Goal: Task Accomplishment & Management: Use online tool/utility

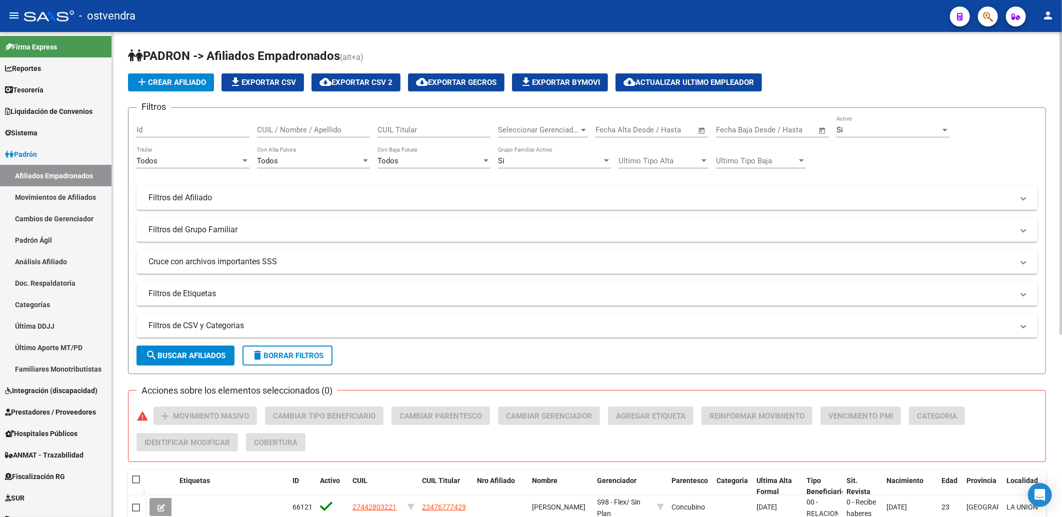
click at [771, 58] on h1 "PADRON -> Afiliados Empadronados (alt+a)" at bounding box center [587, 56] width 918 height 17
click at [713, 48] on h1 "PADRON -> Afiliados Empadronados (alt+a)" at bounding box center [587, 56] width 918 height 17
click at [946, 335] on mat-expansion-panel-header "Filtros de CSV y Categorias" at bounding box center [586, 326] width 901 height 24
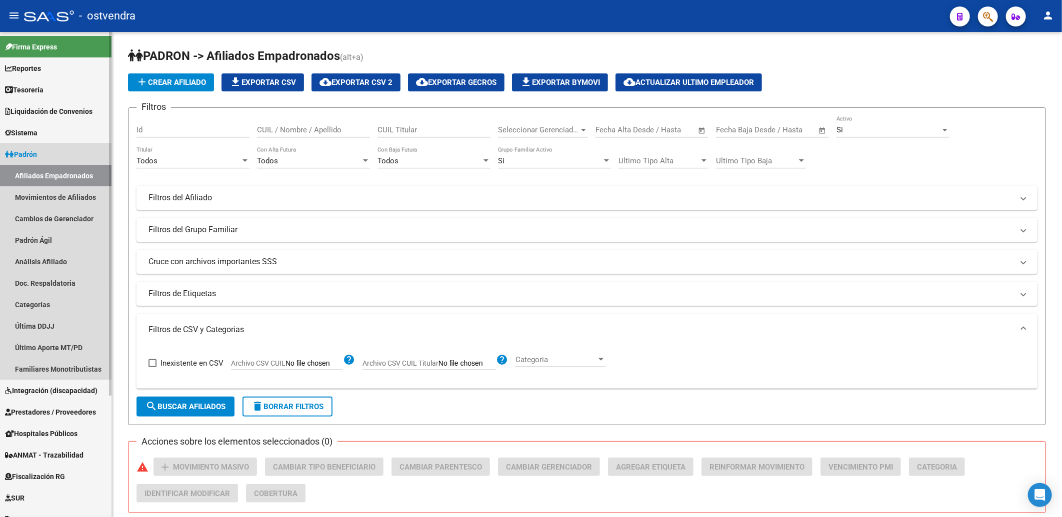
click at [30, 149] on span "Padrón" at bounding box center [21, 154] width 32 height 11
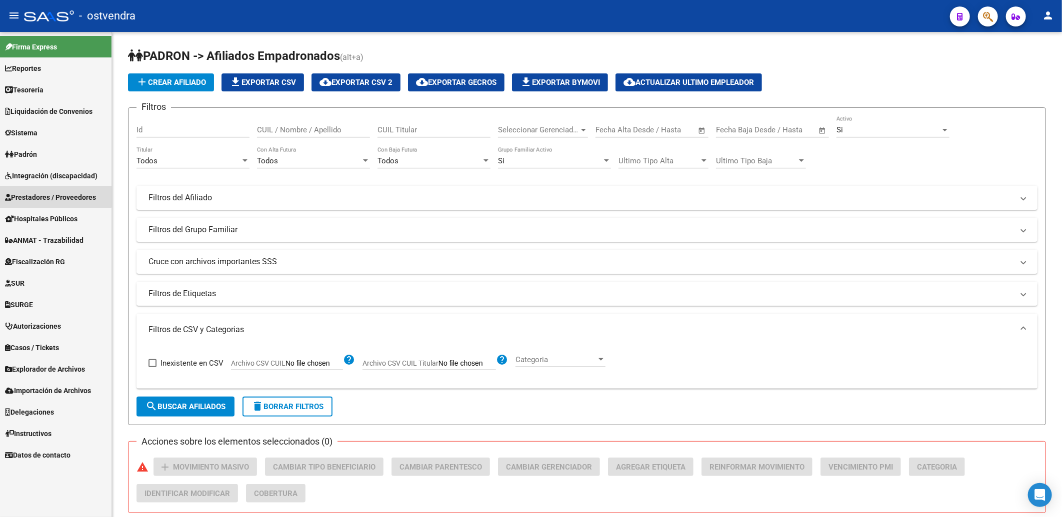
click at [38, 190] on link "Prestadores / Proveedores" at bounding box center [55, 196] width 111 height 21
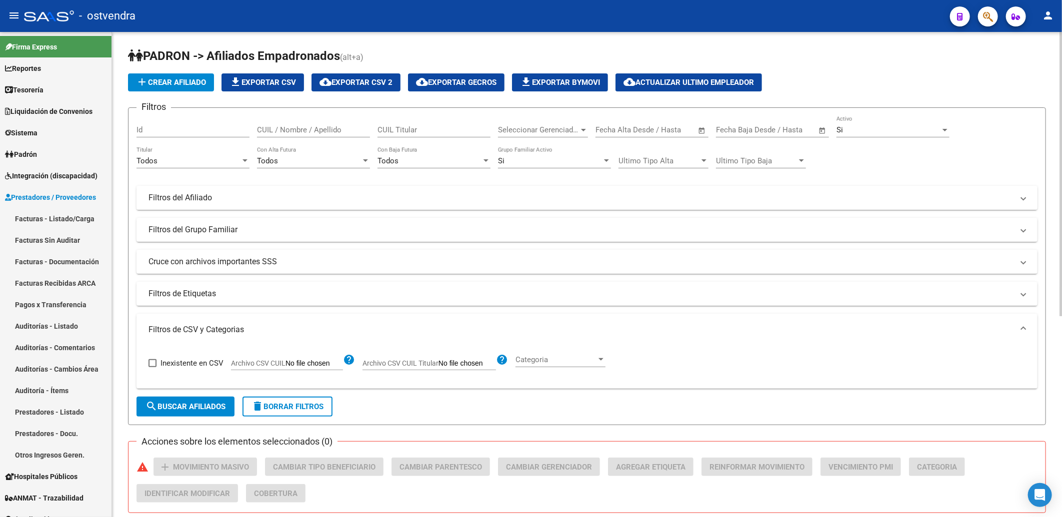
click at [210, 198] on mat-panel-title "Filtros del Afiliado" at bounding box center [580, 197] width 865 height 11
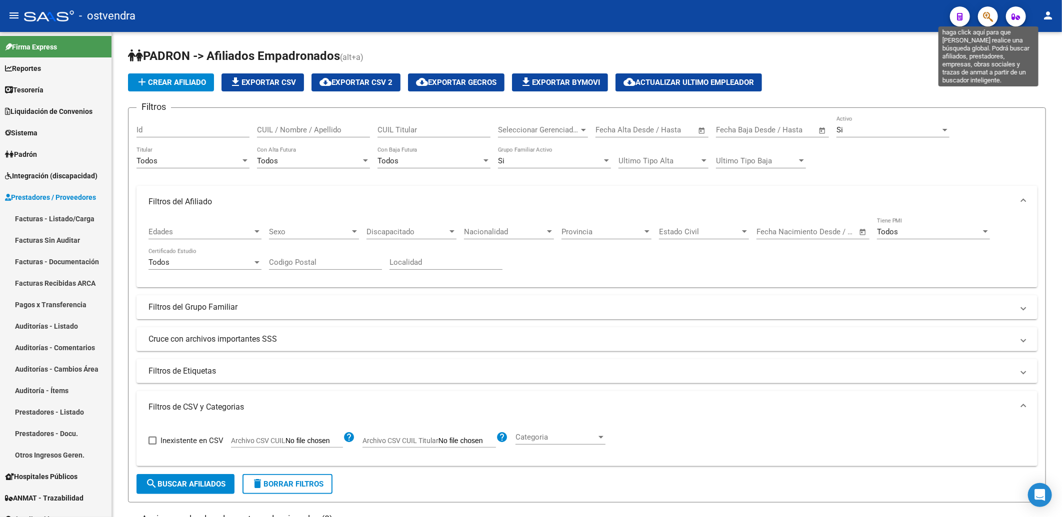
click at [984, 13] on icon "button" at bounding box center [988, 16] width 10 height 11
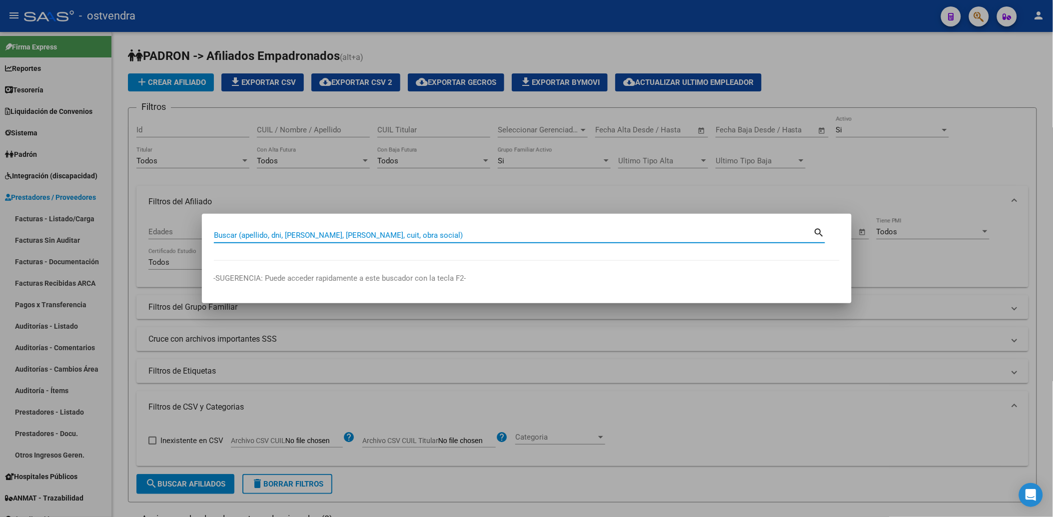
click at [512, 233] on input "Buscar (apellido, dni, cuil, nro traspaso, cuit, obra social)" at bounding box center [514, 235] width 600 height 9
paste input "96218997"
type input "96218997"
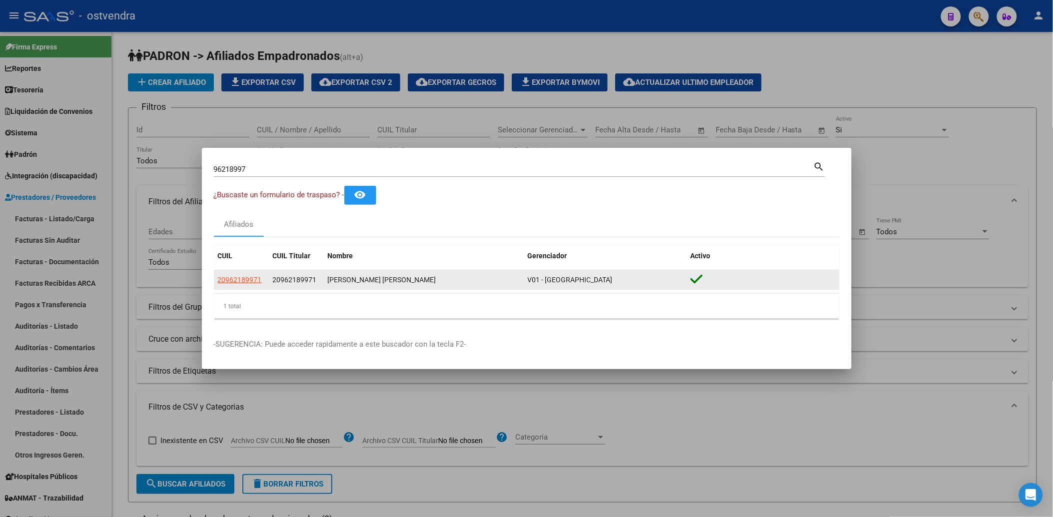
drag, startPoint x: 328, startPoint y: 278, endPoint x: 430, endPoint y: 277, distance: 102.0
click at [430, 277] on div "ROJAS VIDELA PABLO OSVALDO" at bounding box center [424, 279] width 192 height 11
copy div "ROJAS VIDELA PABLO OSVALDO"
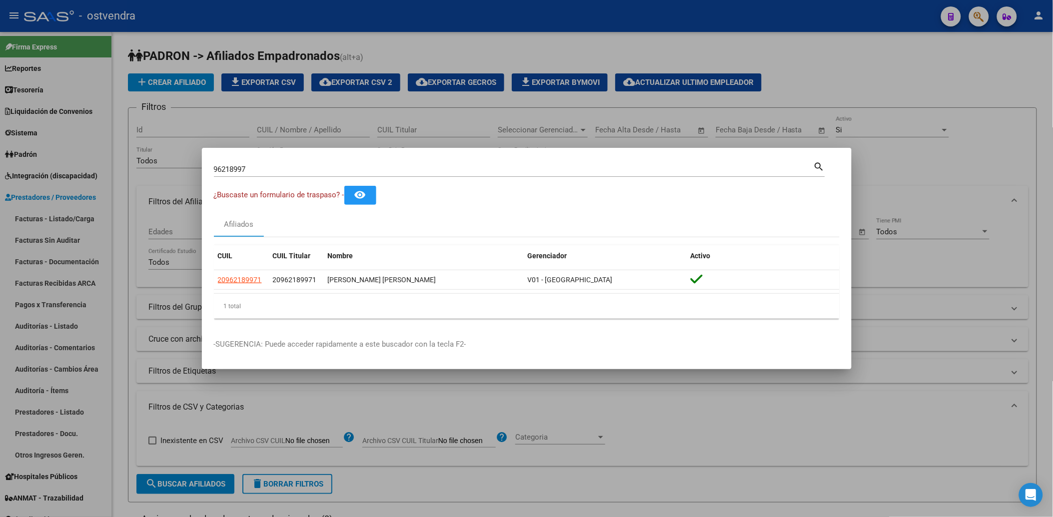
click at [962, 163] on div at bounding box center [526, 258] width 1053 height 517
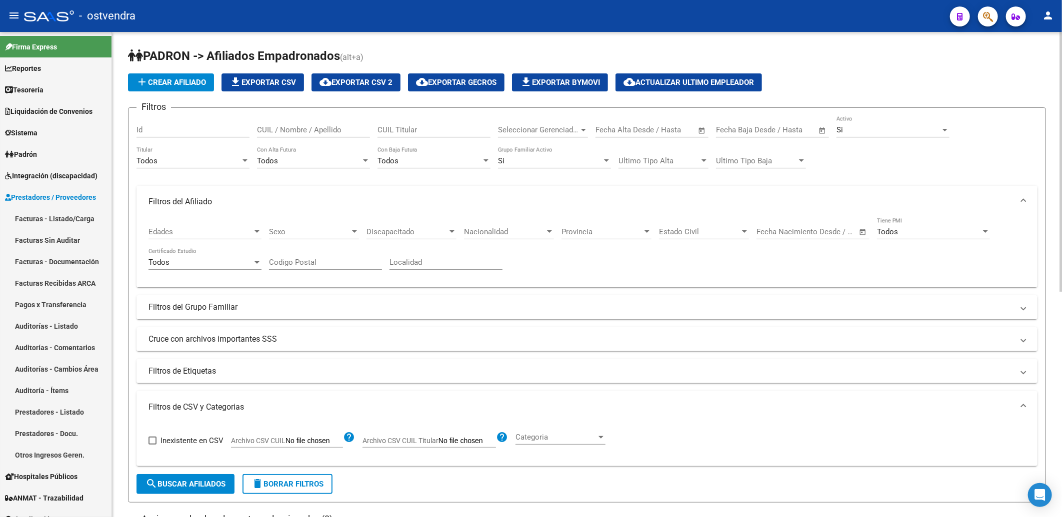
click at [812, 58] on h1 "PADRON -> Afiliados Empadronados (alt+a)" at bounding box center [587, 56] width 918 height 17
click at [623, 263] on div "Edades Edades Sexo Sexo Discapacitado Discapacitado Nacionalidad Nacionalidad P…" at bounding box center [586, 249] width 877 height 62
click at [27, 152] on span "Padrón" at bounding box center [21, 154] width 32 height 11
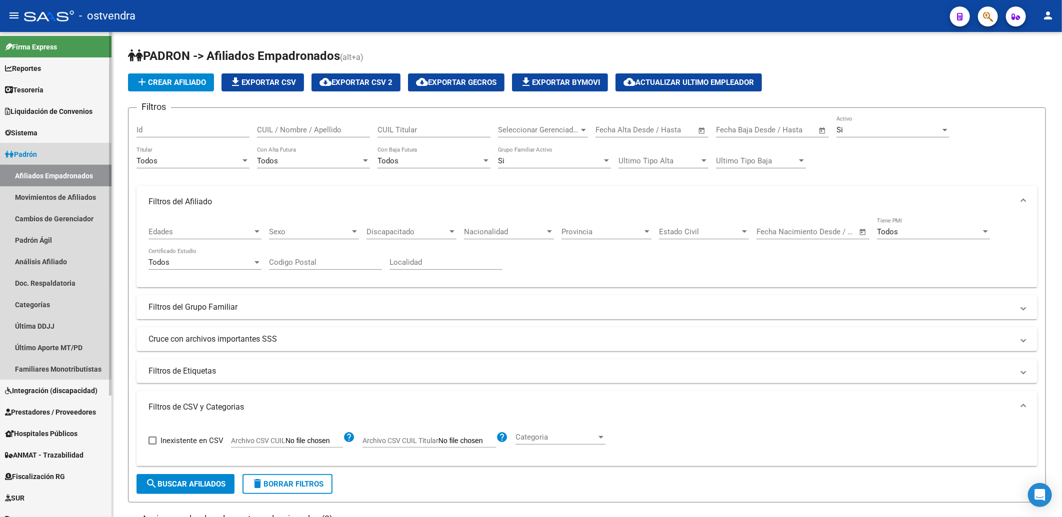
click at [40, 176] on link "Afiliados Empadronados" at bounding box center [55, 175] width 111 height 21
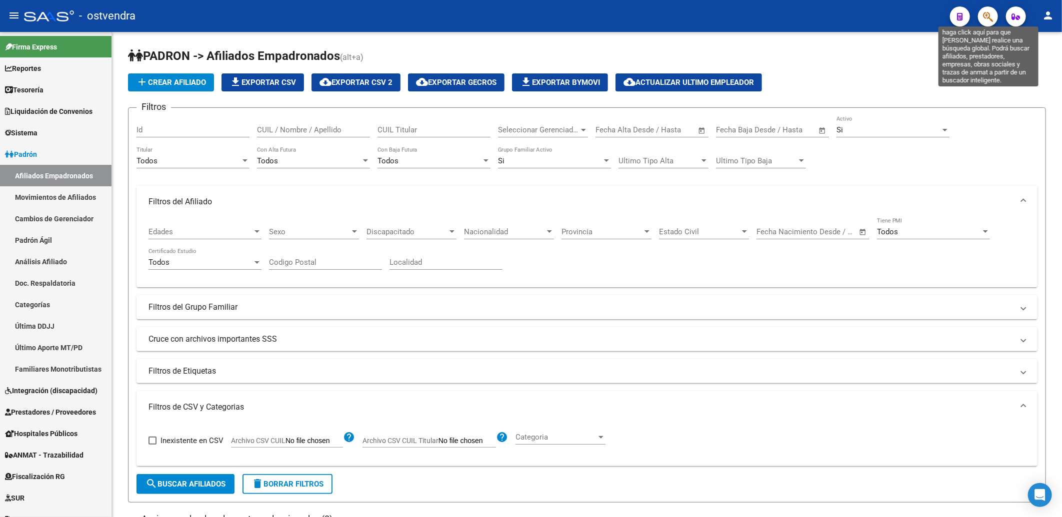
click at [986, 15] on icon "button" at bounding box center [988, 16] width 10 height 11
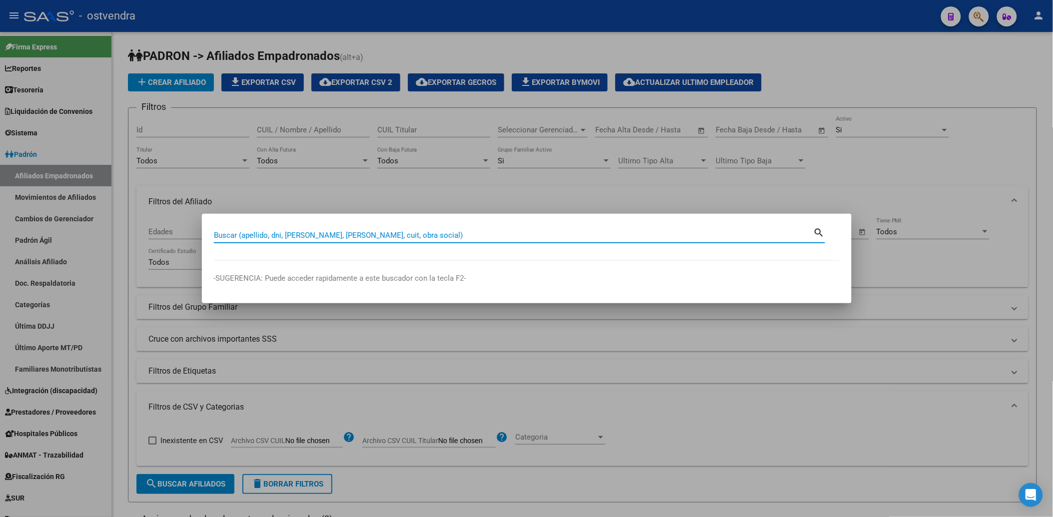
click at [491, 236] on input "Buscar (apellido, dni, cuil, nro traspaso, cuit, obra social)" at bounding box center [514, 235] width 600 height 9
paste input "96218997"
type input "96218997"
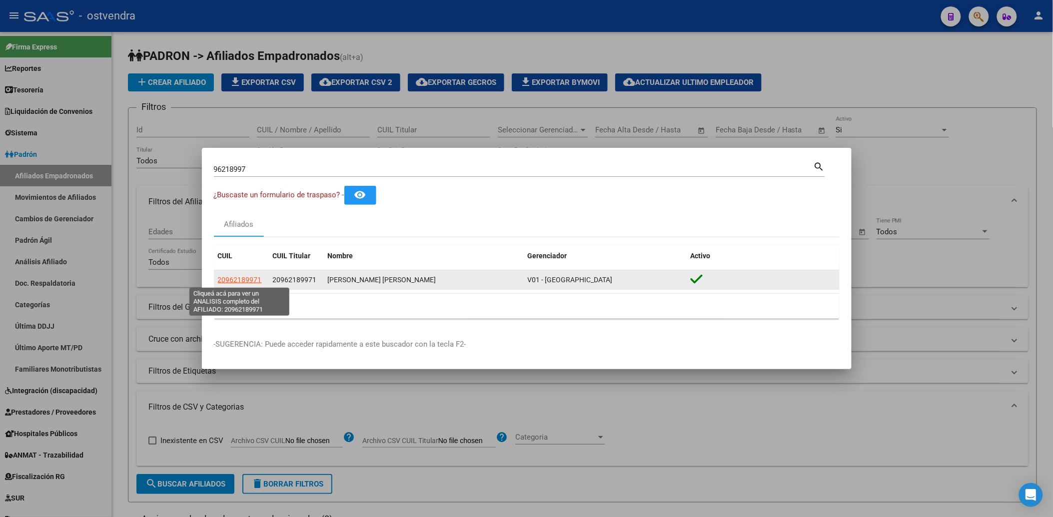
click at [237, 278] on span "20962189971" at bounding box center [240, 280] width 44 height 8
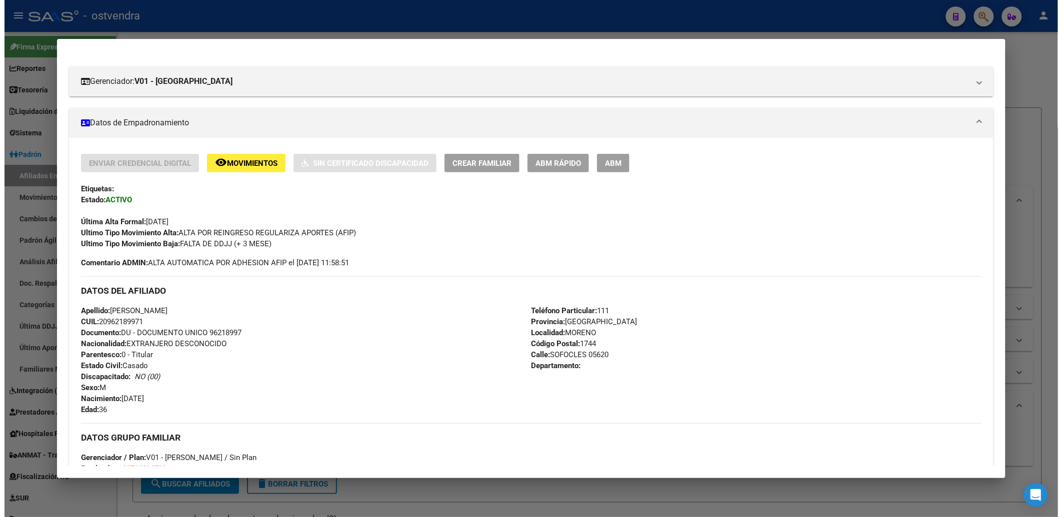
scroll to position [339, 0]
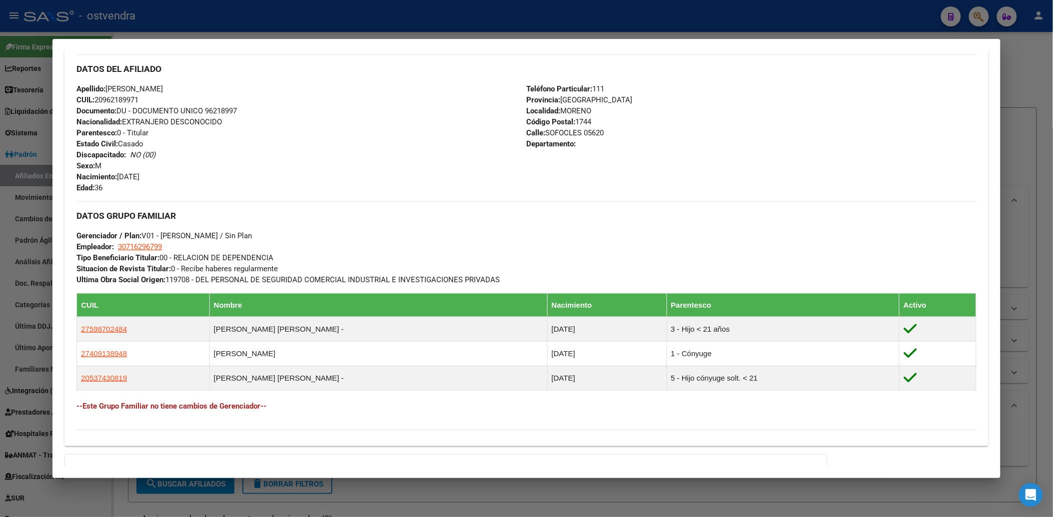
click at [793, 27] on div at bounding box center [526, 258] width 1053 height 517
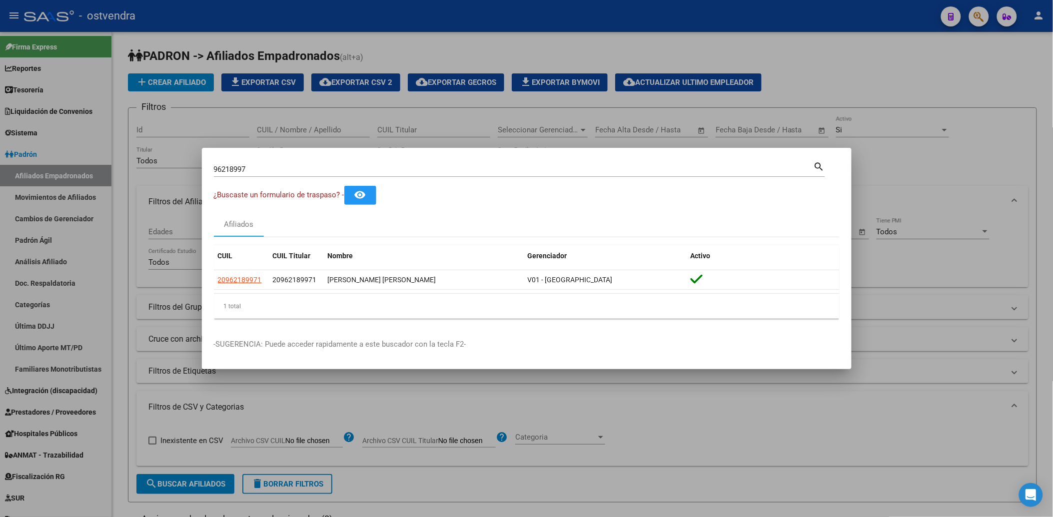
click at [895, 73] on div at bounding box center [526, 258] width 1053 height 517
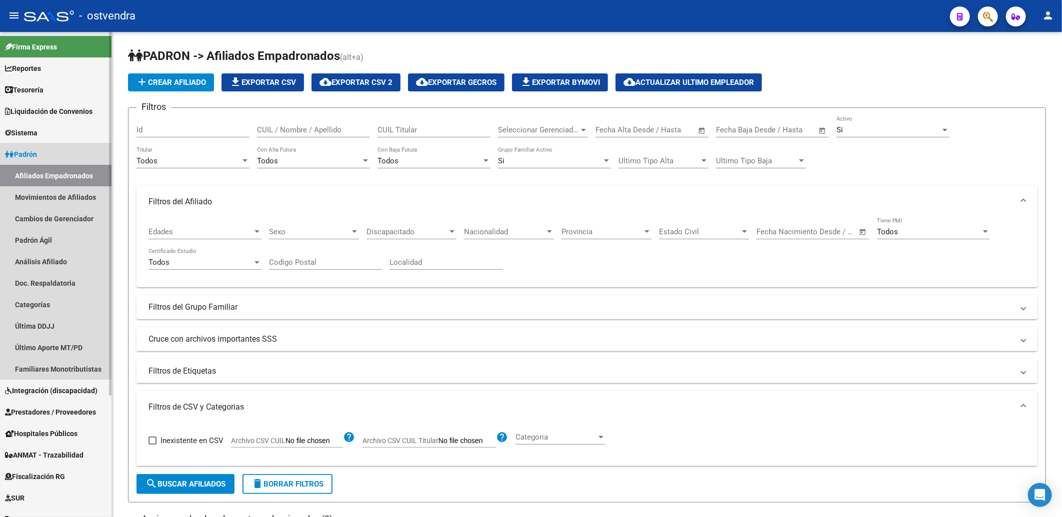
click at [33, 152] on span "Padrón" at bounding box center [21, 154] width 32 height 11
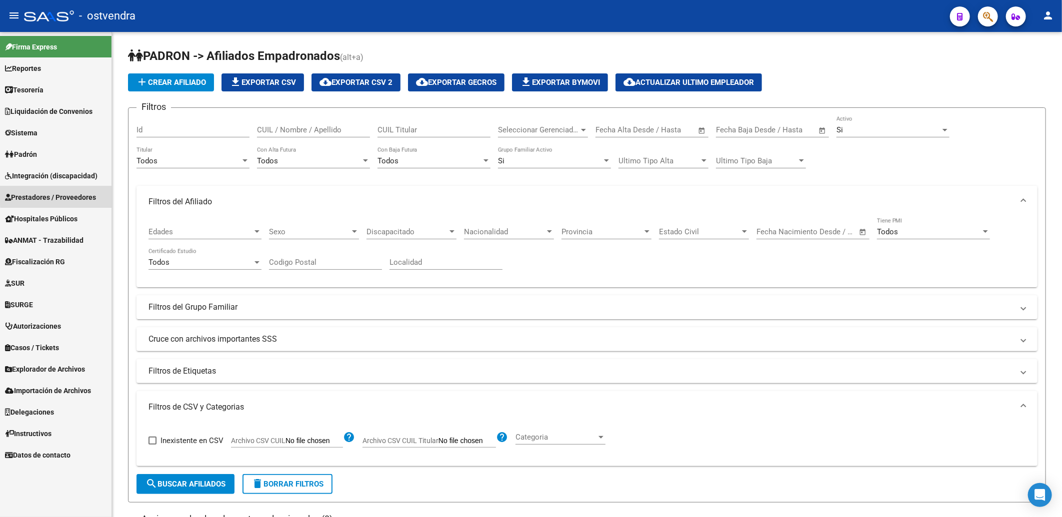
click at [69, 195] on span "Prestadores / Proveedores" at bounding box center [50, 197] width 91 height 11
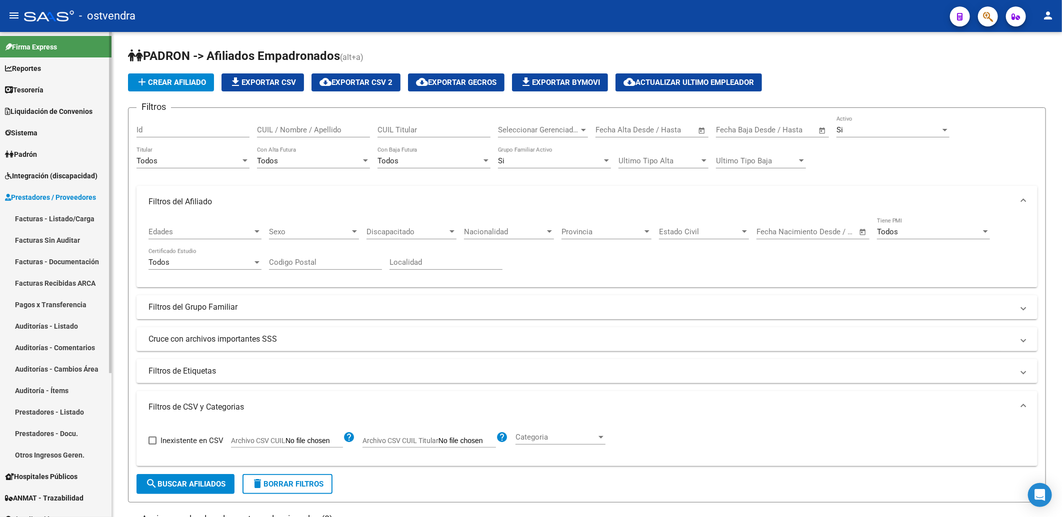
click at [63, 218] on link "Facturas - Listado/Carga" at bounding box center [55, 218] width 111 height 21
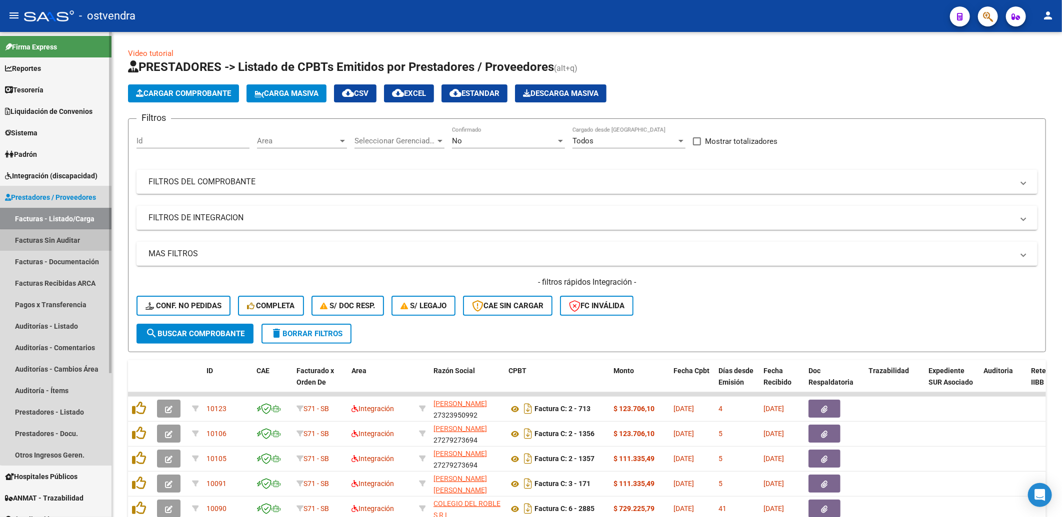
click at [57, 242] on link "Facturas Sin Auditar" at bounding box center [55, 239] width 111 height 21
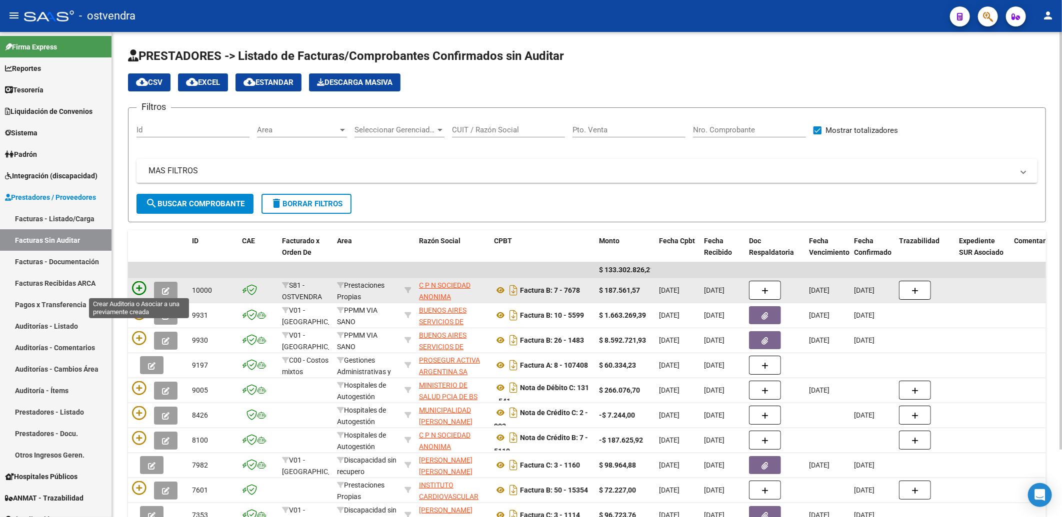
click at [137, 287] on icon at bounding box center [139, 288] width 14 height 14
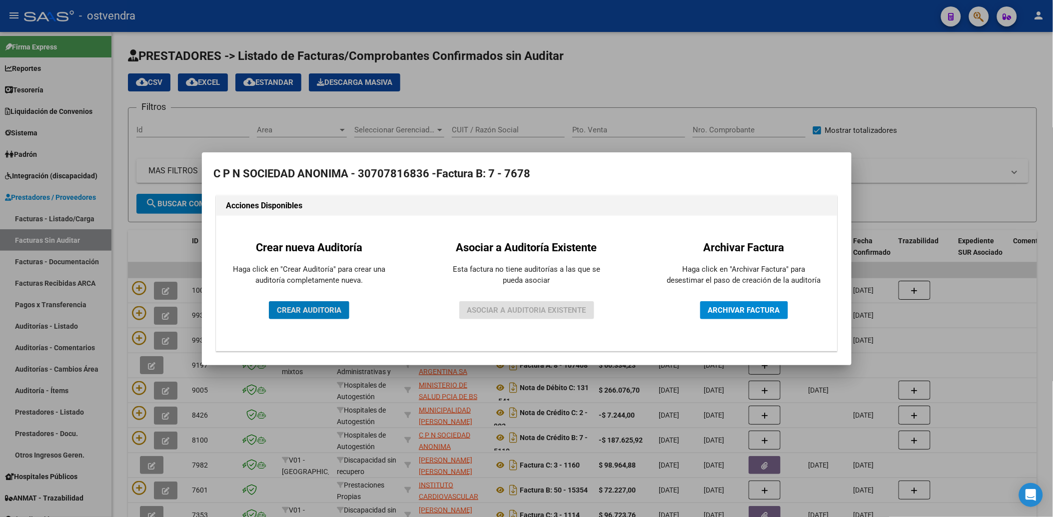
click at [317, 308] on span "CREAR AUDITORIA" at bounding box center [309, 310] width 64 height 9
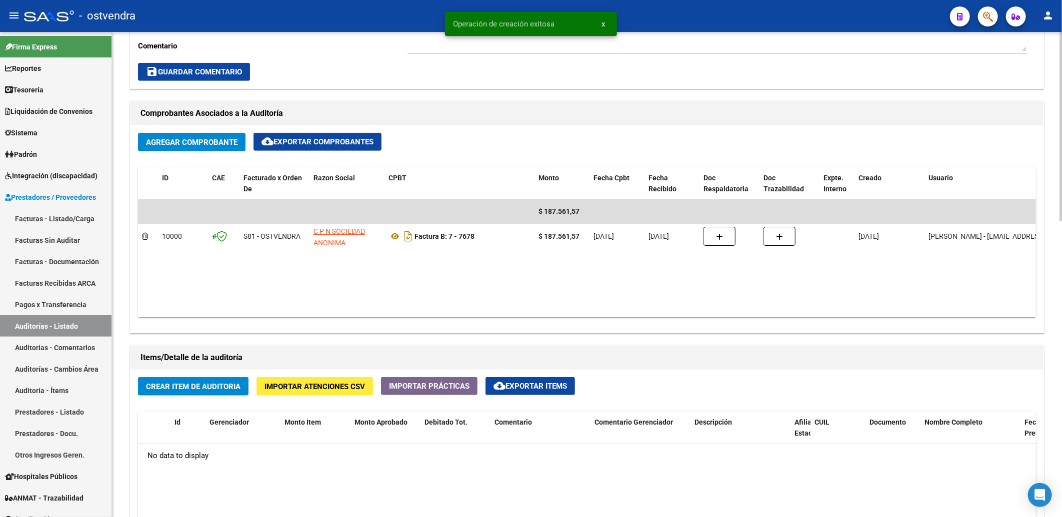
scroll to position [444, 0]
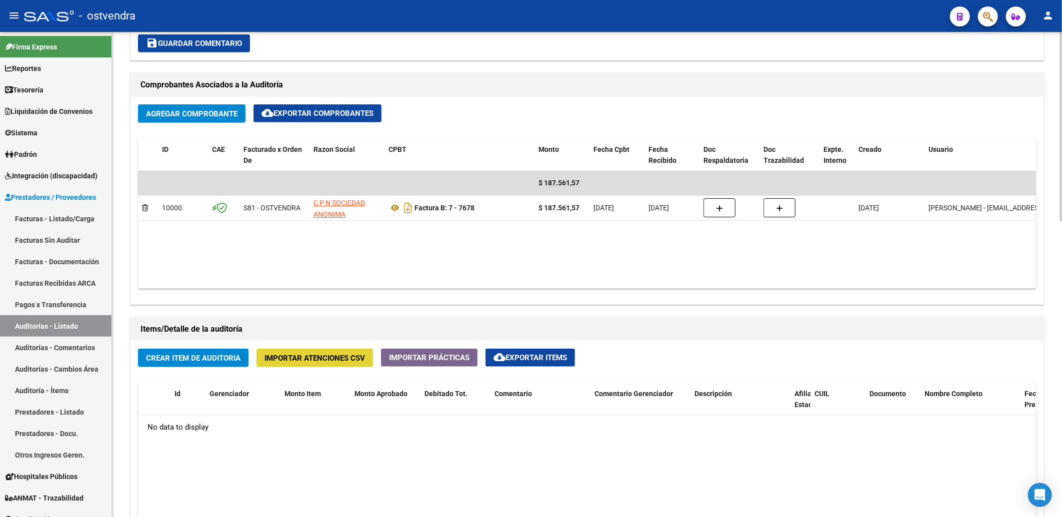
click at [326, 359] on span "Importar Atenciones CSV" at bounding box center [314, 358] width 100 height 9
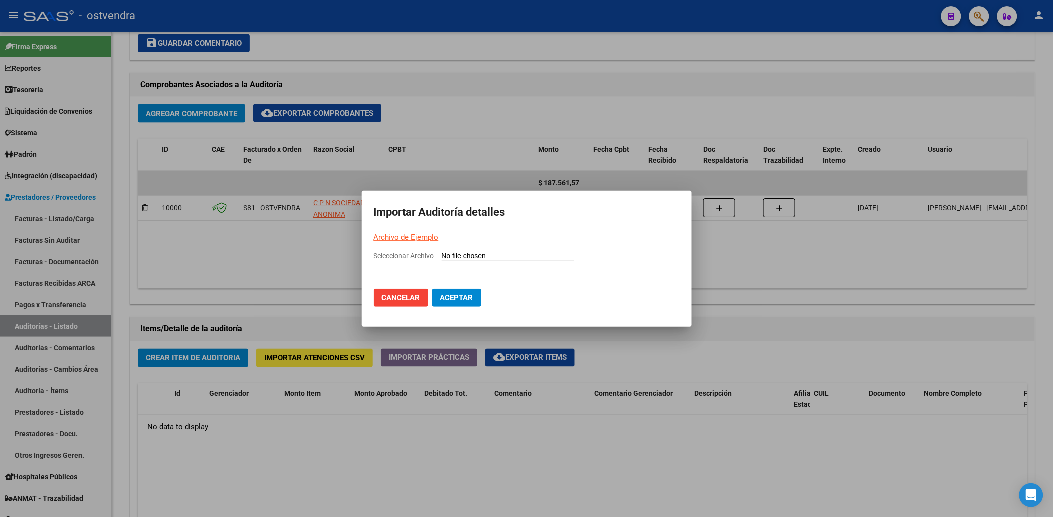
click at [450, 256] on input "Seleccionar Archivo" at bounding box center [508, 256] width 132 height 9
type input "C:\fakepath\Reporte 07-2025.csv"
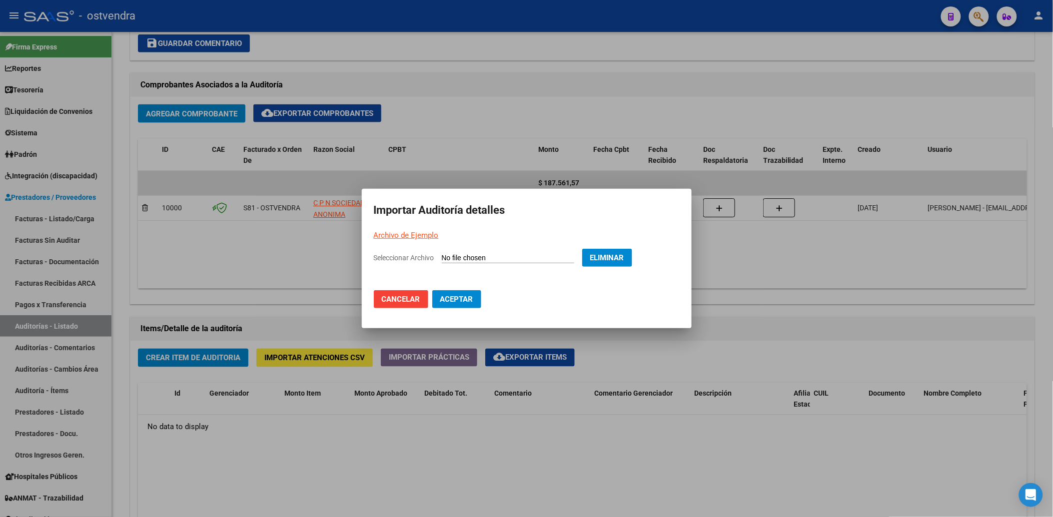
click at [456, 301] on span "Aceptar" at bounding box center [456, 299] width 33 height 9
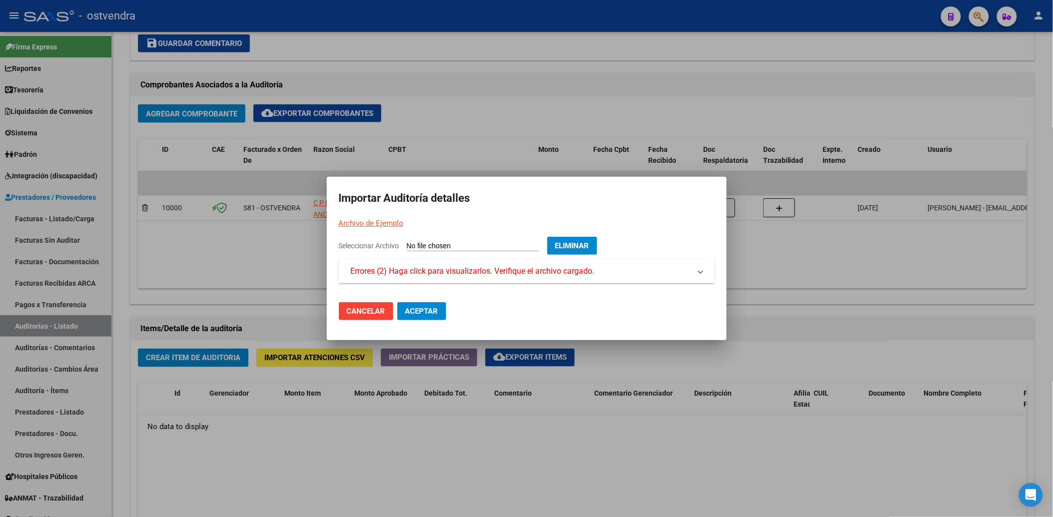
click at [460, 272] on span "Errores (2) Haga click para visualizarlos. Verifique el archivo cargado." at bounding box center [473, 271] width 244 height 12
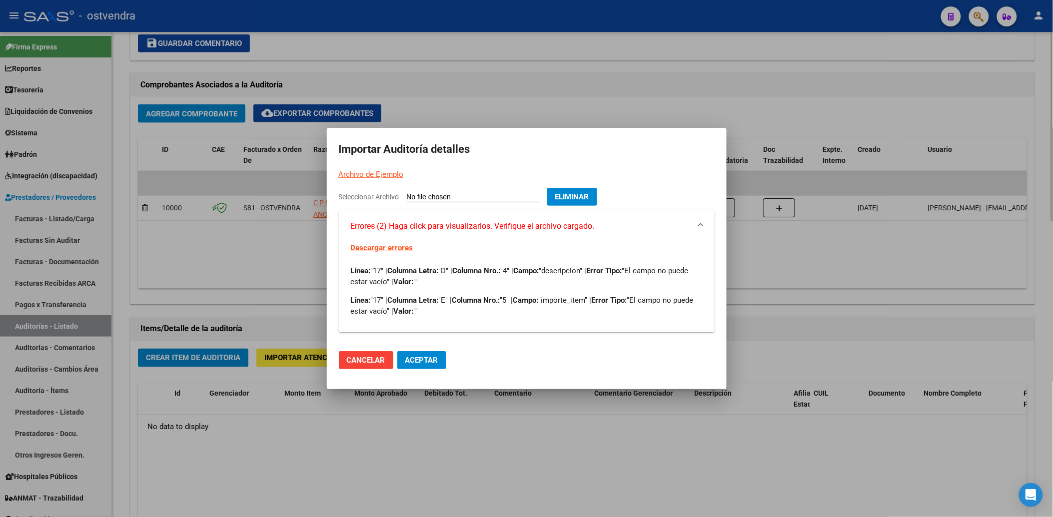
drag, startPoint x: 625, startPoint y: 103, endPoint x: 616, endPoint y: 142, distance: 39.9
click at [625, 102] on div at bounding box center [526, 258] width 1053 height 517
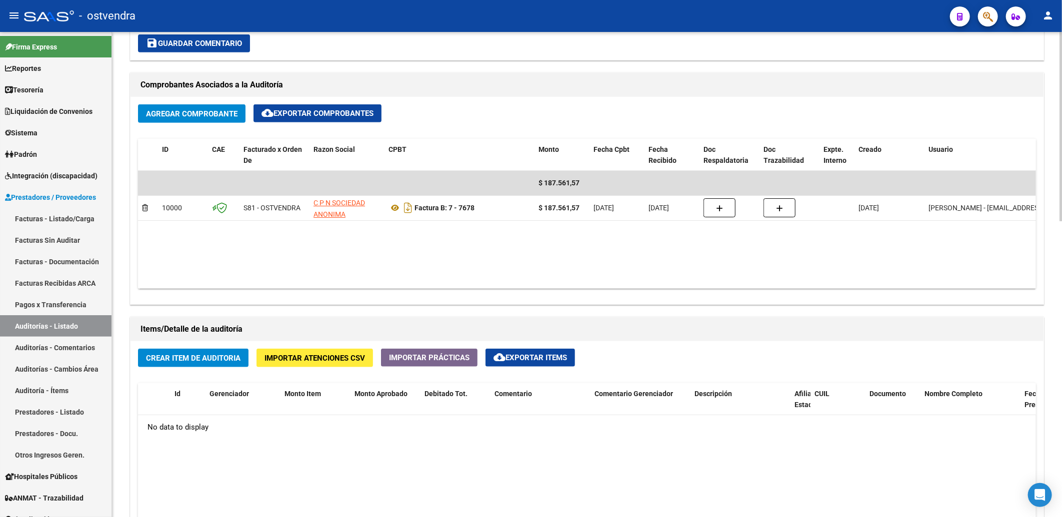
click at [327, 360] on span "Importar Atenciones CSV" at bounding box center [314, 358] width 100 height 9
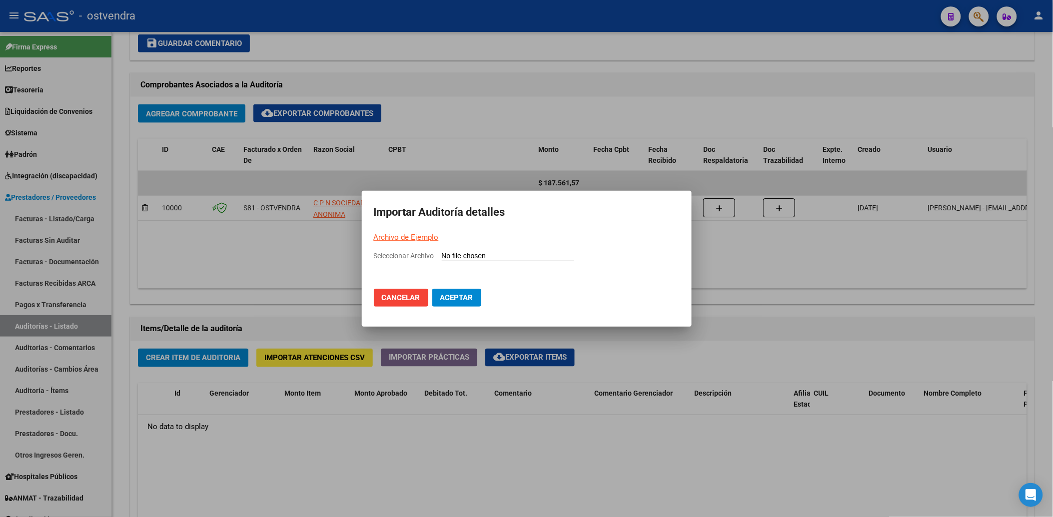
click at [492, 252] on input "Seleccionar Archivo" at bounding box center [508, 256] width 132 height 9
type input "C:\fakepath\Reporte 07-2025.csv"
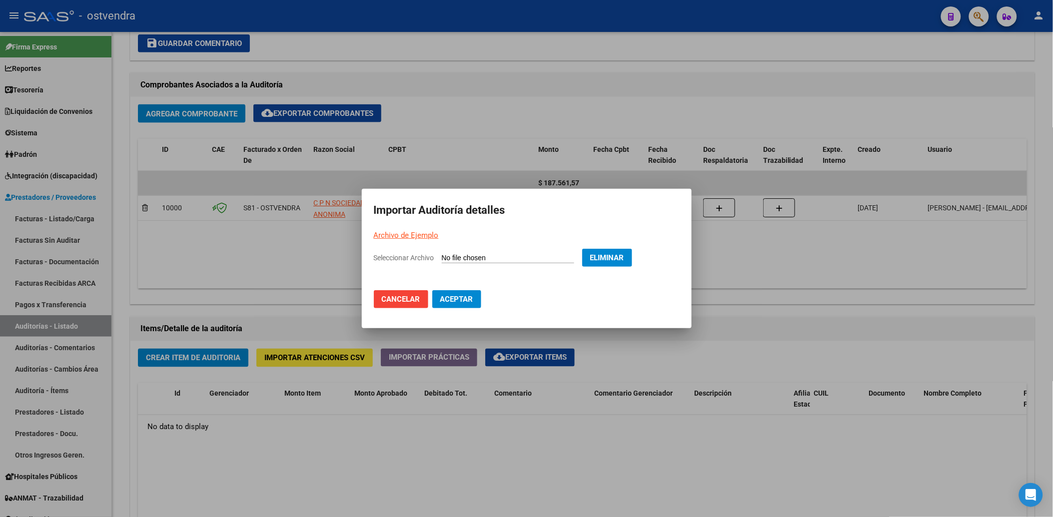
click at [455, 304] on button "Aceptar" at bounding box center [456, 299] width 49 height 18
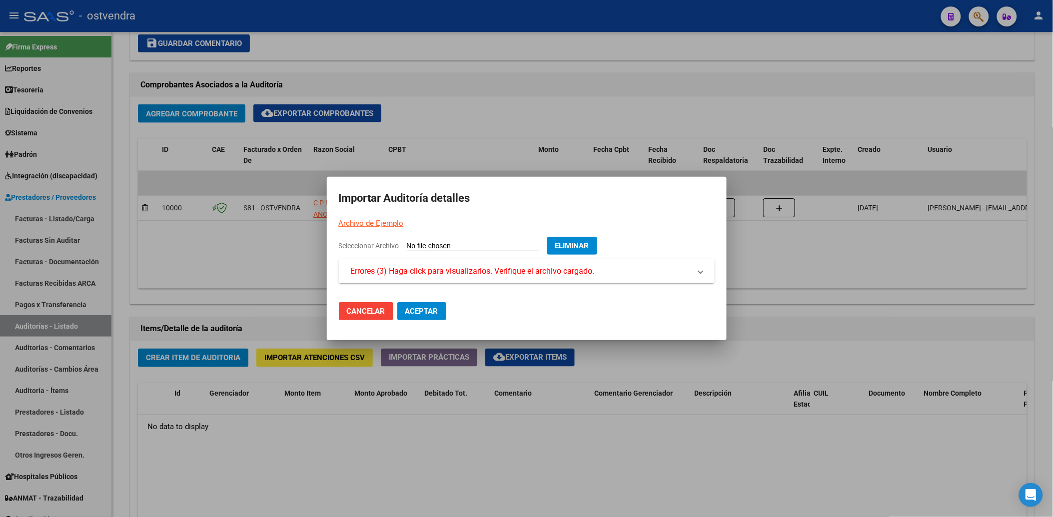
click at [520, 271] on span "Errores (3) Haga click para visualizarlos. Verifique el archivo cargado." at bounding box center [473, 271] width 244 height 12
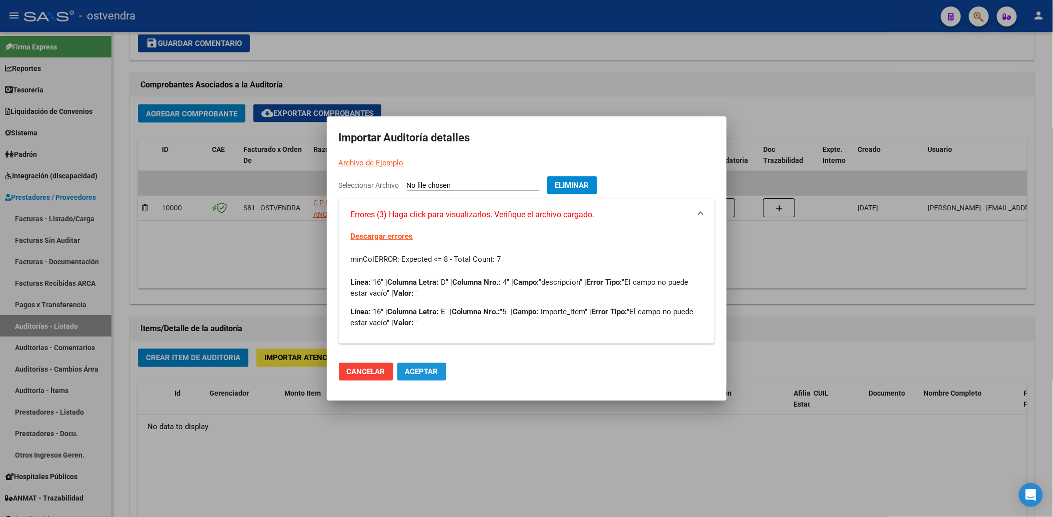
click at [433, 369] on span "Aceptar" at bounding box center [421, 371] width 33 height 9
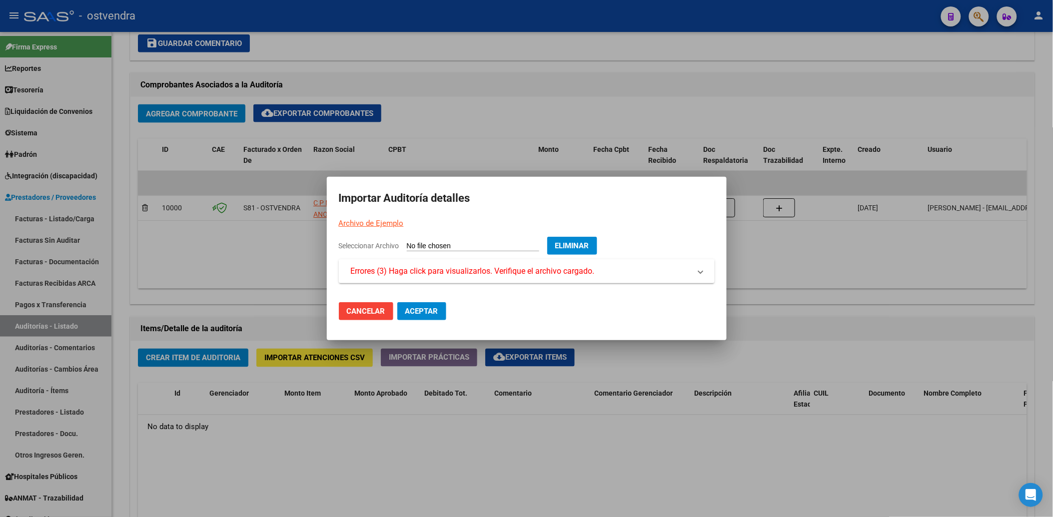
click at [428, 309] on span "Aceptar" at bounding box center [421, 311] width 33 height 9
click at [575, 242] on span "Eliminar" at bounding box center [572, 245] width 34 height 9
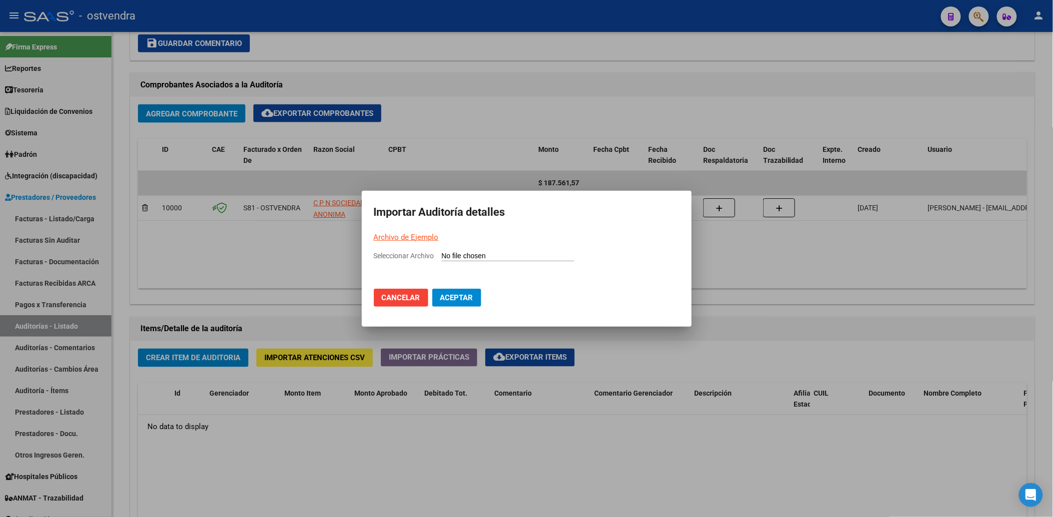
click at [554, 107] on div at bounding box center [526, 258] width 1053 height 517
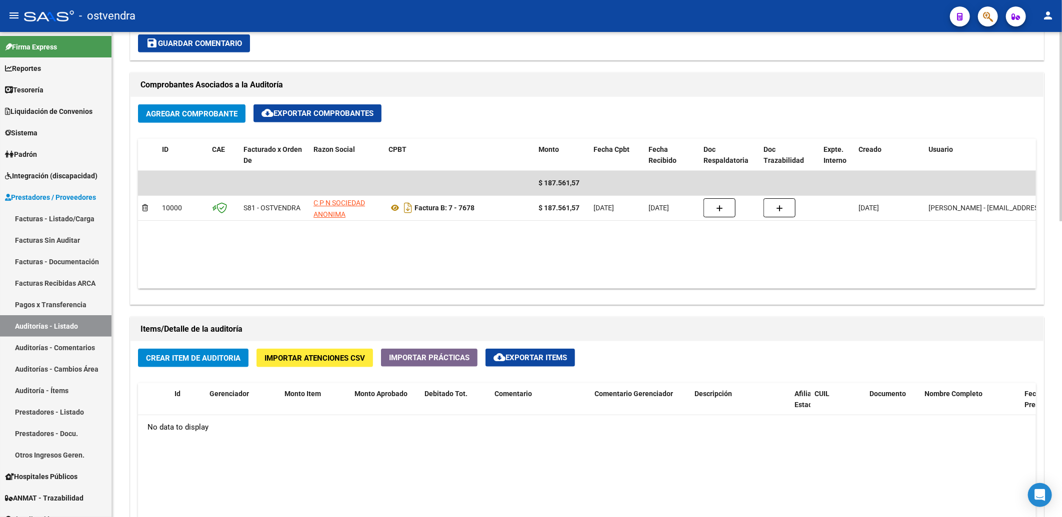
click at [293, 358] on span "Importar Atenciones CSV" at bounding box center [314, 358] width 100 height 9
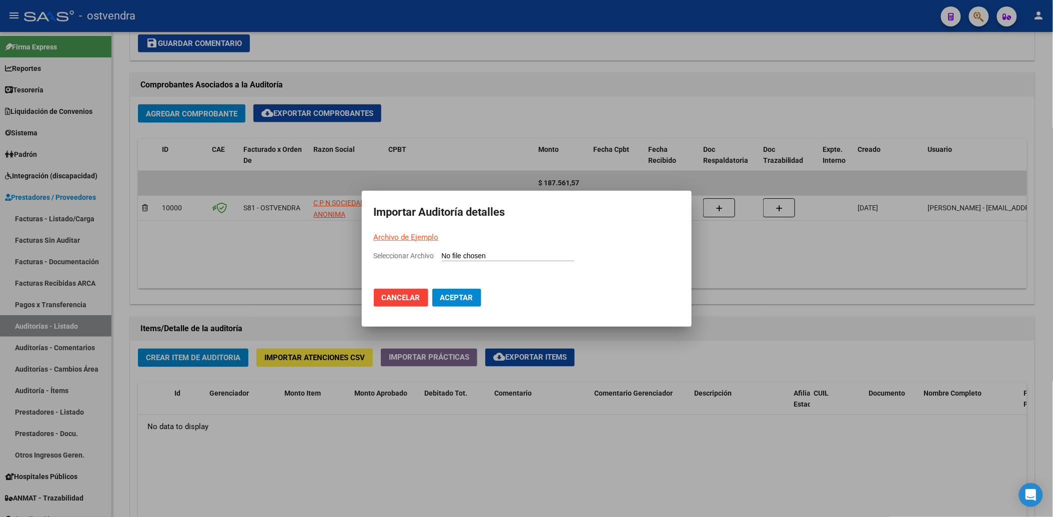
click at [488, 252] on input "Seleccionar Archivo" at bounding box center [508, 256] width 132 height 9
type input "C:\fakepath\IMAC FACT 7678.jpeg"
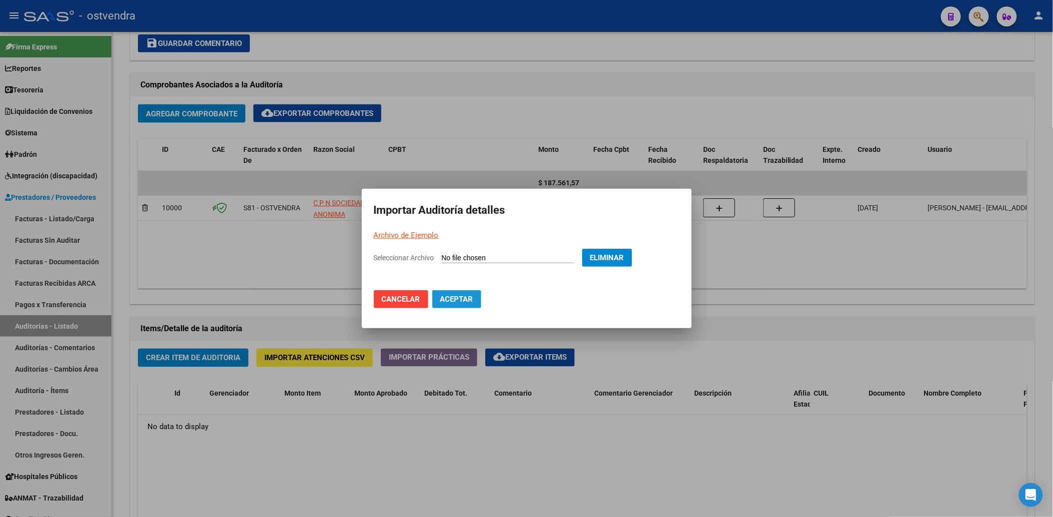
click at [465, 298] on span "Aceptar" at bounding box center [456, 299] width 33 height 9
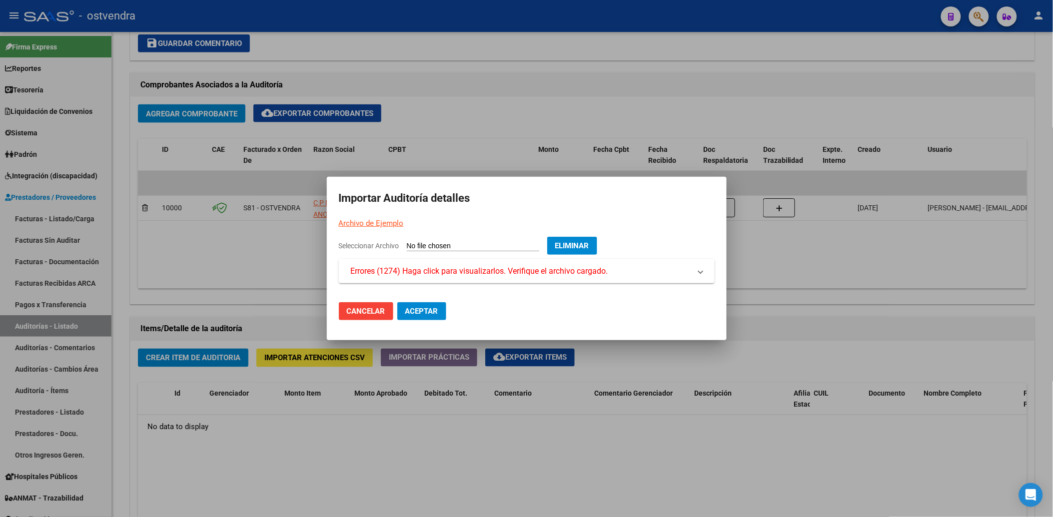
click at [570, 247] on span "Eliminar" at bounding box center [572, 245] width 34 height 9
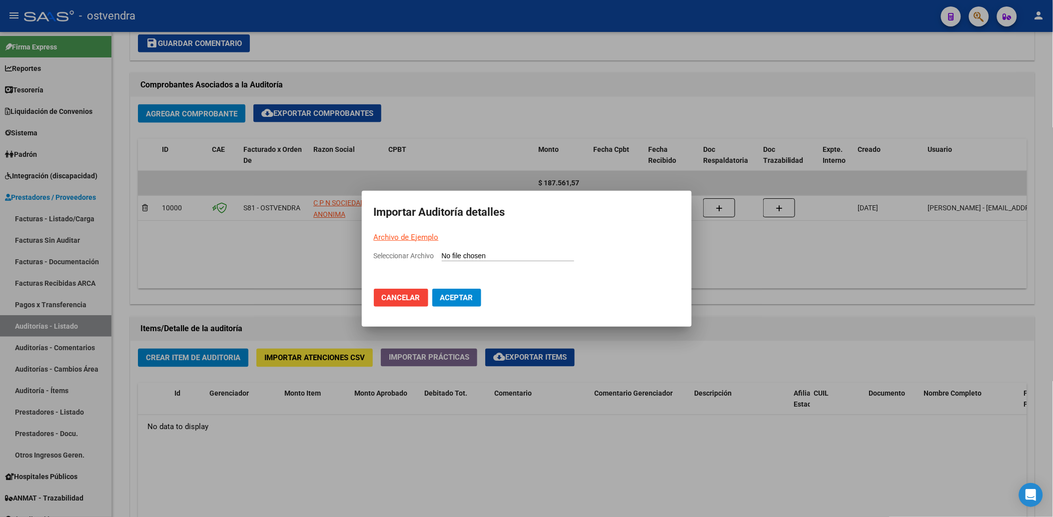
click at [479, 256] on input "Seleccionar Archivo" at bounding box center [508, 256] width 132 height 9
type input "C:\fakepath\IMAC FACT 7678.jpeg"
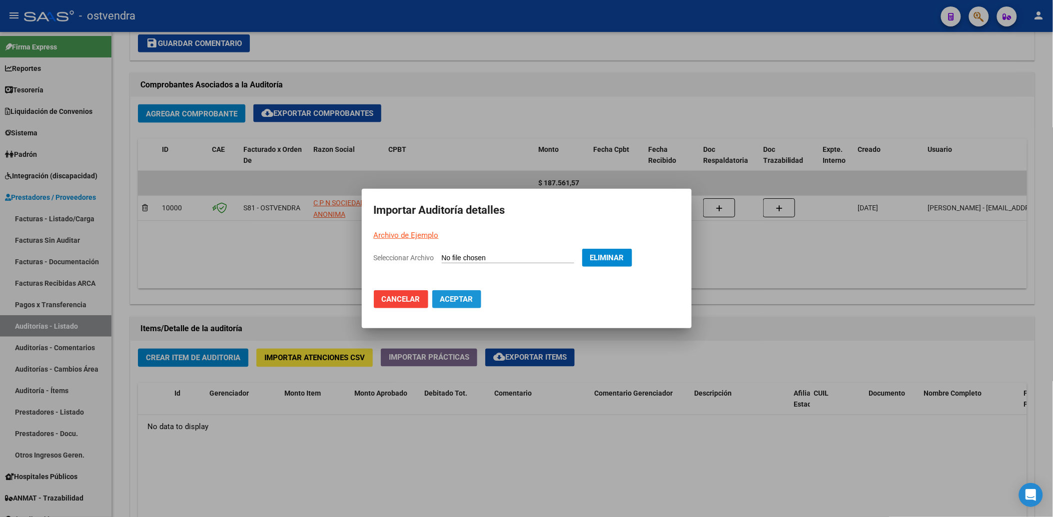
click at [457, 301] on span "Aceptar" at bounding box center [456, 299] width 33 height 9
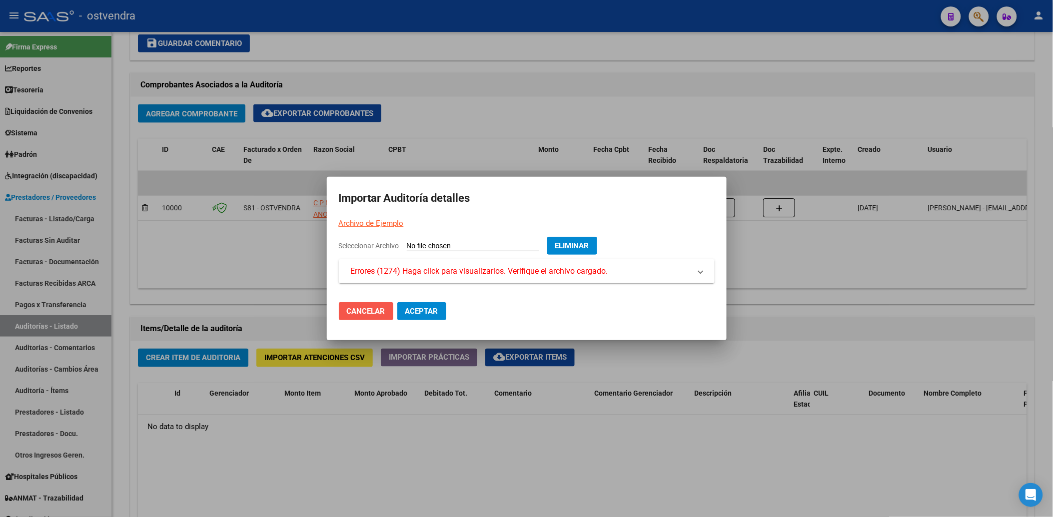
click at [376, 311] on span "Cancelar" at bounding box center [366, 311] width 38 height 9
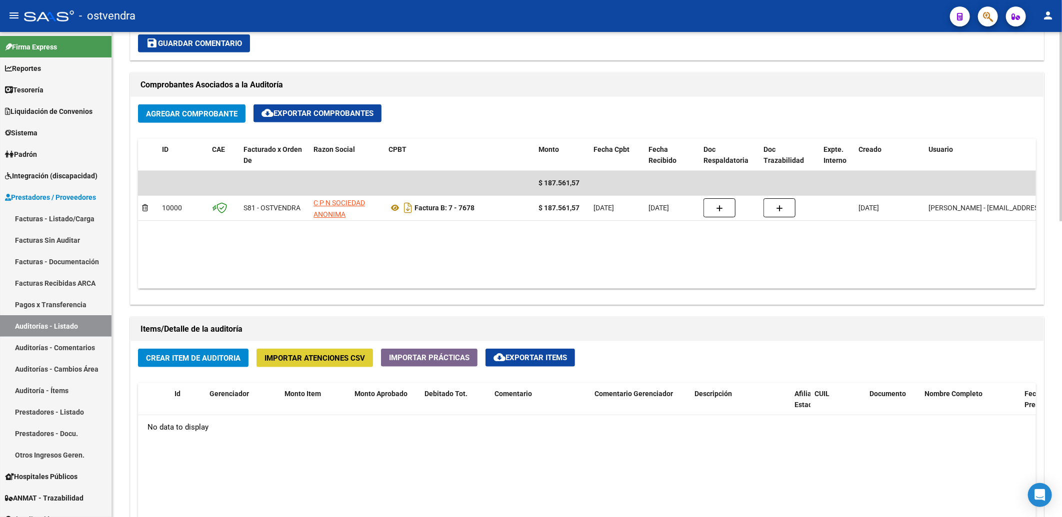
click at [716, 326] on h1 "Items/Detalle de la auditoría" at bounding box center [586, 329] width 893 height 16
click at [1061, 517] on html "menu - ostvendra person Firma Express Reportes Tablero de Control Ingresos Perc…" at bounding box center [531, 258] width 1062 height 517
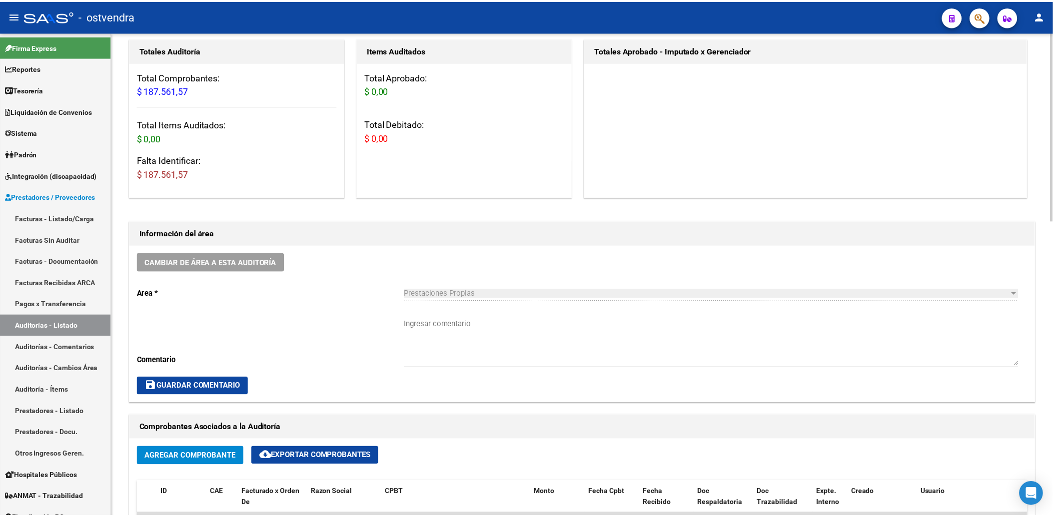
scroll to position [0, 0]
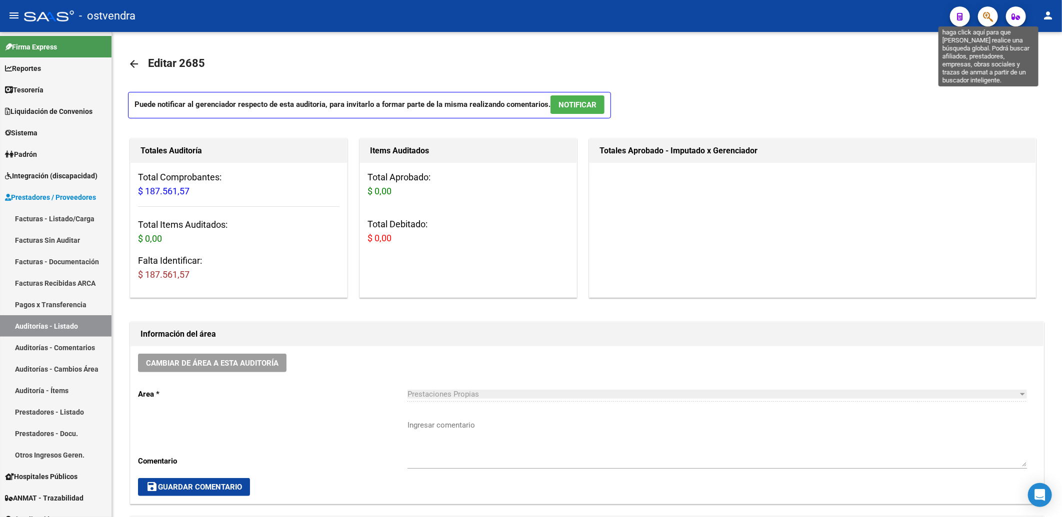
click at [985, 13] on icon "button" at bounding box center [988, 16] width 10 height 11
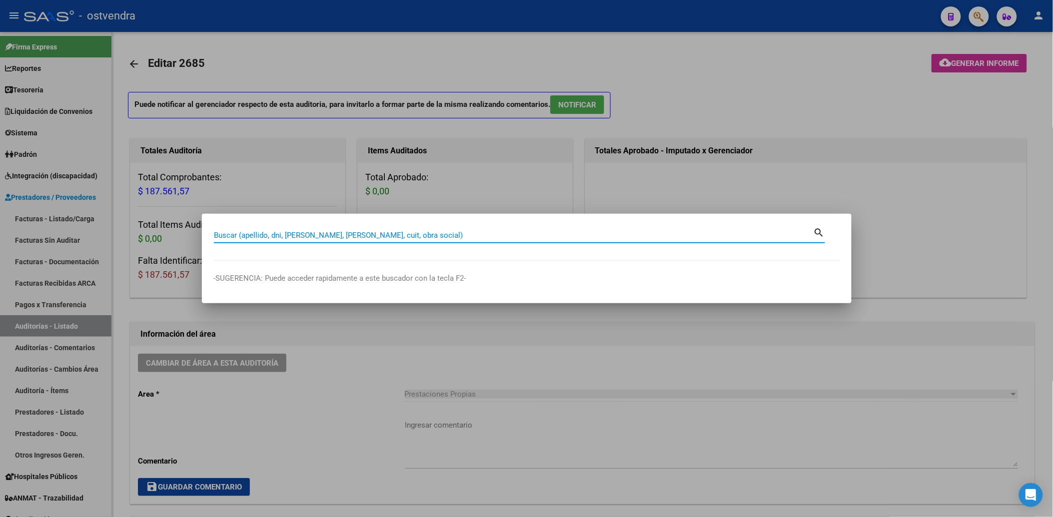
drag, startPoint x: 424, startPoint y: 229, endPoint x: 415, endPoint y: 232, distance: 9.5
click at [423, 230] on div "Buscar (apellido, dni, cuil, nro traspaso, cuit, obra social)" at bounding box center [514, 235] width 600 height 15
type input "37393076"
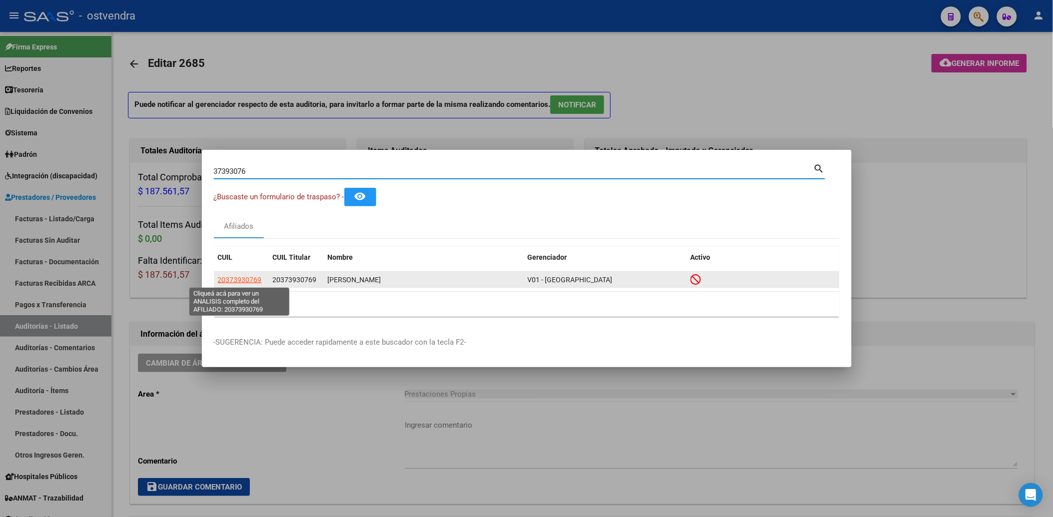
click at [253, 278] on span "20373930769" at bounding box center [240, 280] width 44 height 8
type textarea "20373930769"
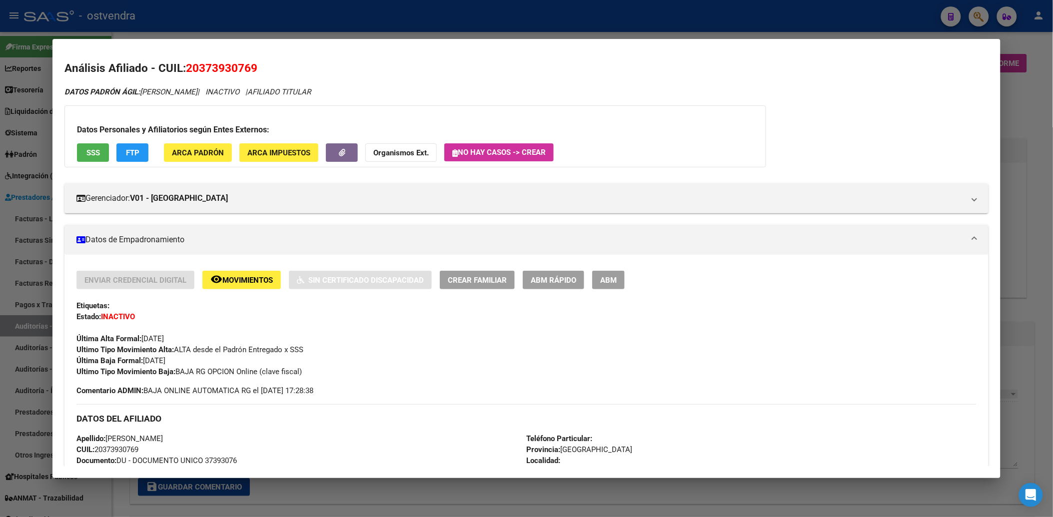
click at [411, 153] on strong "Organismos Ext." at bounding box center [400, 152] width 55 height 9
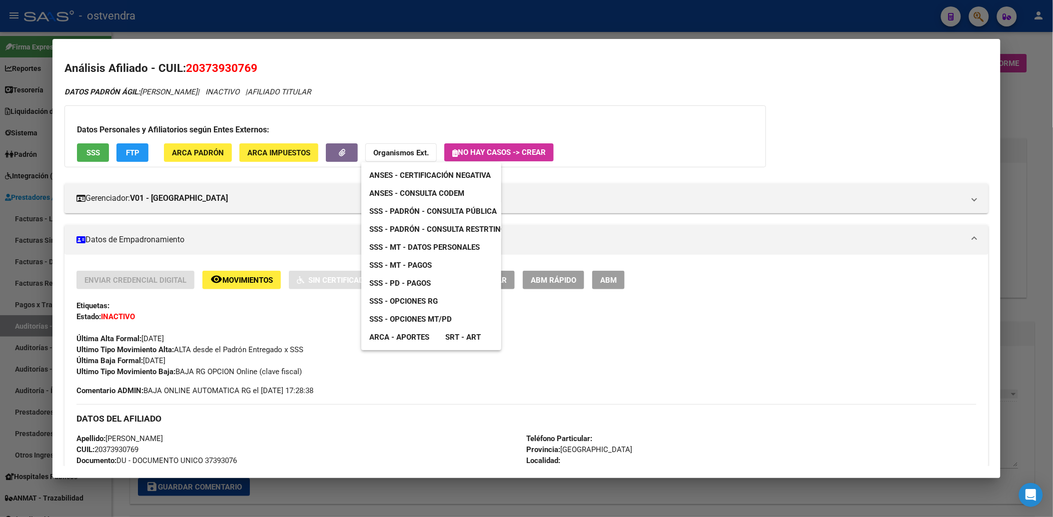
click at [436, 212] on span "SSS - Padrón - Consulta Pública" at bounding box center [432, 211] width 127 height 9
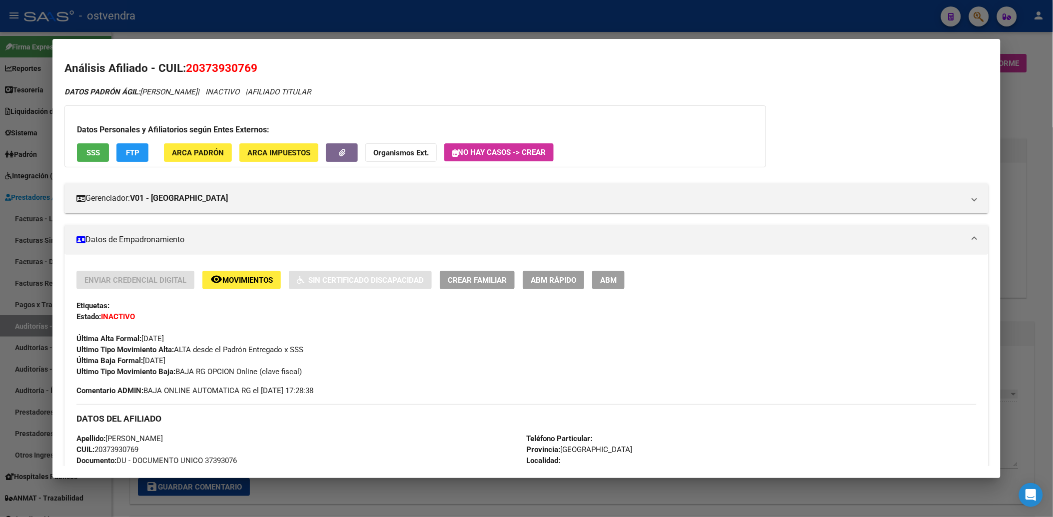
click at [682, 21] on div at bounding box center [526, 258] width 1053 height 517
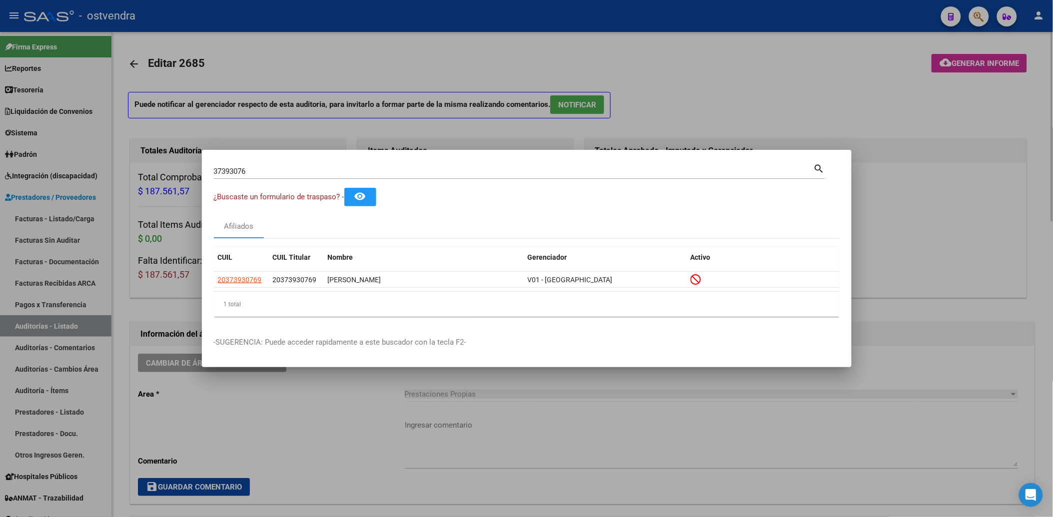
click at [748, 77] on div at bounding box center [526, 258] width 1053 height 517
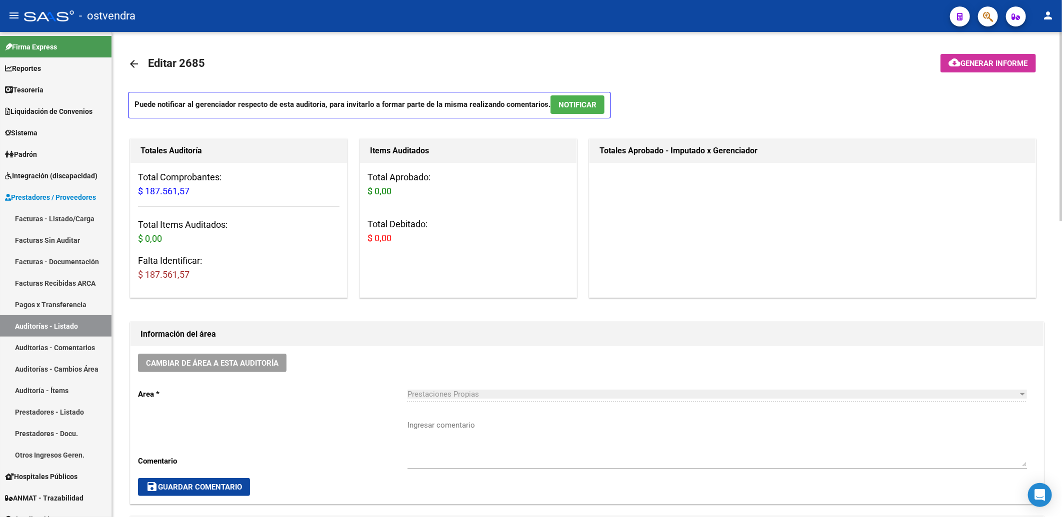
click at [718, 112] on div "Puede notificar al gerenciador respecto de esta auditoria, para invitarlo a for…" at bounding box center [587, 108] width 918 height 32
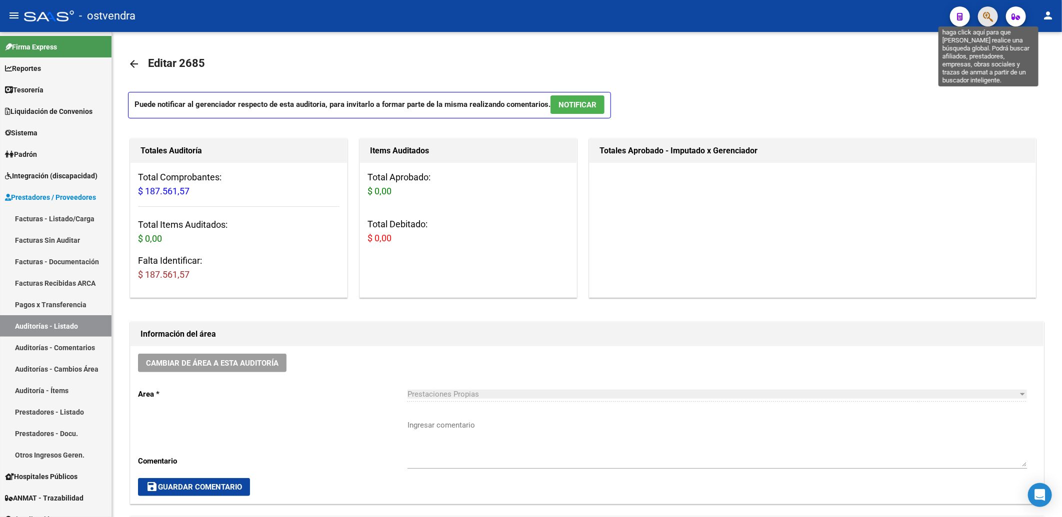
click at [991, 14] on icon "button" at bounding box center [988, 16] width 10 height 11
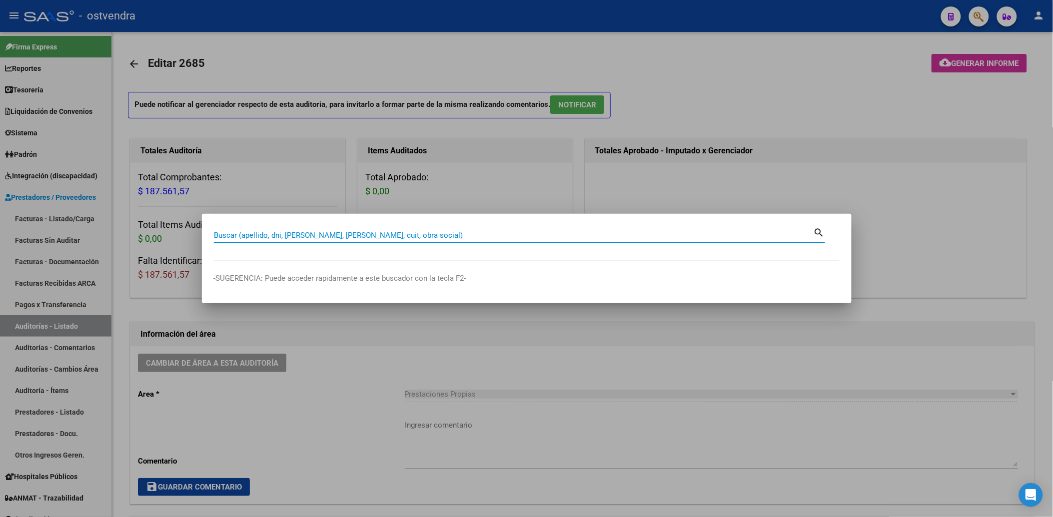
drag, startPoint x: 476, startPoint y: 232, endPoint x: 472, endPoint y: 237, distance: 6.1
click at [476, 234] on input "Buscar (apellido, dni, cuil, nro traspaso, cuit, obra social)" at bounding box center [514, 235] width 600 height 9
type input "37393076"
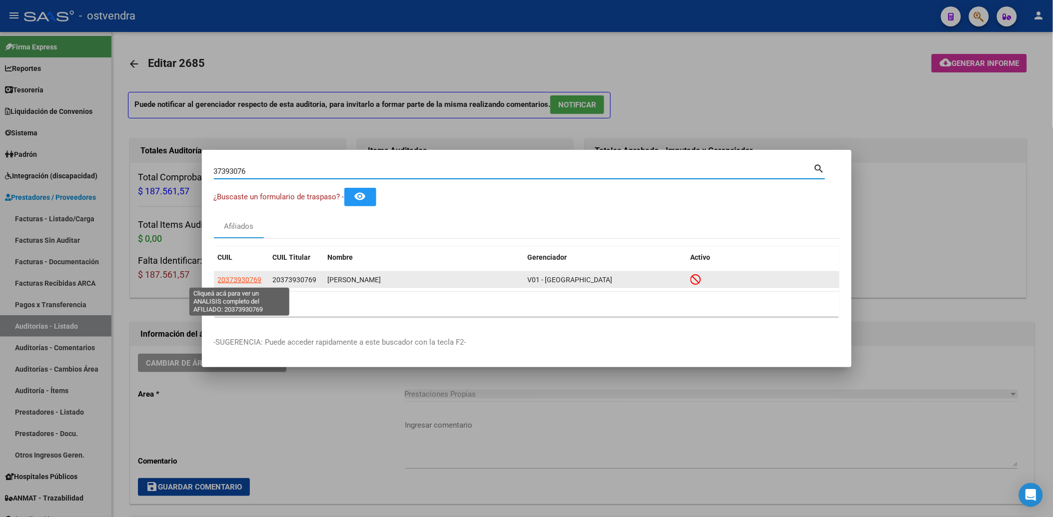
click at [242, 278] on span "20373930769" at bounding box center [240, 280] width 44 height 8
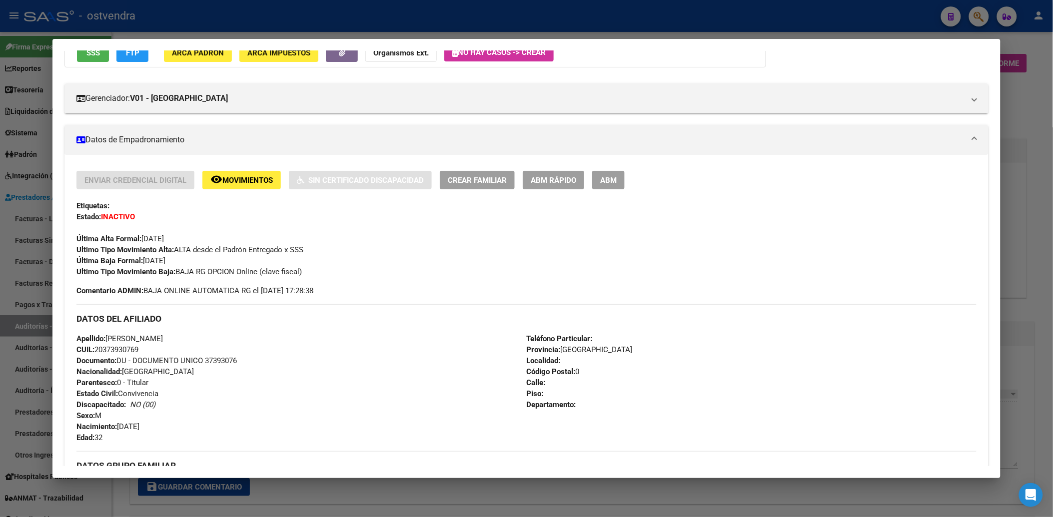
scroll to position [111, 0]
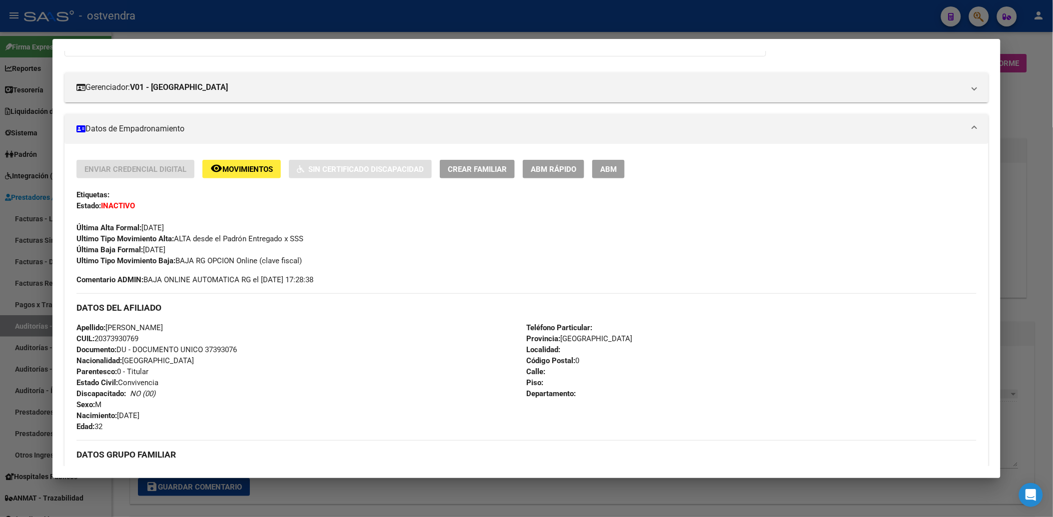
click at [352, 281] on div "Enviar Credencial Digital remove_red_eye Movimientos Sin Certificado Discapacid…" at bounding box center [526, 222] width 900 height 125
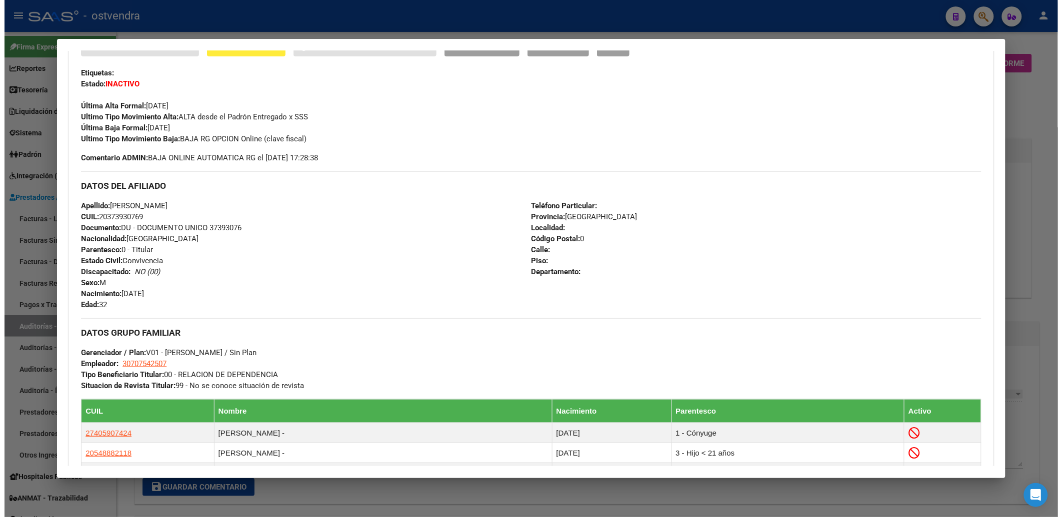
scroll to position [0, 0]
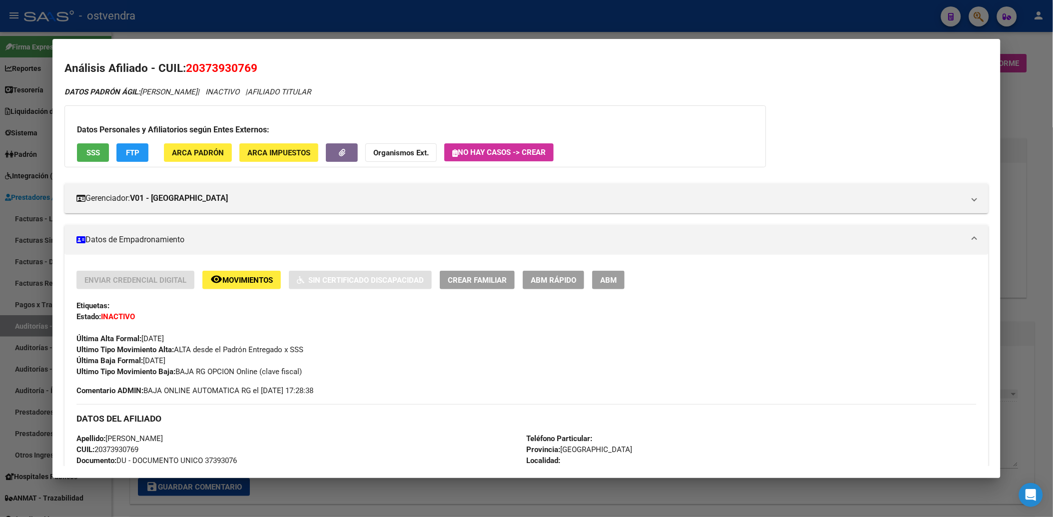
click at [1038, 86] on div at bounding box center [526, 258] width 1053 height 517
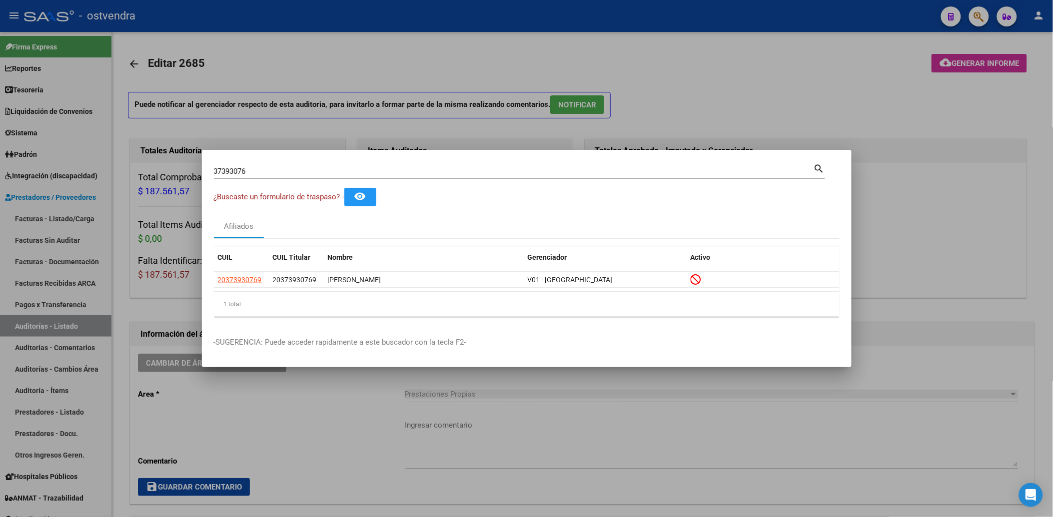
click at [785, 110] on div at bounding box center [526, 258] width 1053 height 517
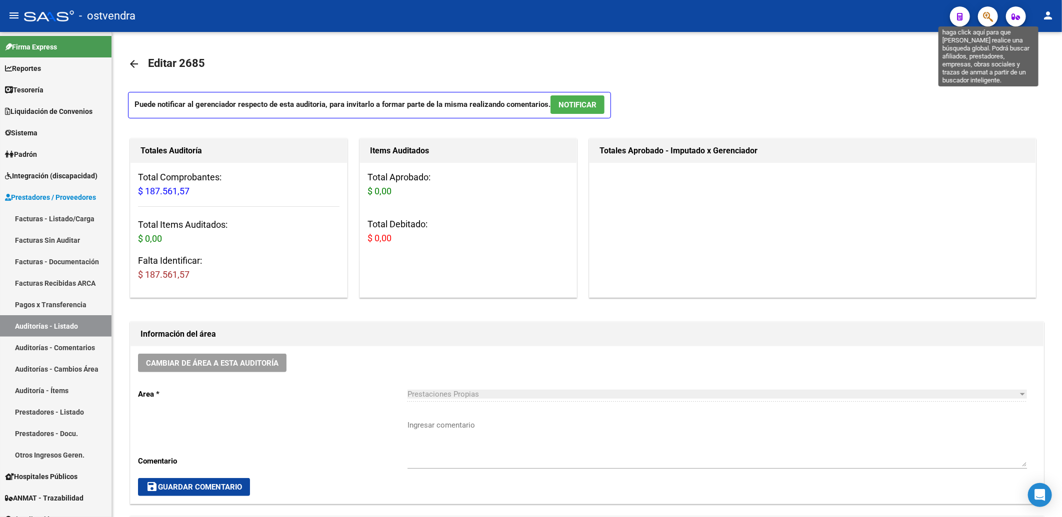
click at [988, 11] on icon "button" at bounding box center [988, 16] width 10 height 11
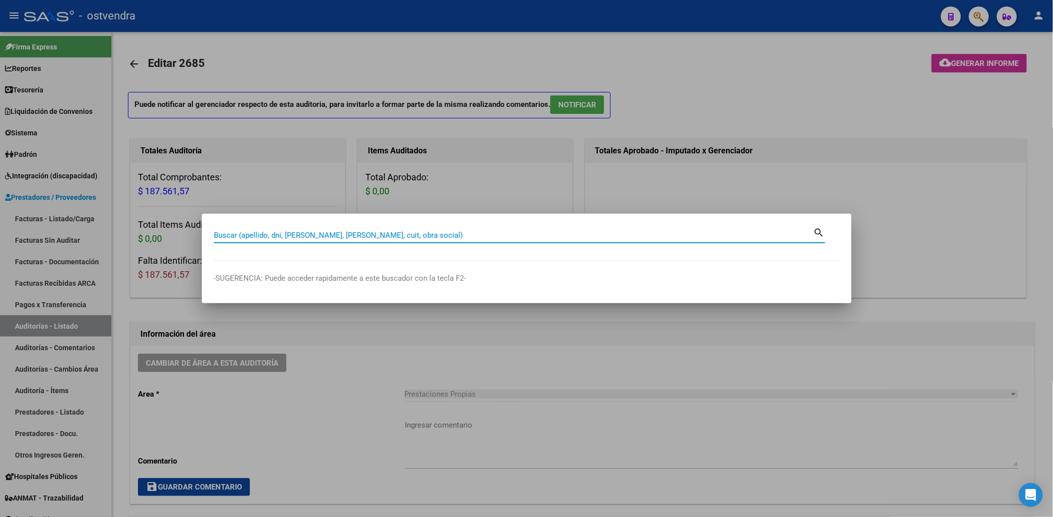
click at [392, 237] on input "Buscar (apellido, dni, cuil, nro traspaso, cuit, obra social)" at bounding box center [514, 235] width 600 height 9
paste input "59833749"
type input "59833749"
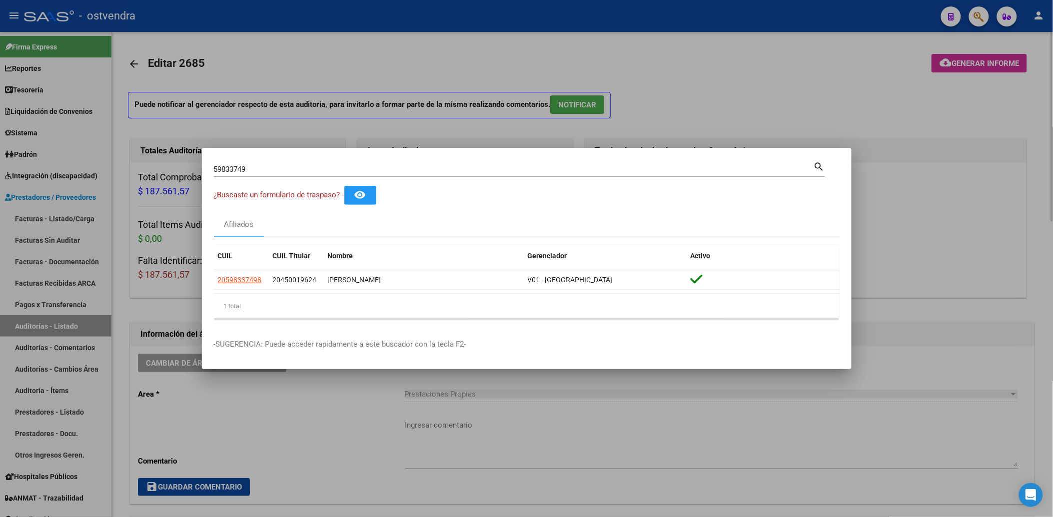
click at [762, 71] on div at bounding box center [526, 258] width 1053 height 517
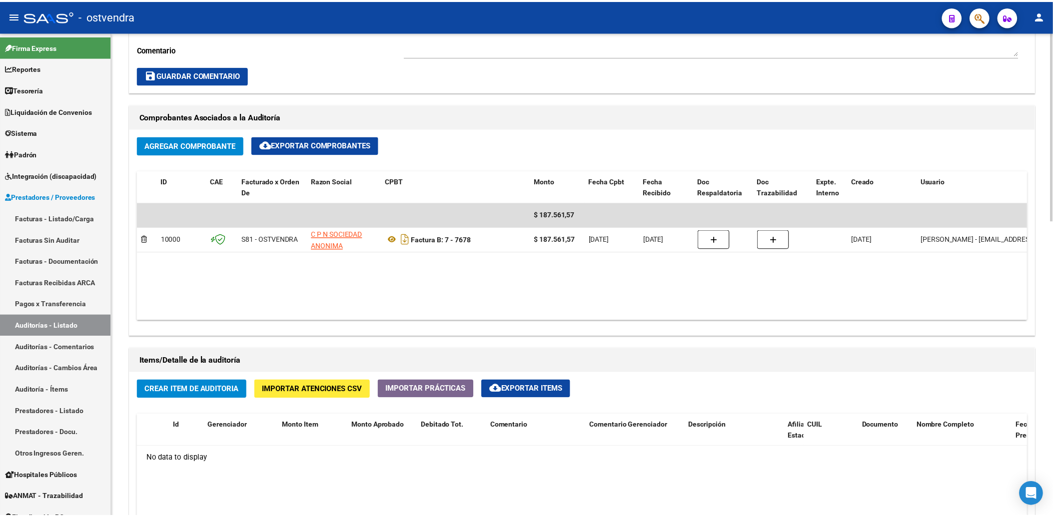
scroll to position [555, 0]
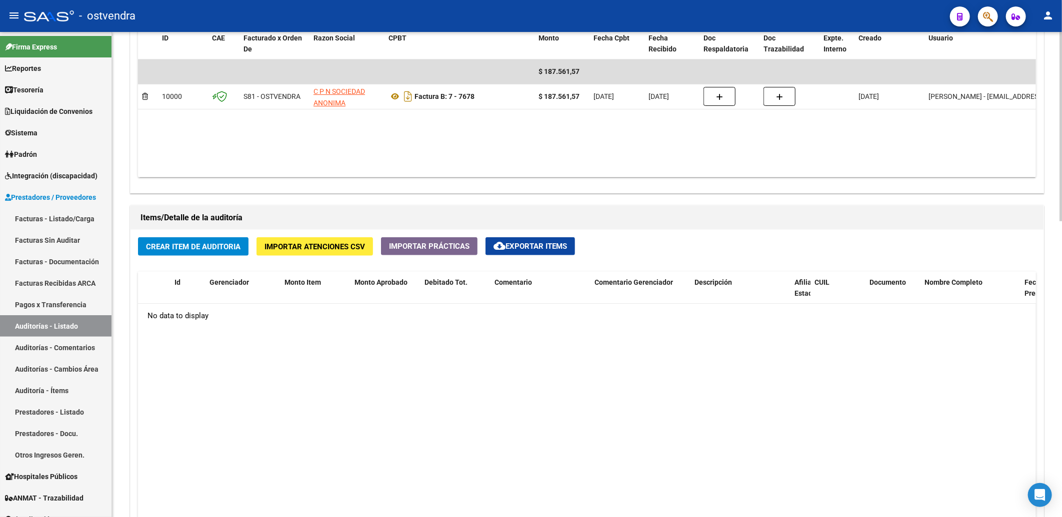
click at [322, 248] on span "Importar Atenciones CSV" at bounding box center [314, 246] width 100 height 9
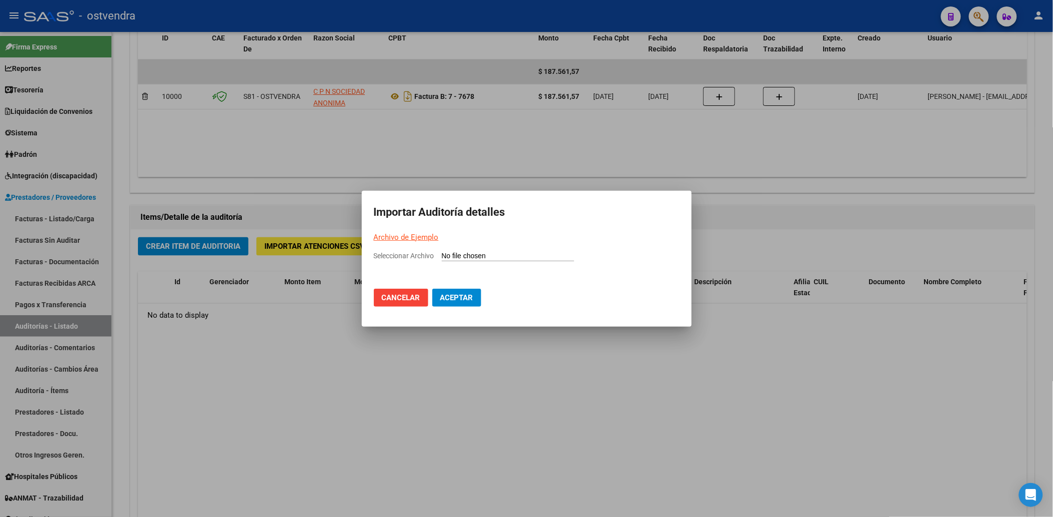
click at [473, 255] on input "Seleccionar Archivo" at bounding box center [508, 256] width 132 height 9
type input "C:\fakepath\IMAC FACT 7678.csv"
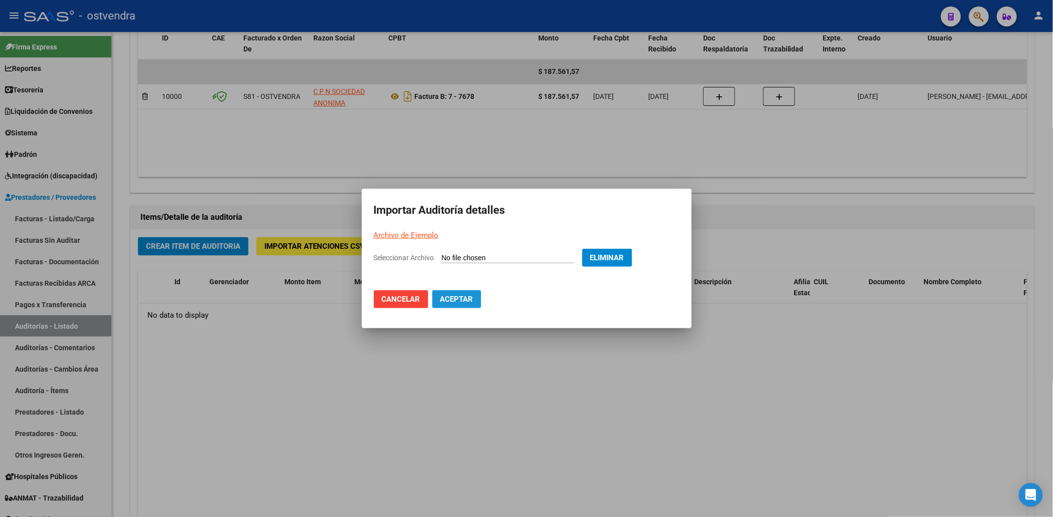
click at [467, 301] on span "Aceptar" at bounding box center [456, 299] width 33 height 9
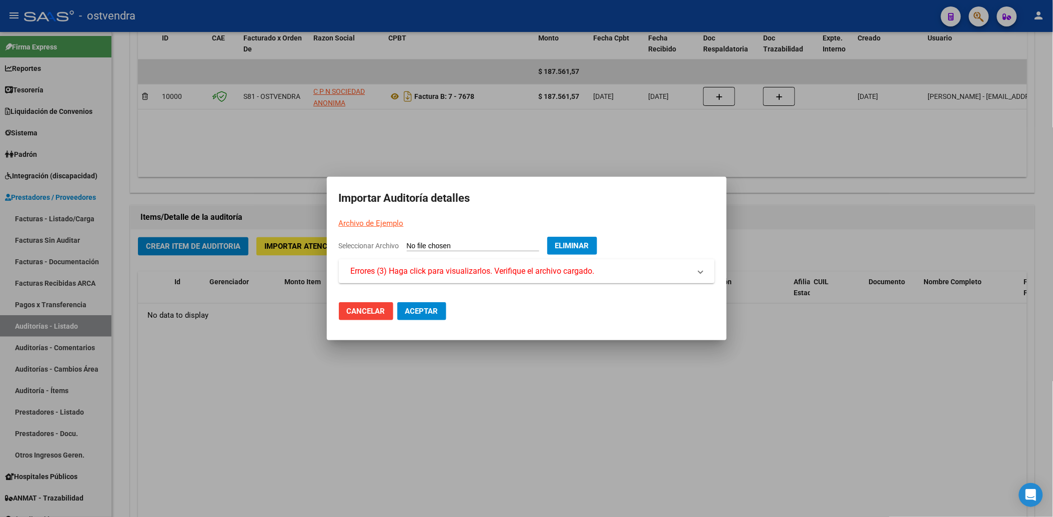
click at [450, 265] on span "Errores (3) Haga click para visualizarlos. Verifique el archivo cargado." at bounding box center [473, 271] width 244 height 12
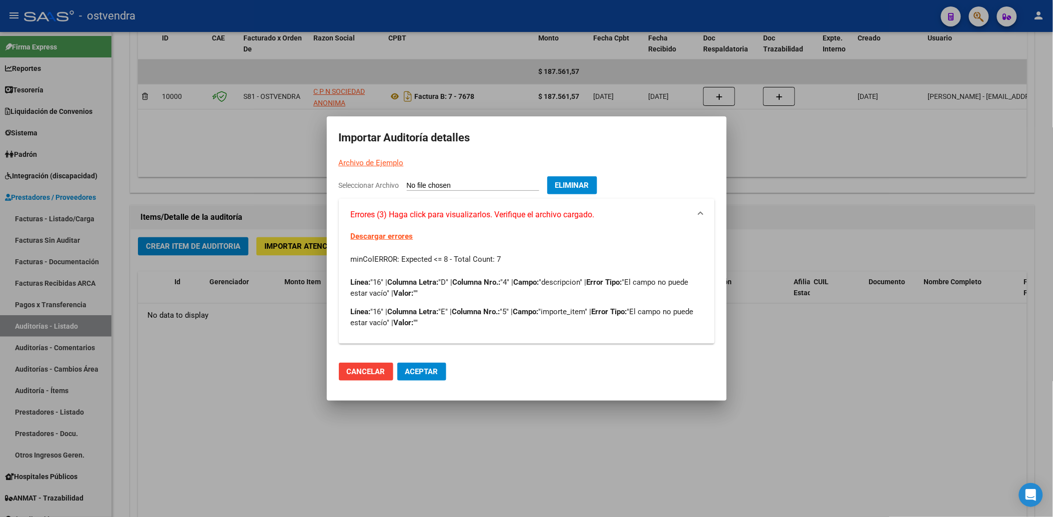
click at [417, 372] on span "Aceptar" at bounding box center [421, 371] width 33 height 9
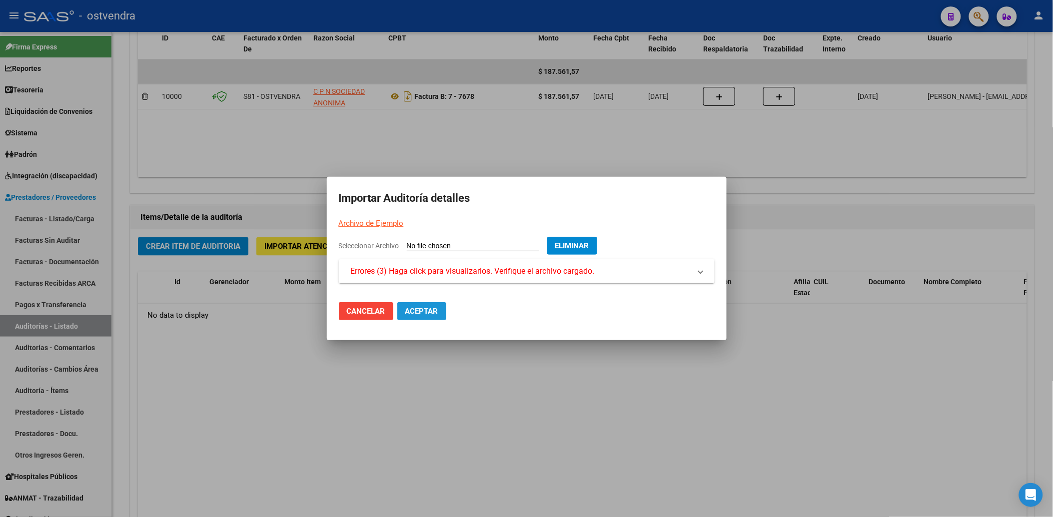
click at [421, 311] on span "Aceptar" at bounding box center [421, 311] width 33 height 9
click at [570, 248] on span "Eliminar" at bounding box center [572, 245] width 34 height 9
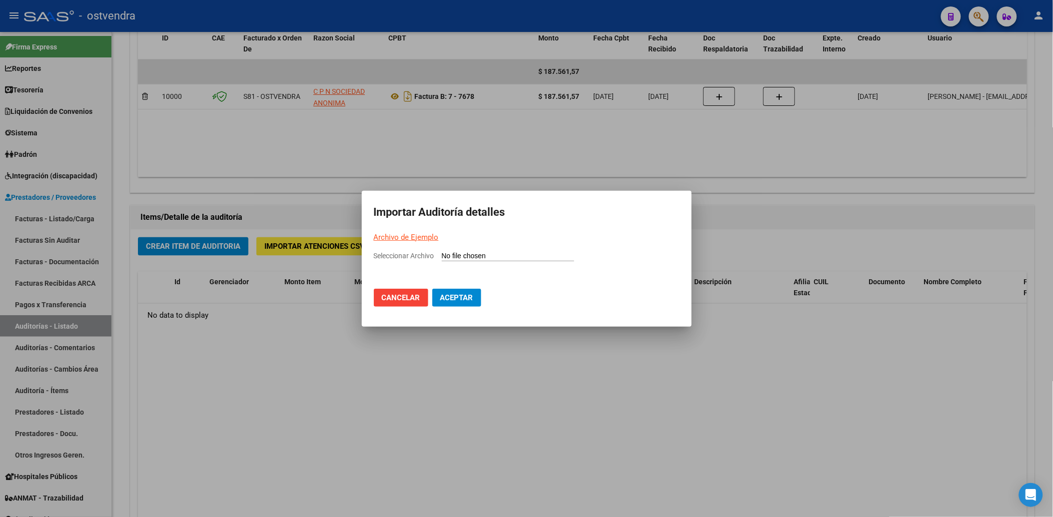
click at [518, 409] on div at bounding box center [526, 258] width 1053 height 517
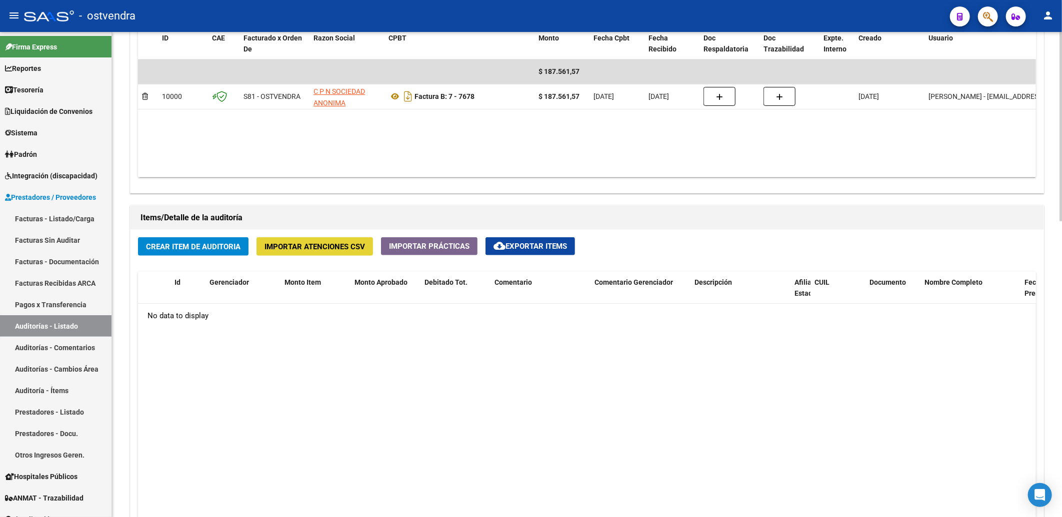
click at [341, 250] on span "Importar Atenciones CSV" at bounding box center [314, 246] width 100 height 9
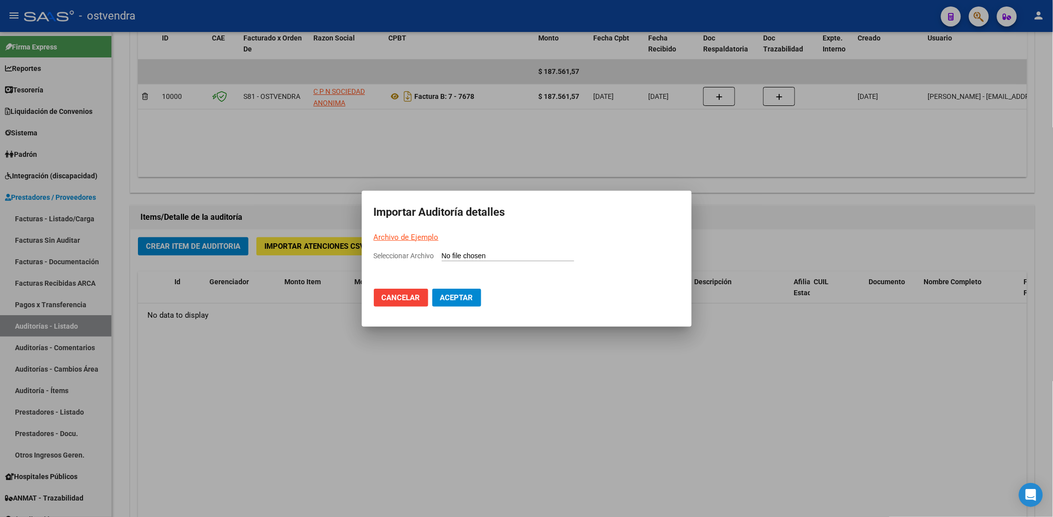
click at [485, 255] on input "Seleccionar Archivo" at bounding box center [508, 256] width 132 height 9
type input "C:\fakepath\IMAC FACT 7678.csv"
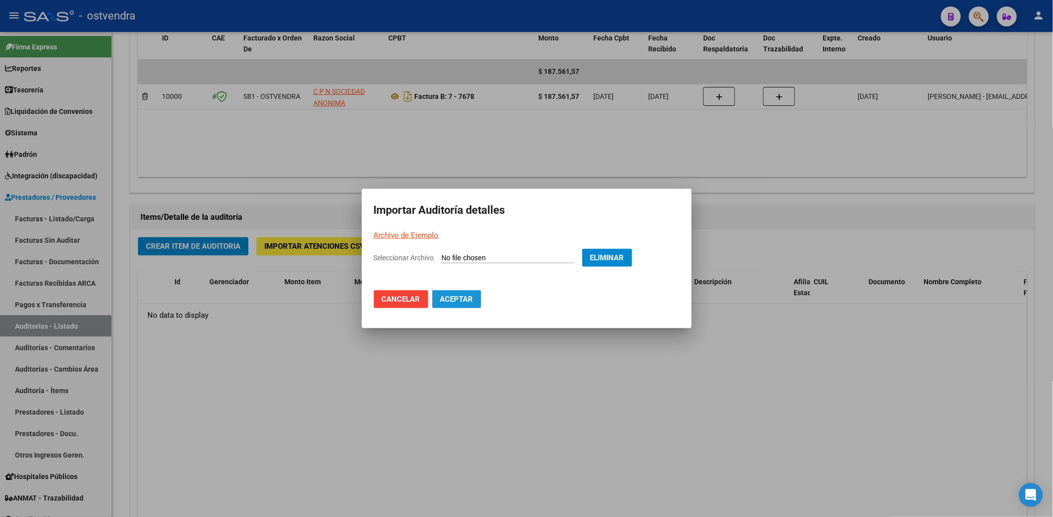
click at [472, 301] on span "Aceptar" at bounding box center [456, 299] width 33 height 9
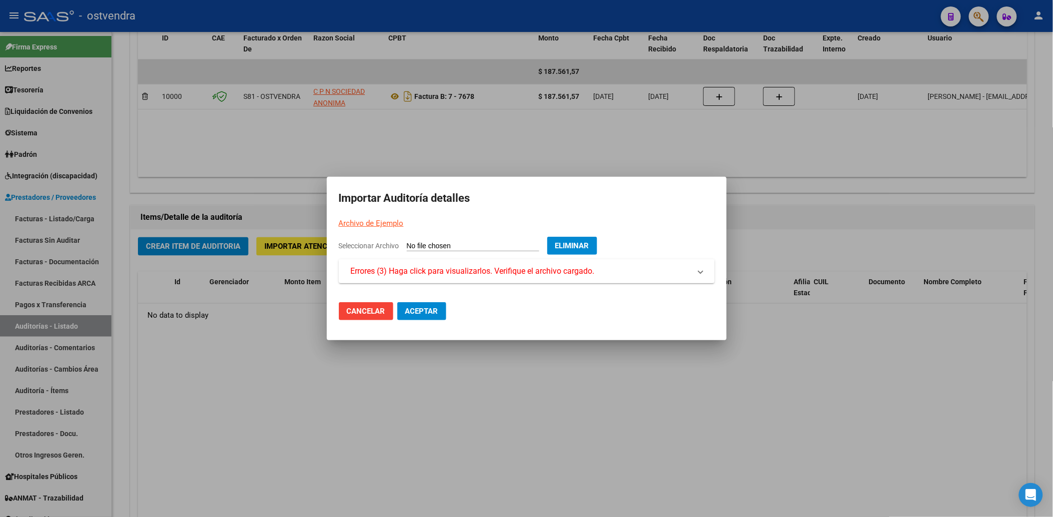
click at [512, 272] on span "Errores (3) Haga click para visualizarlos. Verifique el archivo cargado." at bounding box center [473, 271] width 244 height 12
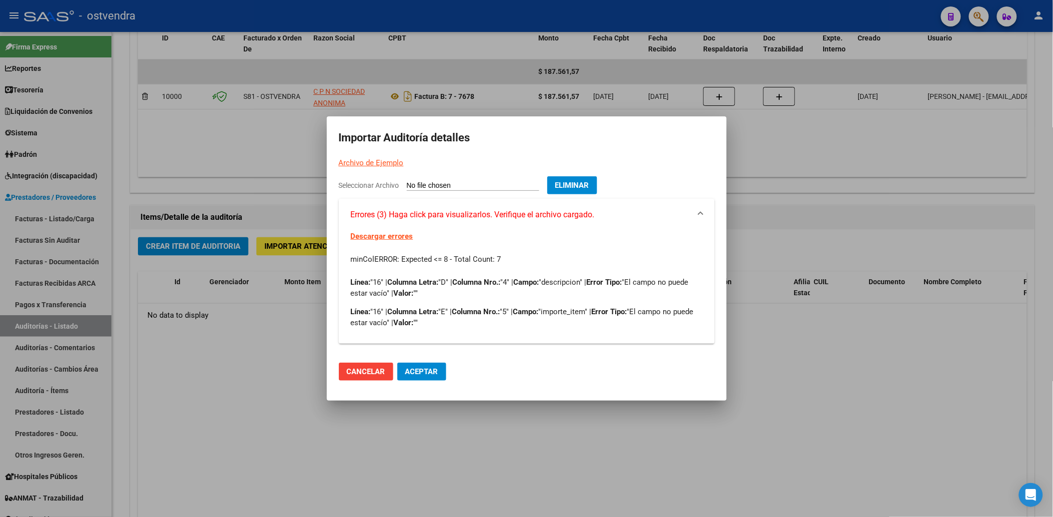
click at [416, 372] on span "Aceptar" at bounding box center [421, 371] width 33 height 9
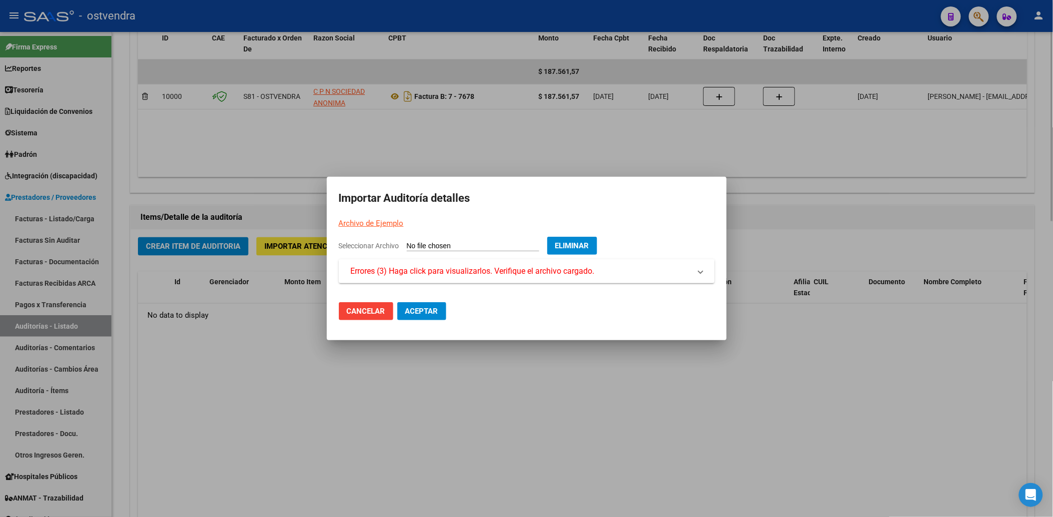
drag, startPoint x: 753, startPoint y: 448, endPoint x: 762, endPoint y: 452, distance: 10.5
click at [753, 448] on div at bounding box center [526, 258] width 1053 height 517
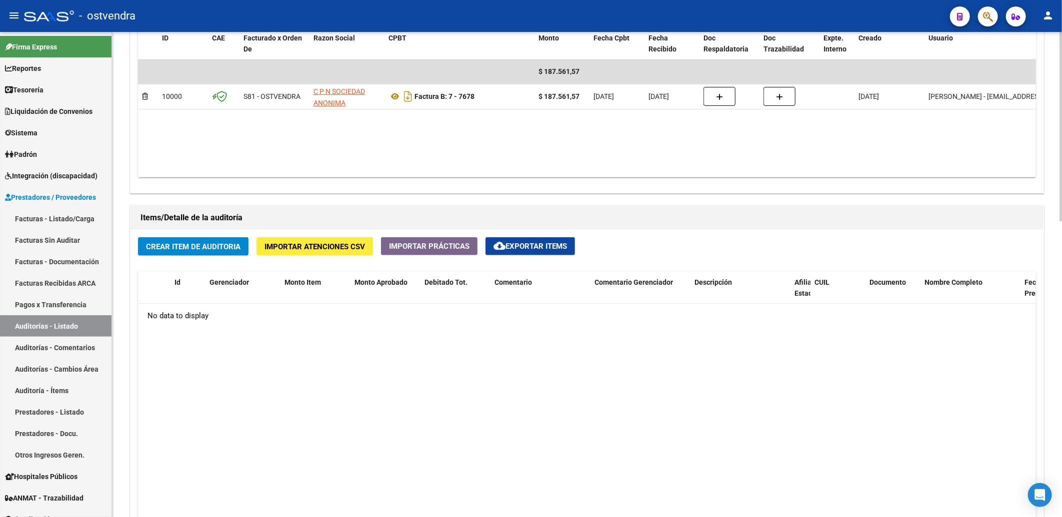
click at [321, 244] on span "Importar Atenciones CSV" at bounding box center [314, 246] width 100 height 9
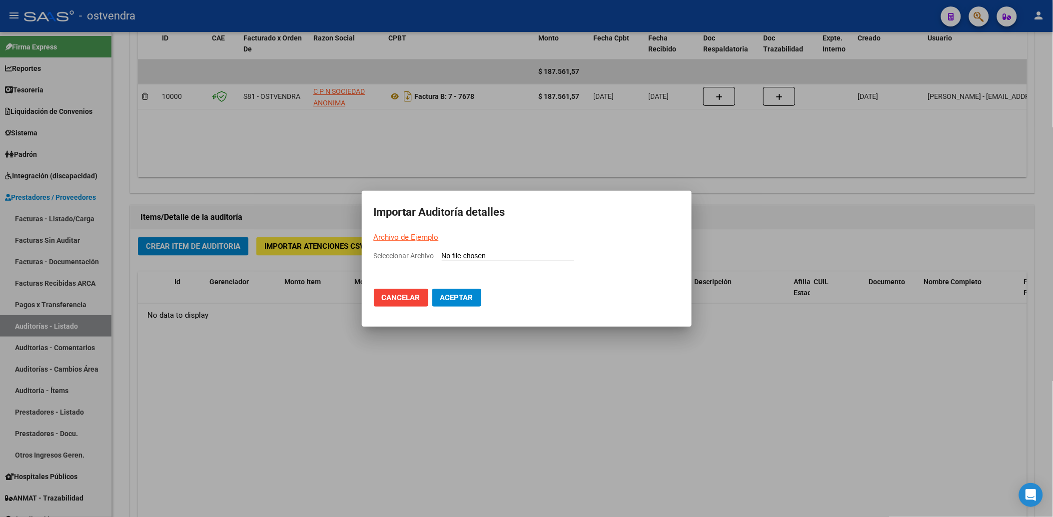
click at [455, 257] on input "Seleccionar Archivo" at bounding box center [508, 256] width 132 height 9
type input "C:\fakepath\IMAC FACT 7678.csv"
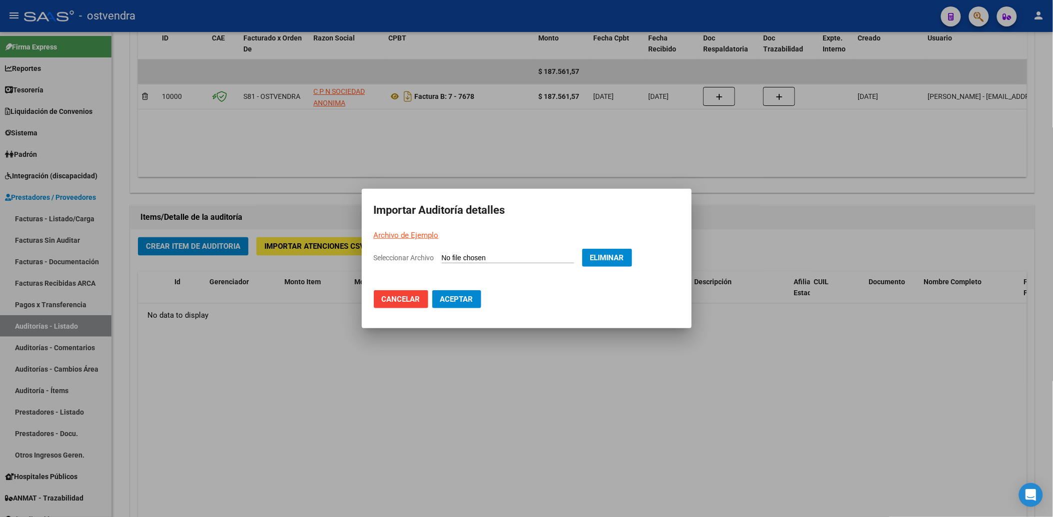
click at [456, 301] on span "Aceptar" at bounding box center [456, 299] width 33 height 9
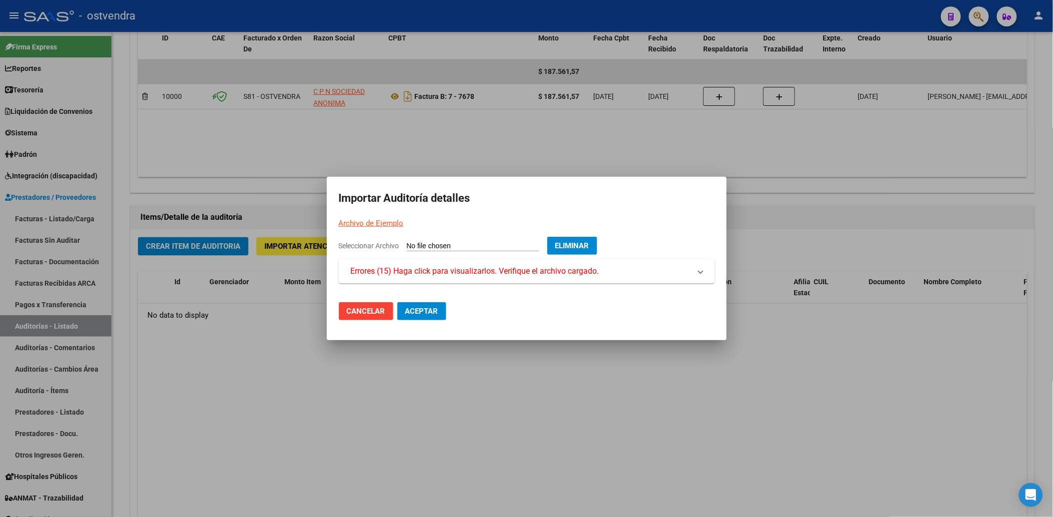
click at [457, 272] on span "Errores (15) Haga click para visualizarlos. Verifique el archivo cargado." at bounding box center [475, 271] width 248 height 12
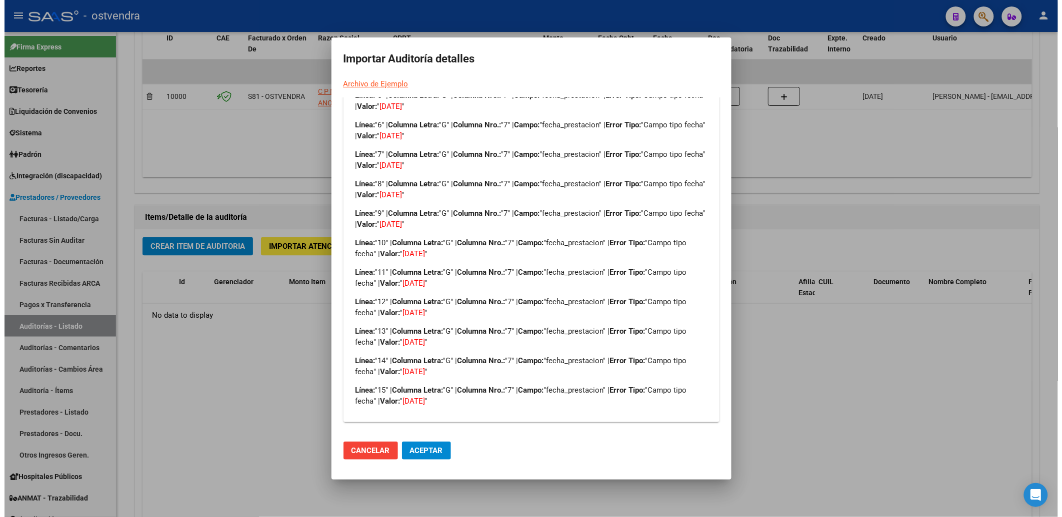
scroll to position [0, 0]
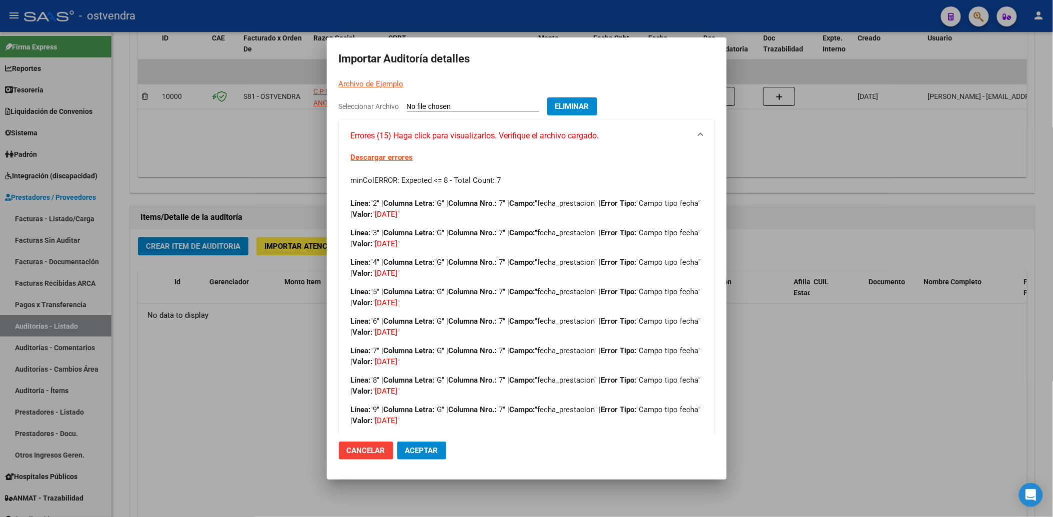
click at [367, 454] on span "Cancelar" at bounding box center [366, 450] width 38 height 9
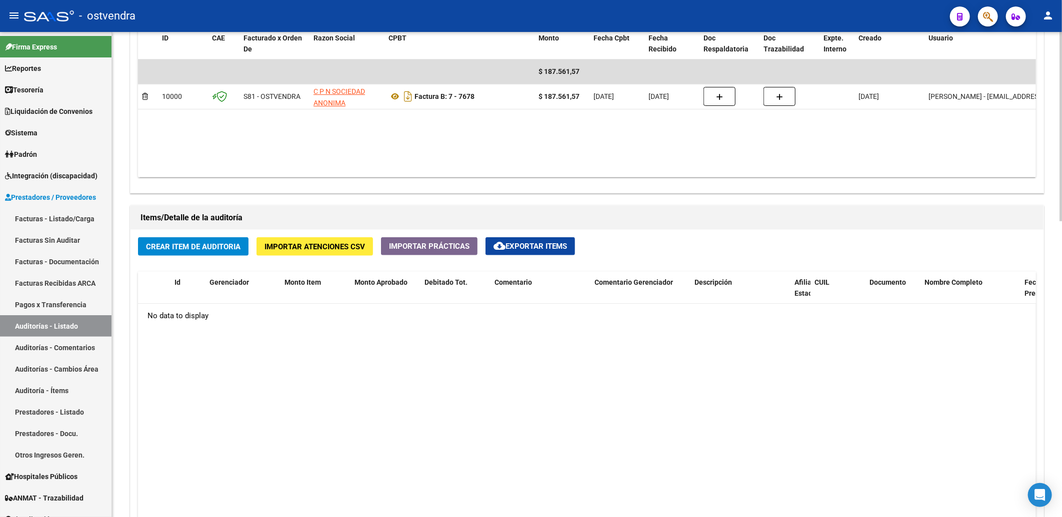
drag, startPoint x: 520, startPoint y: 414, endPoint x: 511, endPoint y: 417, distance: 10.1
click at [521, 414] on datatable-body "No data to display" at bounding box center [587, 456] width 898 height 305
click at [698, 388] on datatable-body "No data to display" at bounding box center [587, 456] width 898 height 305
click at [341, 245] on span "Importar Atenciones CSV" at bounding box center [314, 246] width 100 height 9
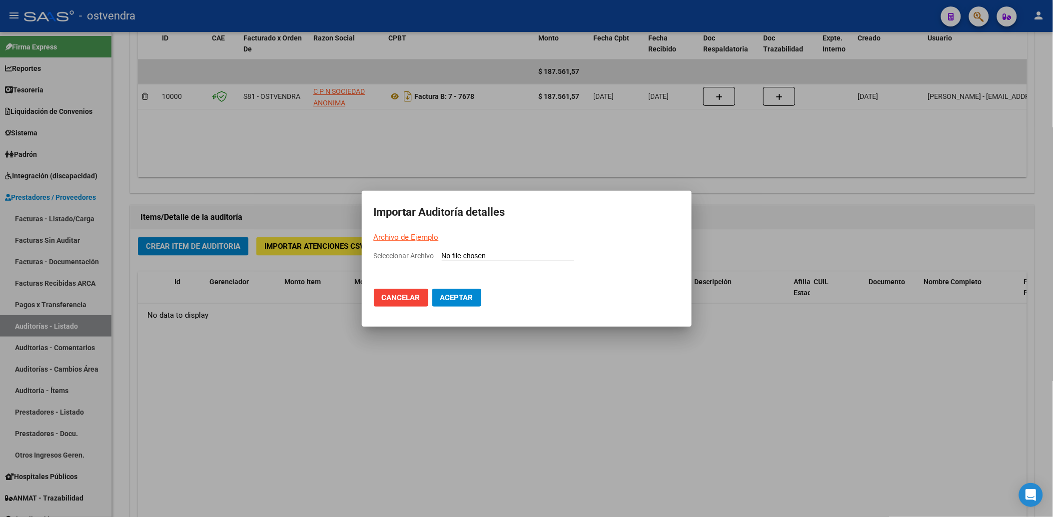
click at [473, 256] on input "Seleccionar Archivo" at bounding box center [508, 256] width 132 height 9
type input "C:\fakepath\IMAC FACT 7678.csv"
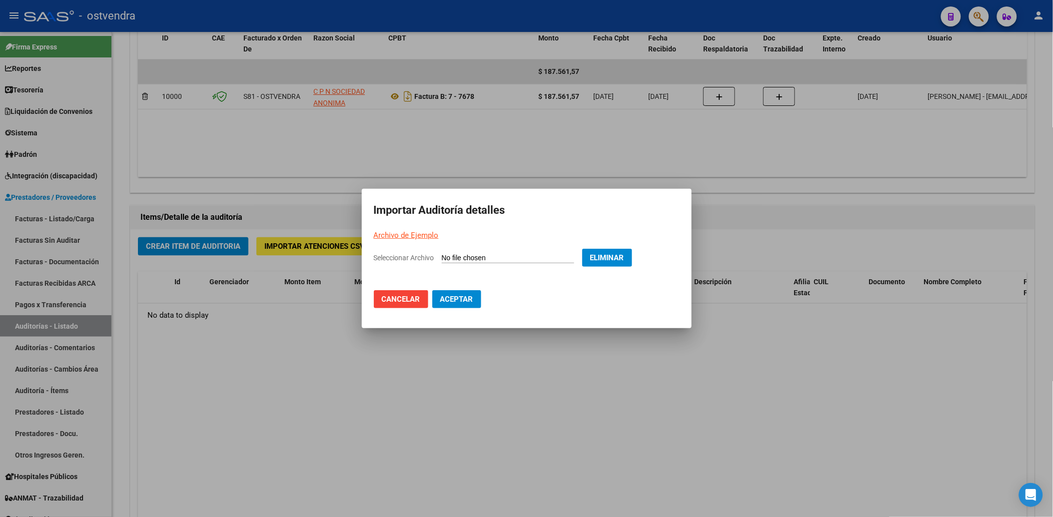
click at [460, 305] on button "Aceptar" at bounding box center [456, 299] width 49 height 18
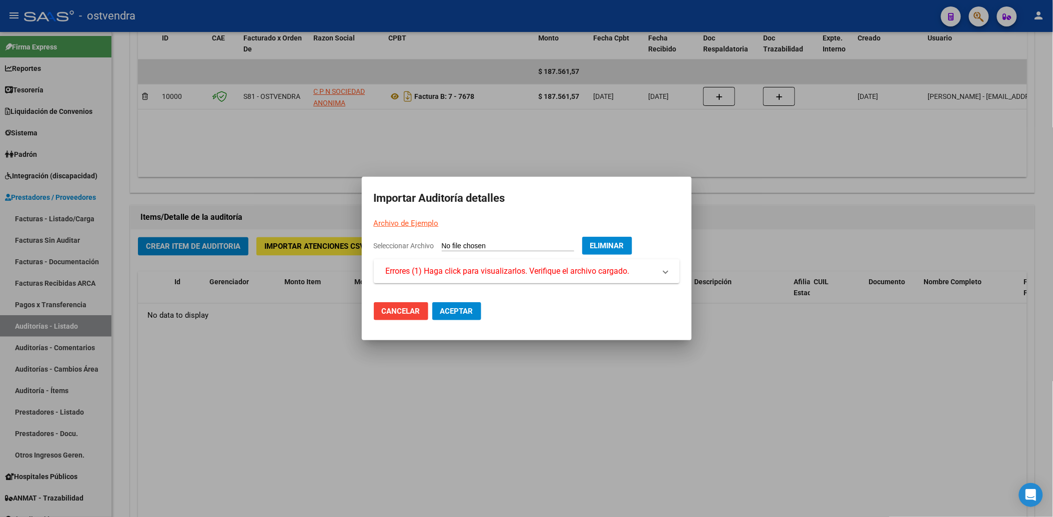
click at [516, 271] on span "Errores (1) Haga click para visualizarlos. Verifique el archivo cargado." at bounding box center [508, 271] width 244 height 12
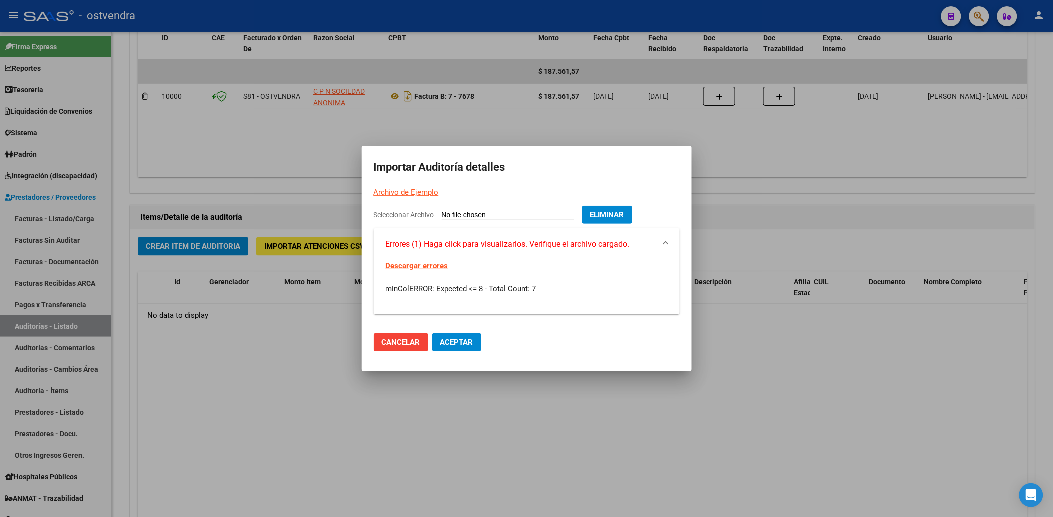
click at [434, 266] on link "Descargar errores" at bounding box center [417, 265] width 62 height 9
click at [833, 203] on div at bounding box center [526, 258] width 1053 height 517
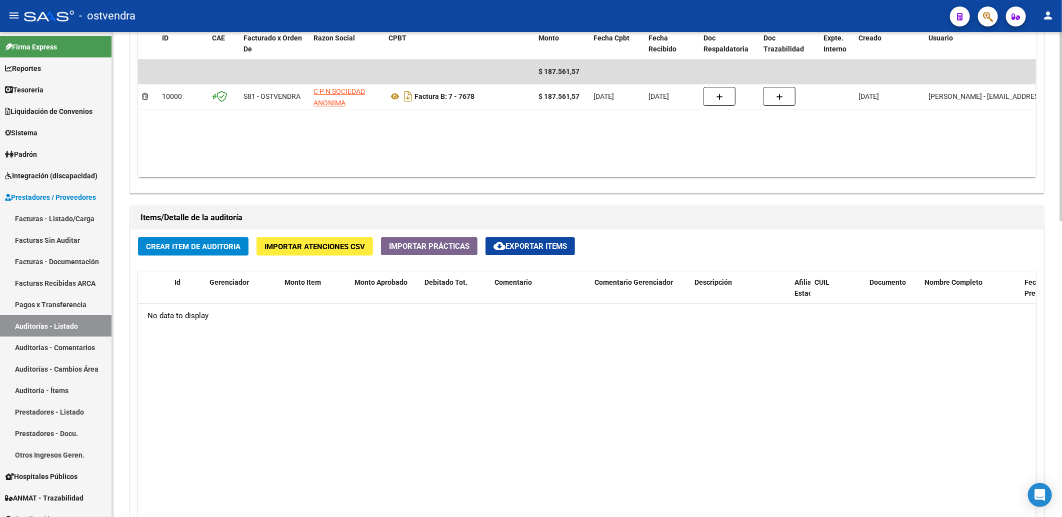
click at [488, 465] on datatable-body "No data to display" at bounding box center [587, 456] width 898 height 305
click at [313, 248] on span "Importar Atenciones CSV" at bounding box center [314, 246] width 100 height 9
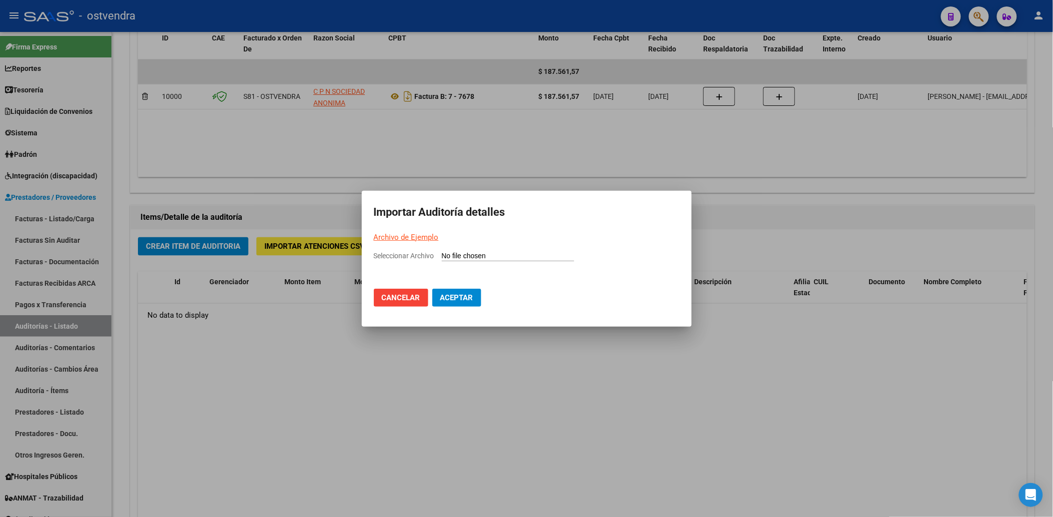
click at [493, 260] on input "Seleccionar Archivo" at bounding box center [508, 256] width 132 height 9
type input "C:\fakepath\IMAC FACT 7678.csv"
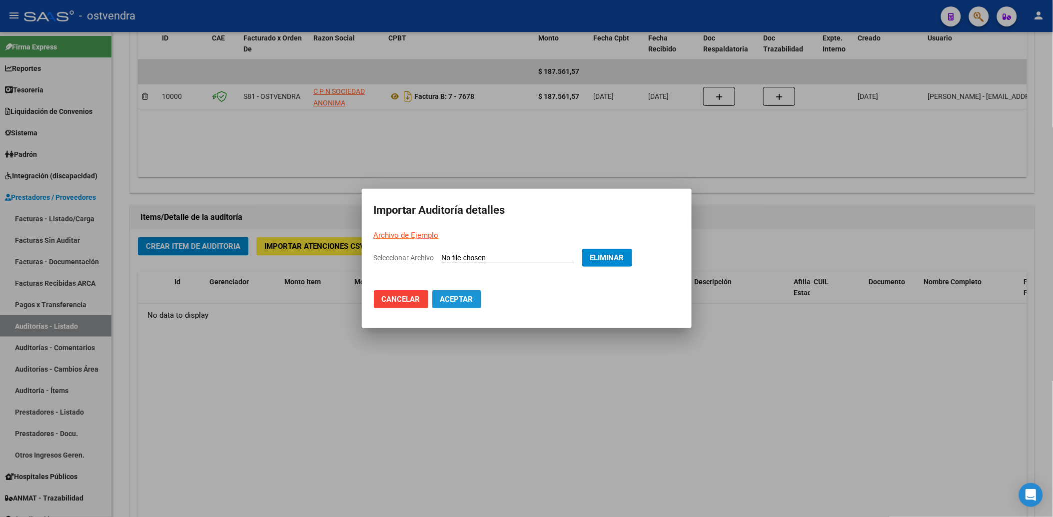
click at [458, 296] on span "Aceptar" at bounding box center [456, 299] width 33 height 9
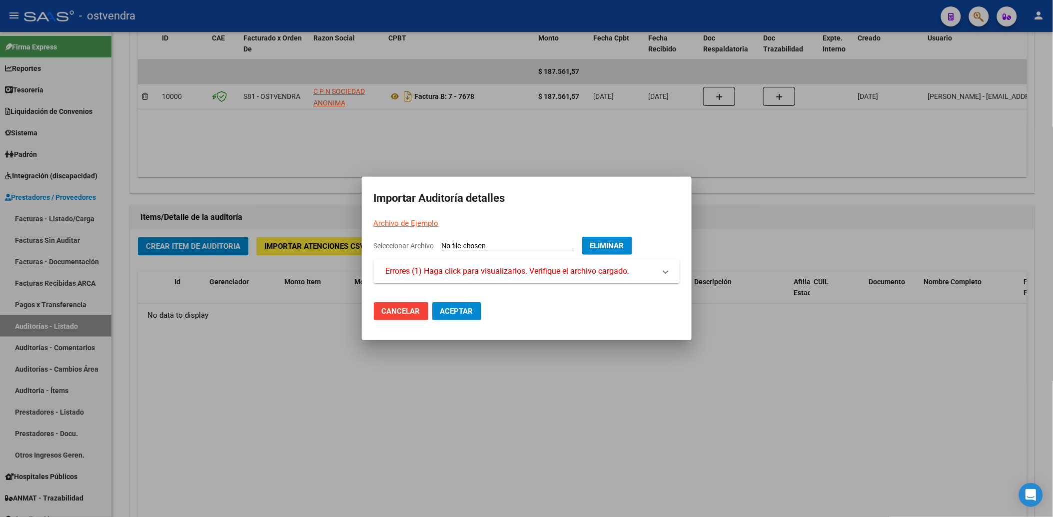
click at [666, 274] on span at bounding box center [666, 271] width 4 height 12
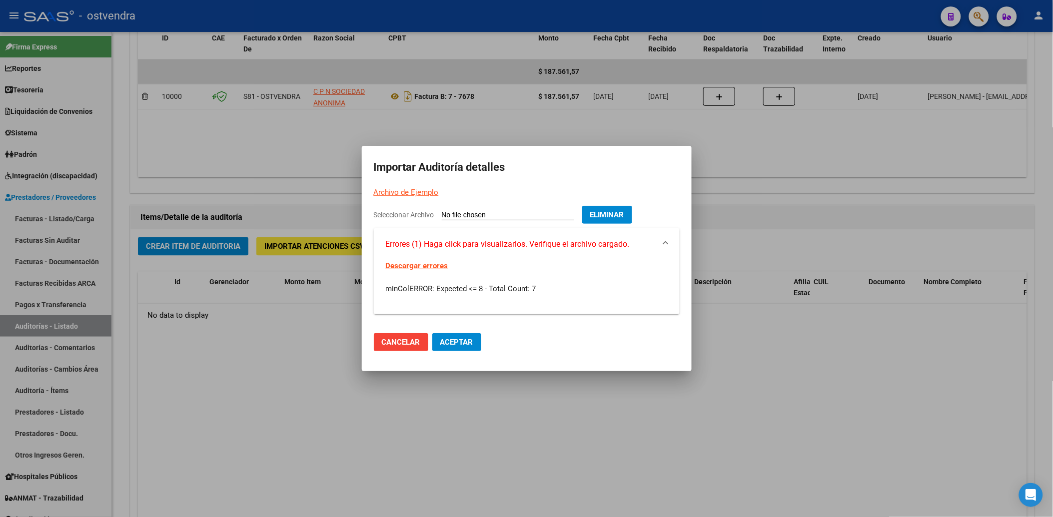
click at [514, 287] on span "minColERROR: Expected <= 8 - Total Count: 7" at bounding box center [461, 288] width 150 height 9
click at [608, 212] on span "Eliminar" at bounding box center [607, 214] width 34 height 9
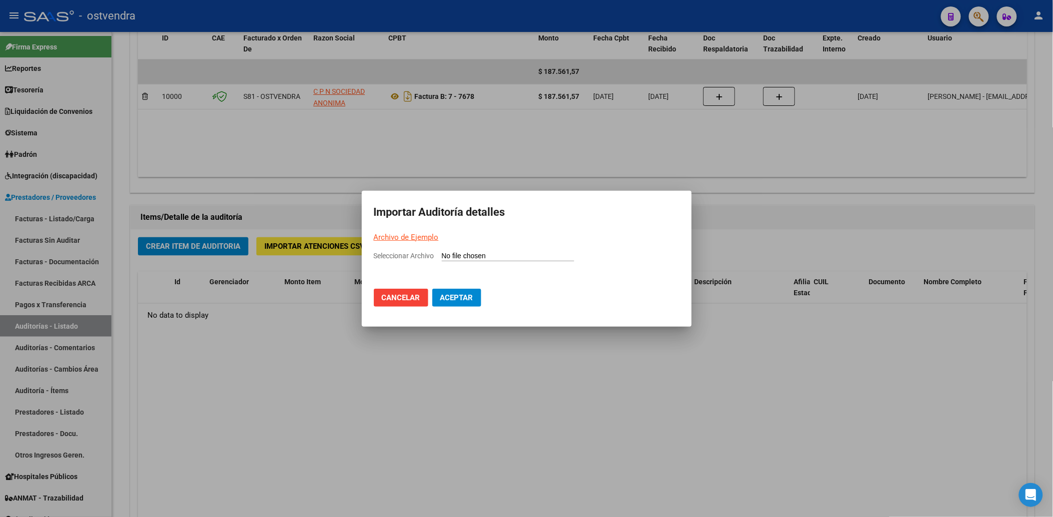
click at [491, 255] on input "Seleccionar Archivo" at bounding box center [508, 256] width 132 height 9
type input "C:\fakepath\IMAC FACT 7678.csv"
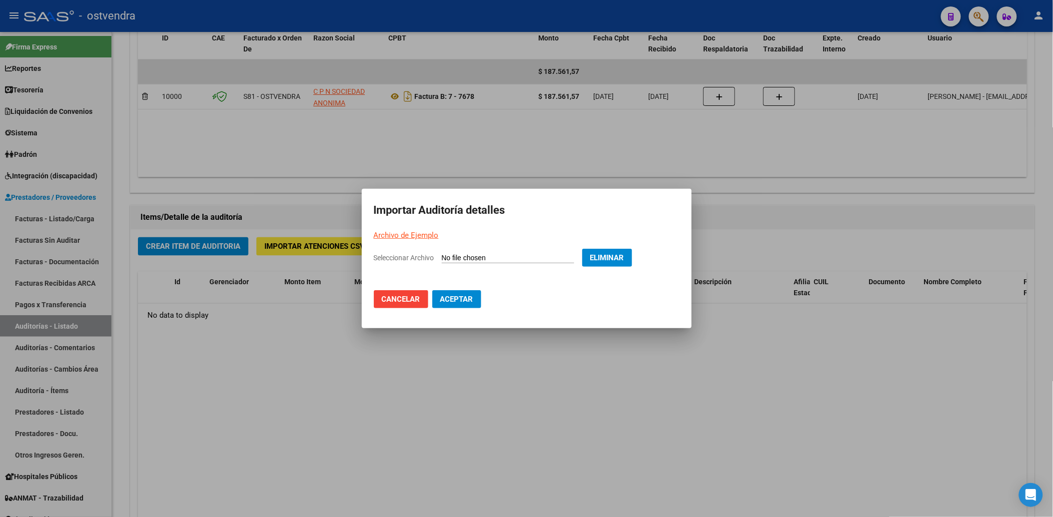
click at [448, 298] on span "Aceptar" at bounding box center [456, 299] width 33 height 9
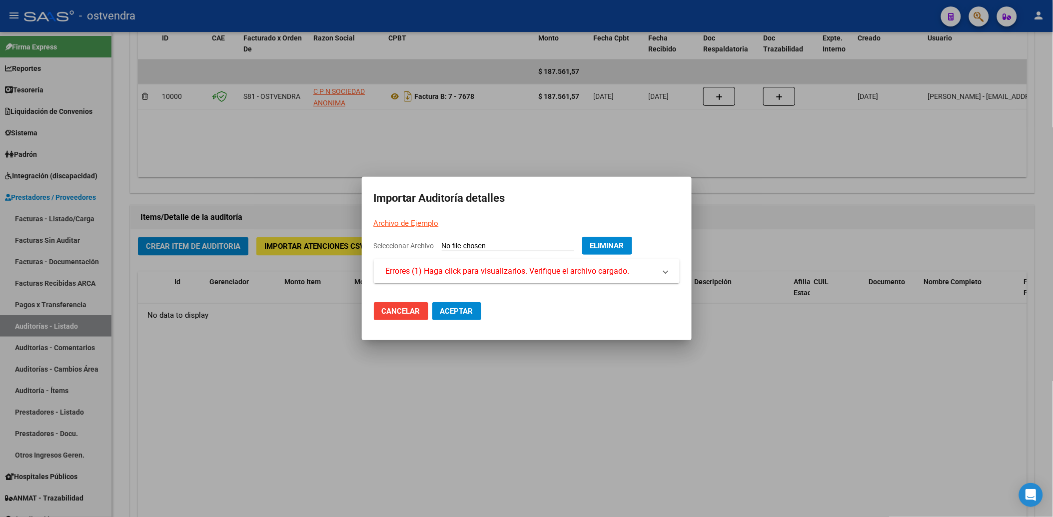
click at [476, 272] on span "Errores (1) Haga click para visualizarlos. Verifique el archivo cargado." at bounding box center [508, 271] width 244 height 12
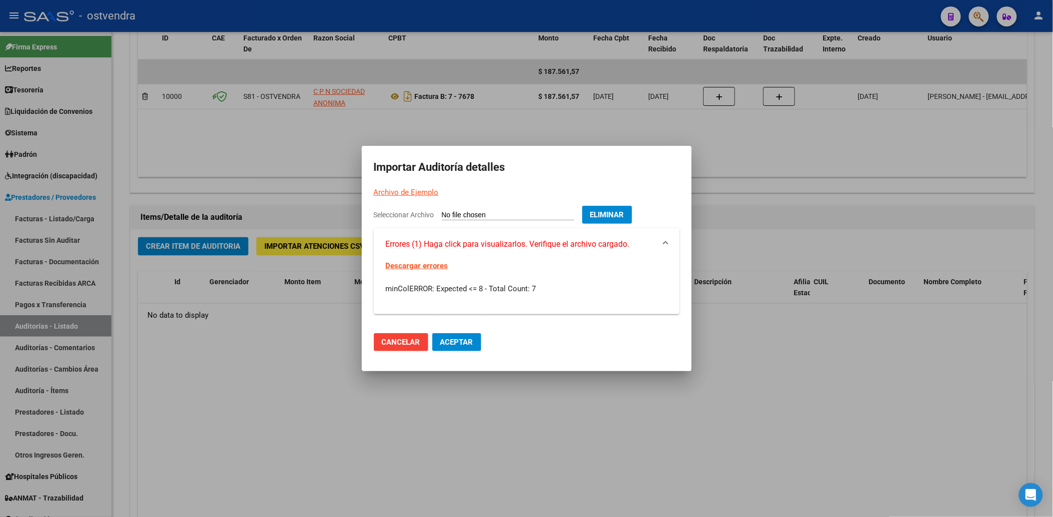
click at [414, 268] on link "Descargar errores" at bounding box center [417, 265] width 62 height 9
click at [612, 210] on span "Eliminar" at bounding box center [607, 214] width 34 height 9
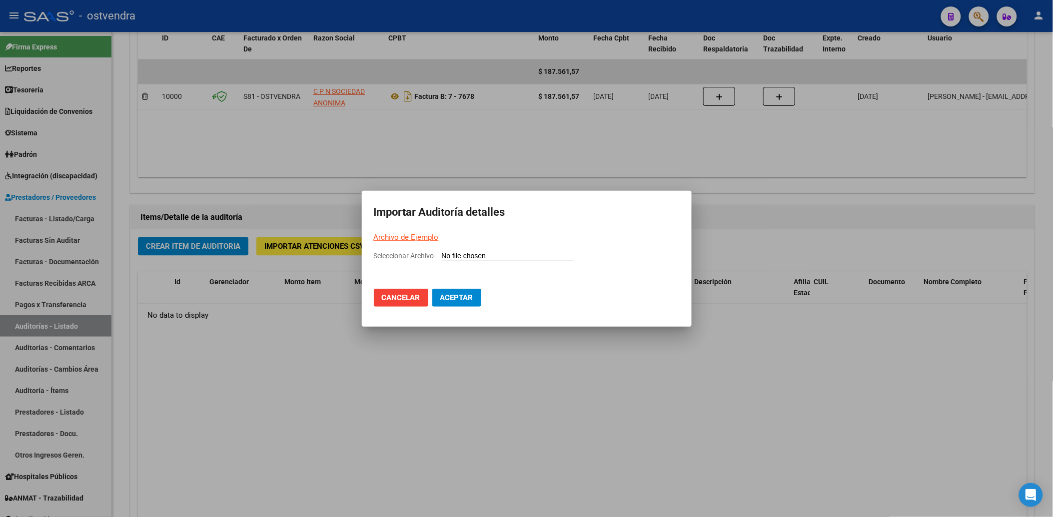
click at [459, 254] on input "Seleccionar Archivo" at bounding box center [508, 256] width 132 height 9
click at [595, 455] on div at bounding box center [526, 258] width 1053 height 517
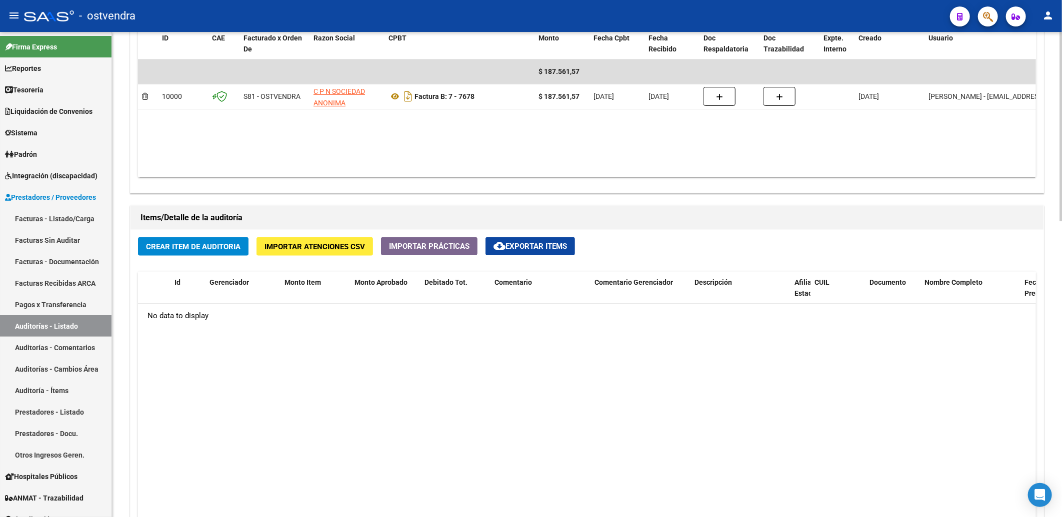
click at [338, 253] on button "Importar Atenciones CSV" at bounding box center [314, 246] width 116 height 18
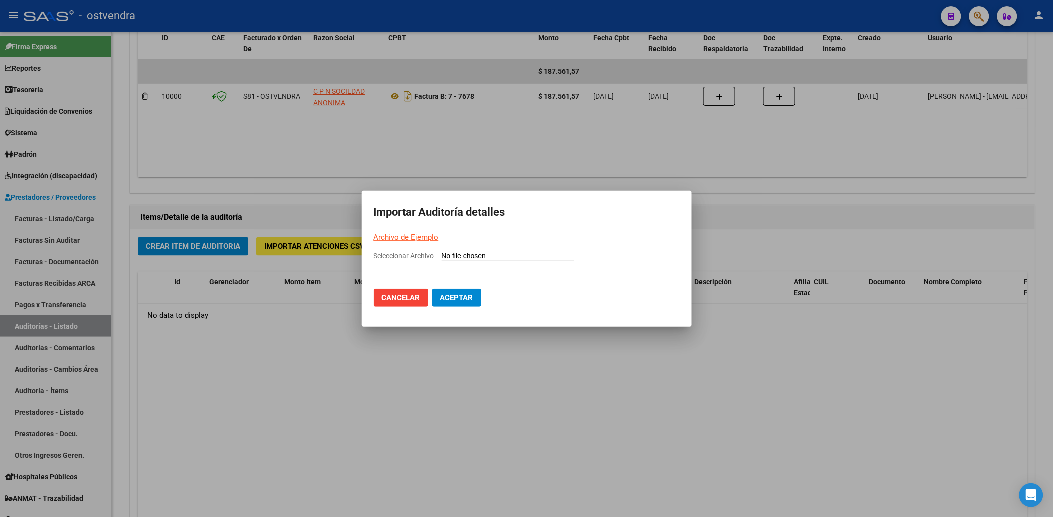
click at [470, 260] on input "Seleccionar Archivo" at bounding box center [508, 256] width 132 height 9
type input "C:\fakepath\IMAC FACT 7678 -.csv"
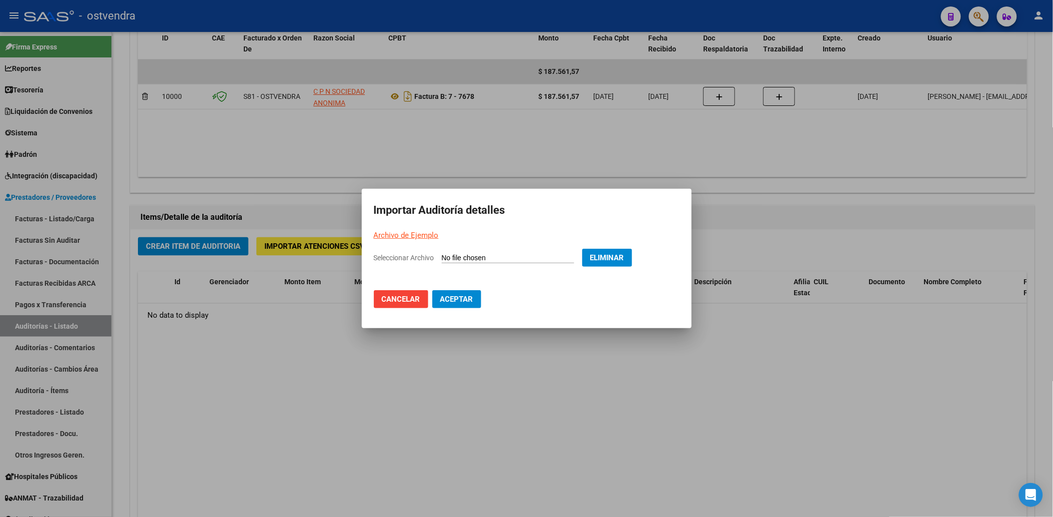
click at [451, 298] on span "Aceptar" at bounding box center [456, 299] width 33 height 9
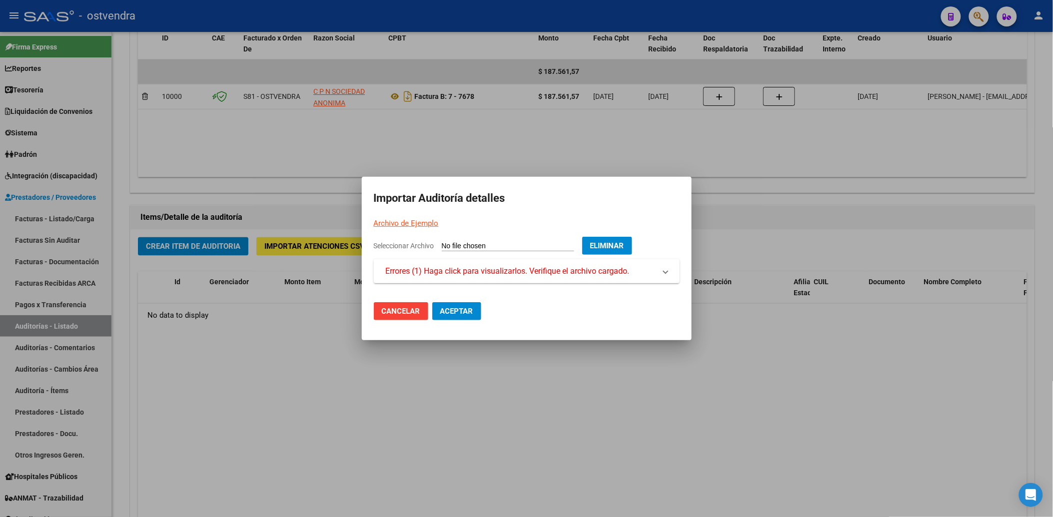
click at [665, 273] on span at bounding box center [666, 271] width 4 height 12
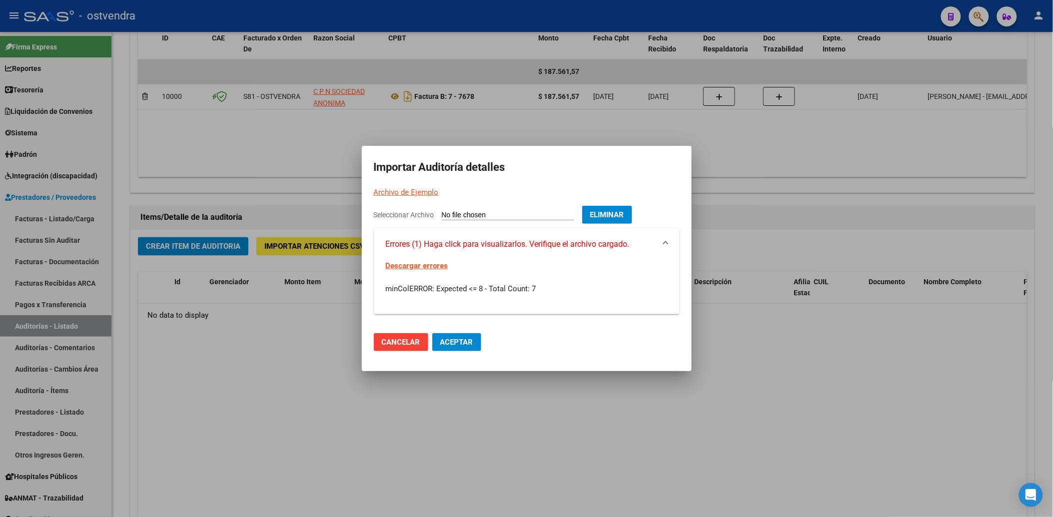
click at [737, 384] on div at bounding box center [526, 258] width 1053 height 517
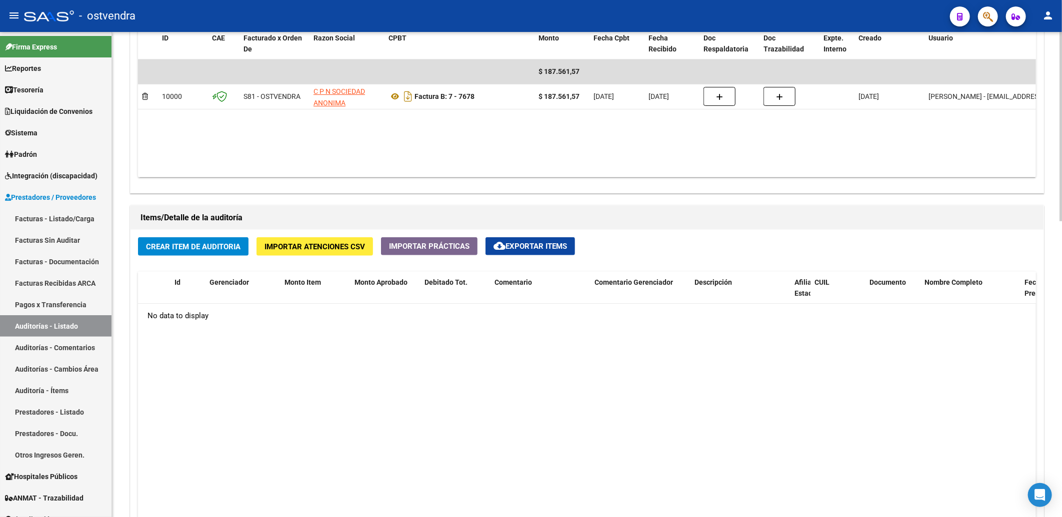
drag, startPoint x: 428, startPoint y: 433, endPoint x: 430, endPoint y: 425, distance: 8.7
click at [430, 427] on datatable-body "No data to display" at bounding box center [587, 456] width 898 height 305
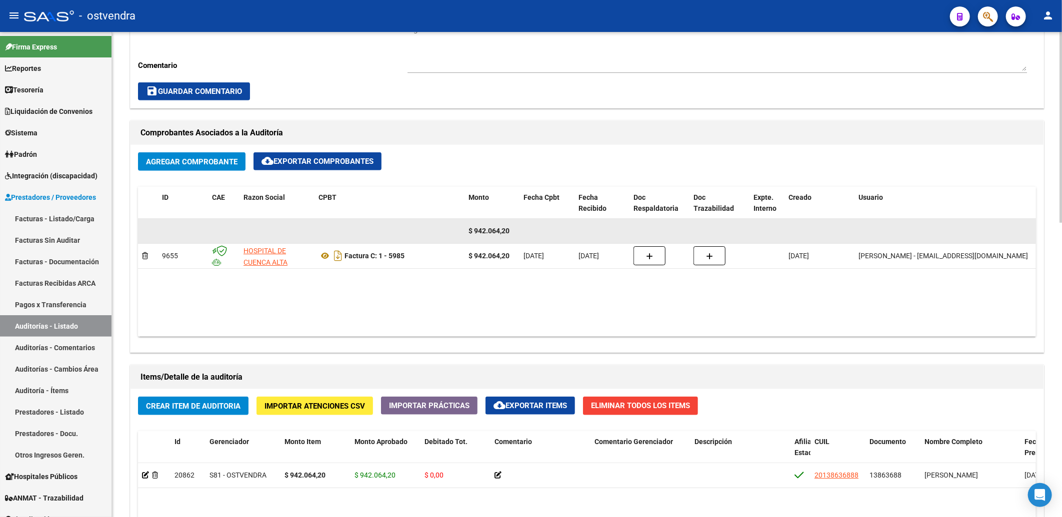
scroll to position [388, 0]
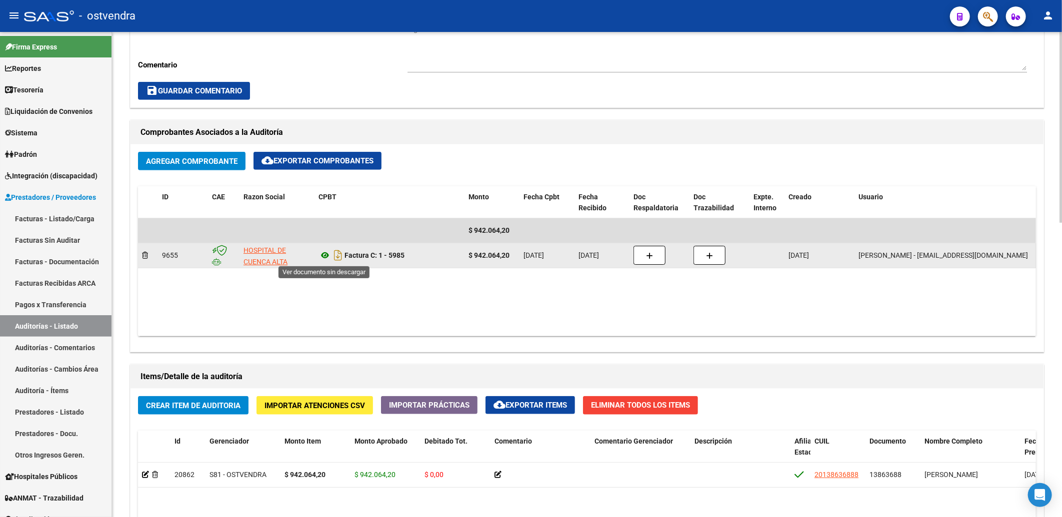
click at [326, 256] on icon at bounding box center [324, 255] width 13 height 12
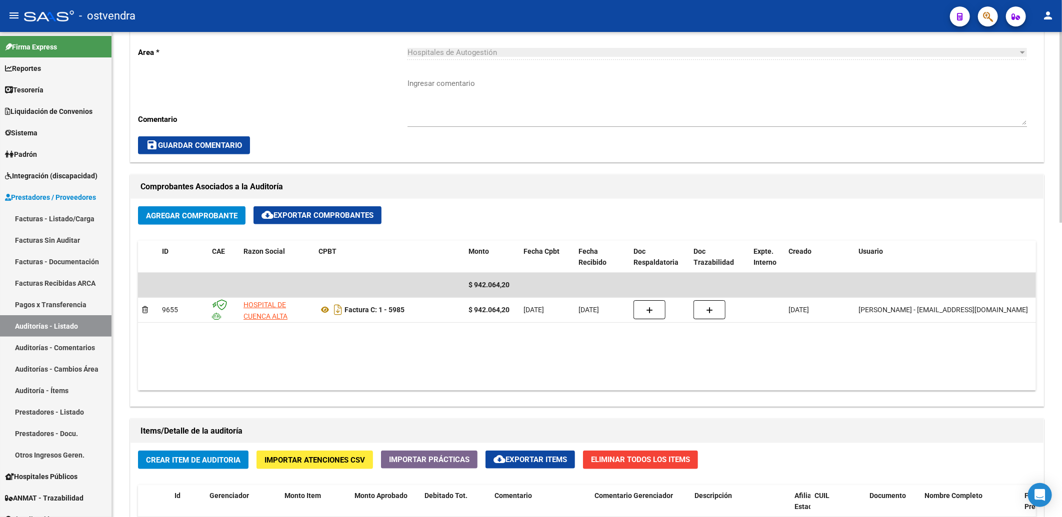
scroll to position [333, 0]
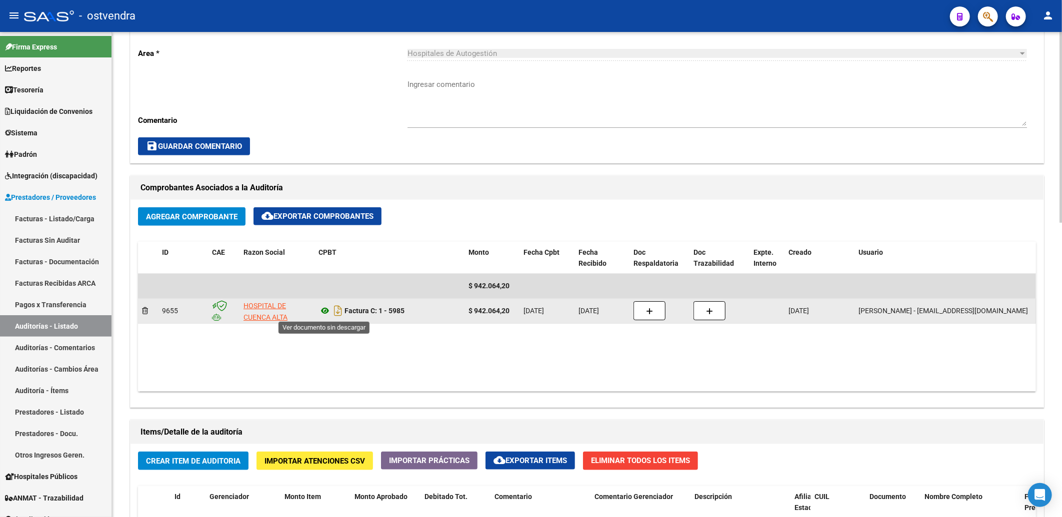
click at [326, 312] on icon at bounding box center [324, 311] width 13 height 12
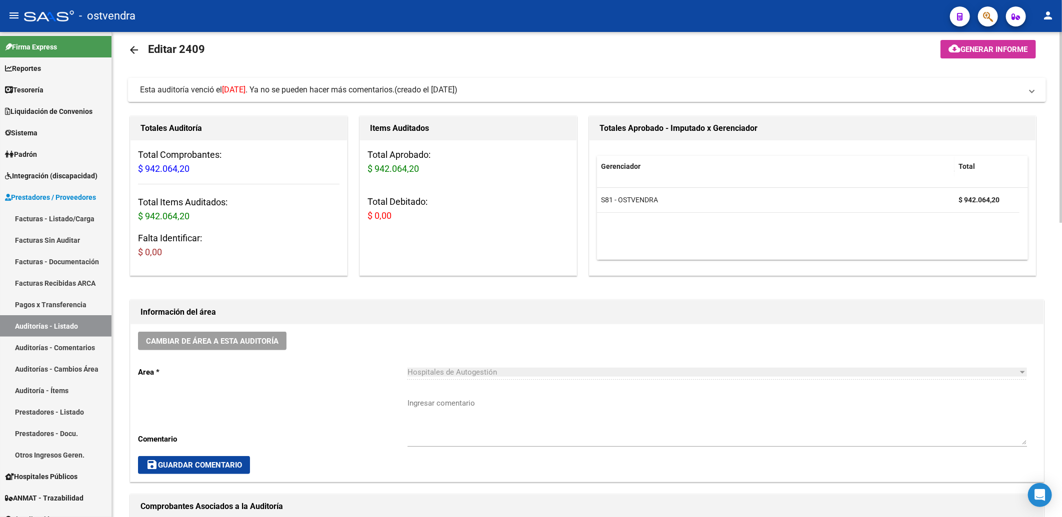
scroll to position [0, 0]
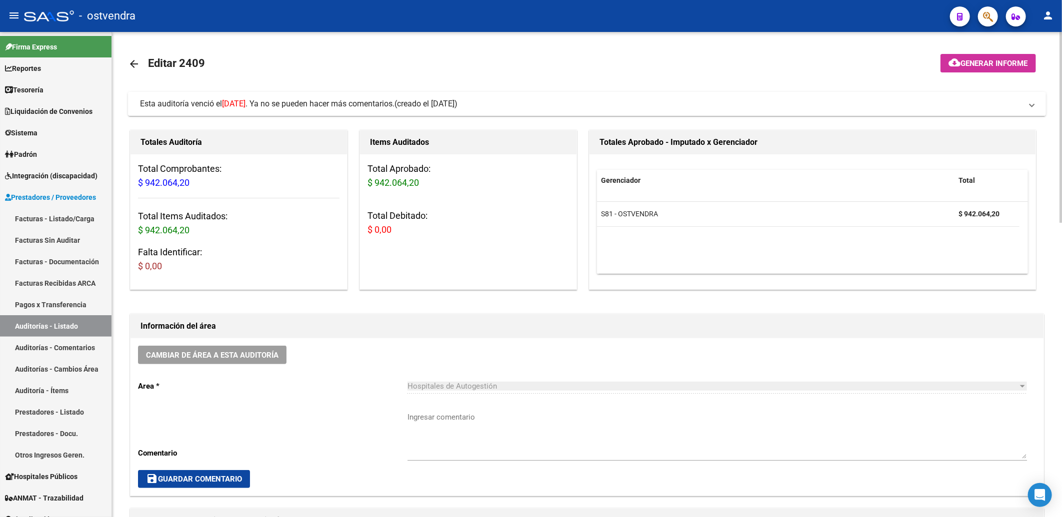
click at [1034, 103] on span at bounding box center [1032, 103] width 4 height 11
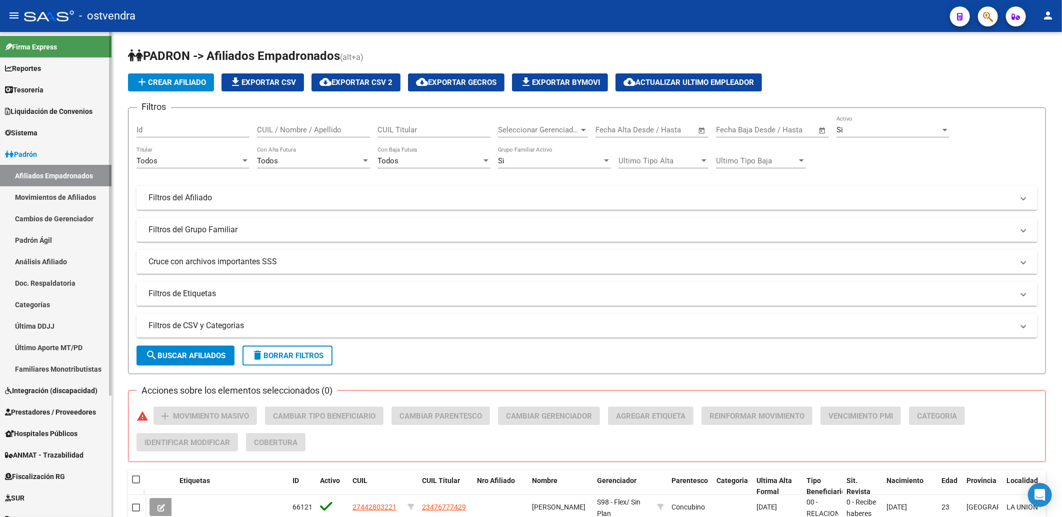
click at [24, 153] on span "Padrón" at bounding box center [21, 154] width 32 height 11
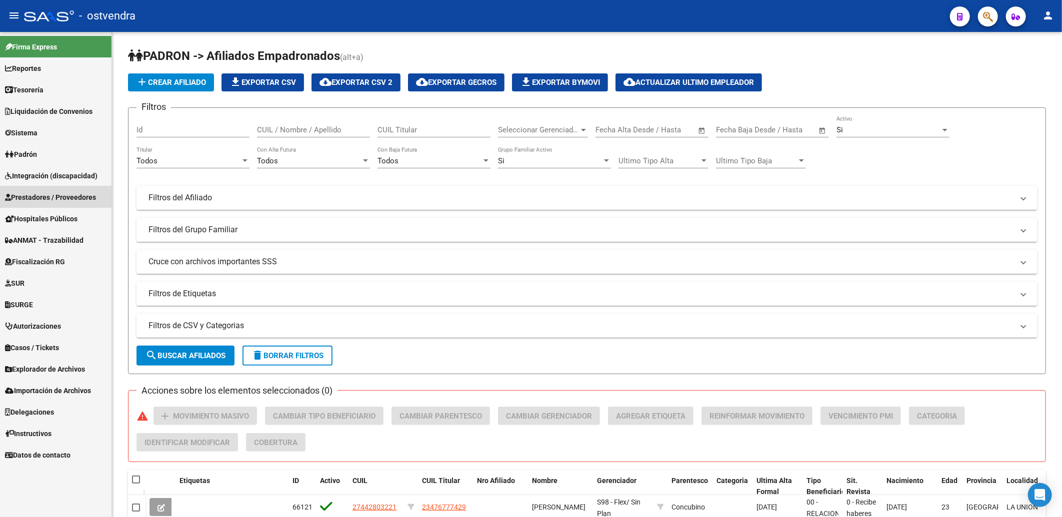
click at [42, 196] on span "Prestadores / Proveedores" at bounding box center [50, 197] width 91 height 11
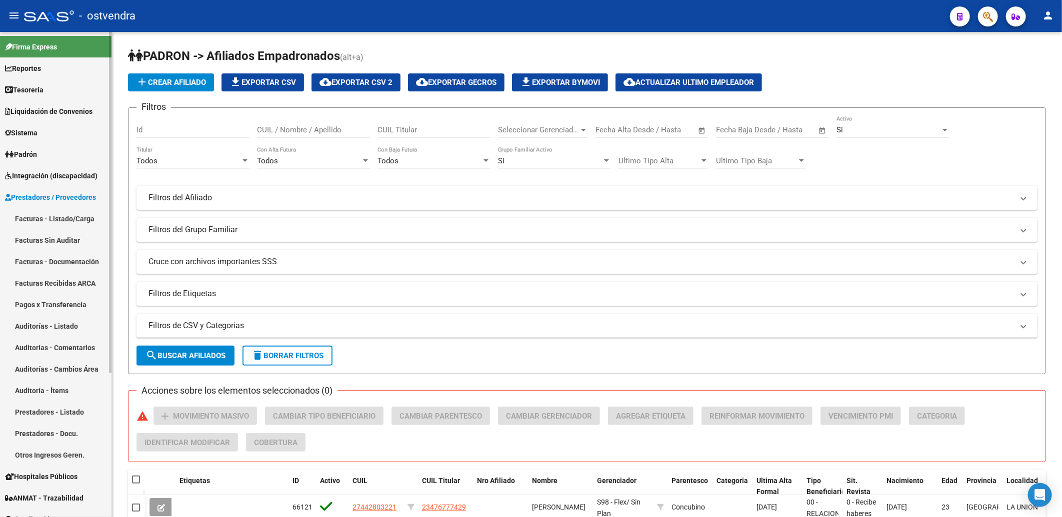
click at [35, 151] on span "Padrón" at bounding box center [21, 154] width 32 height 11
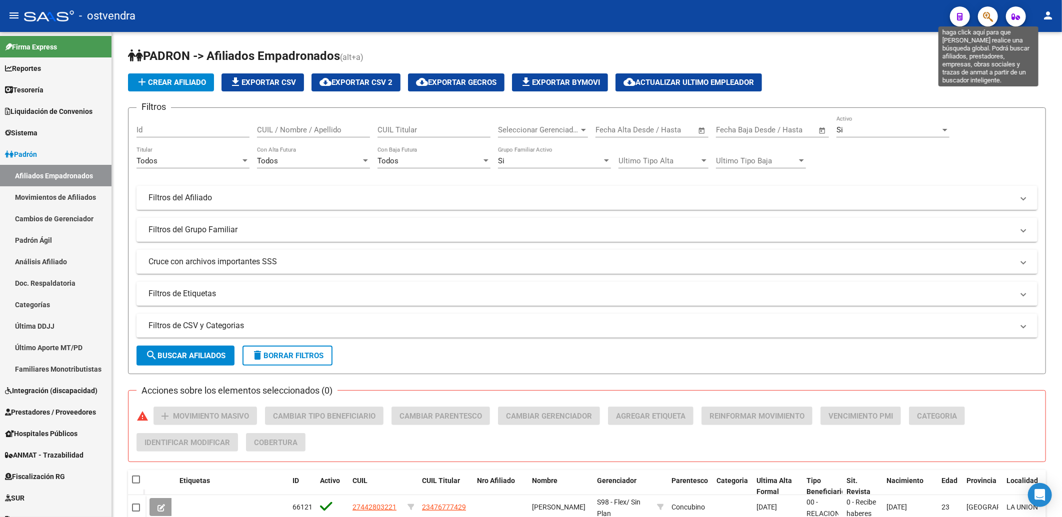
click at [989, 16] on icon "button" at bounding box center [988, 16] width 10 height 11
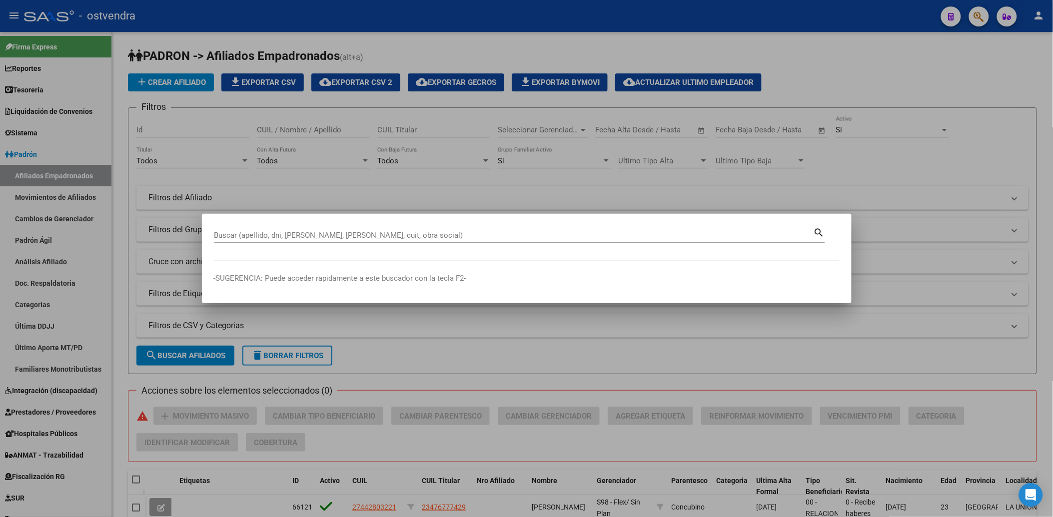
click at [615, 225] on mat-dialog-container "Buscar (apellido, dni, cuil, nro traspaso, cuit, obra social) search -SUGERENCI…" at bounding box center [527, 258] width 650 height 89
click at [606, 242] on div "Buscar (apellido, dni, cuil, nro traspaso, cuit, obra social)" at bounding box center [514, 235] width 600 height 15
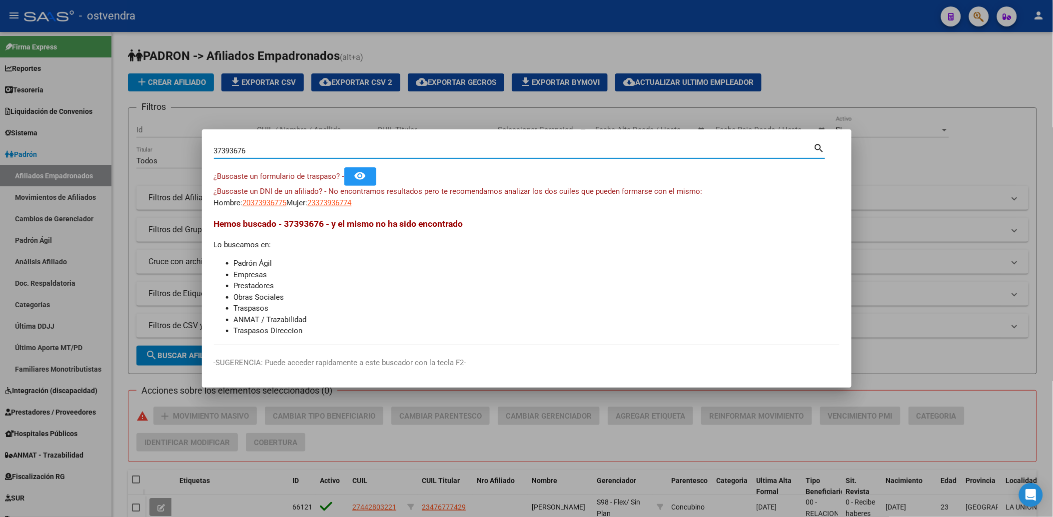
type input "37393676"
drag, startPoint x: 278, startPoint y: 151, endPoint x: 206, endPoint y: 138, distance: 73.7
click at [197, 131] on div "37393676 Buscar (apellido, dni, cuil, nro traspaso, cuit, obra social) search ¿…" at bounding box center [526, 258] width 1053 height 517
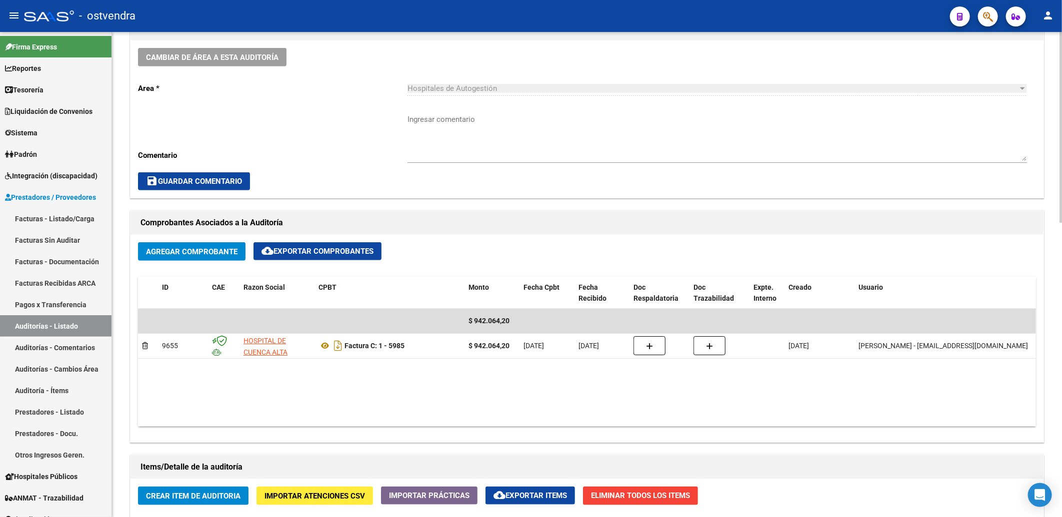
scroll to position [333, 0]
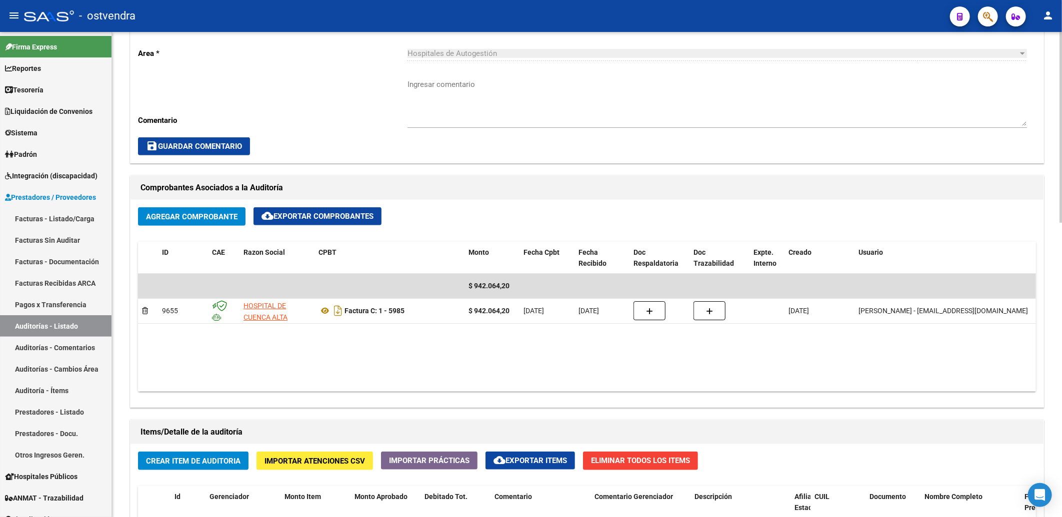
click at [698, 141] on div "save Guardar Comentario" at bounding box center [587, 146] width 898 height 18
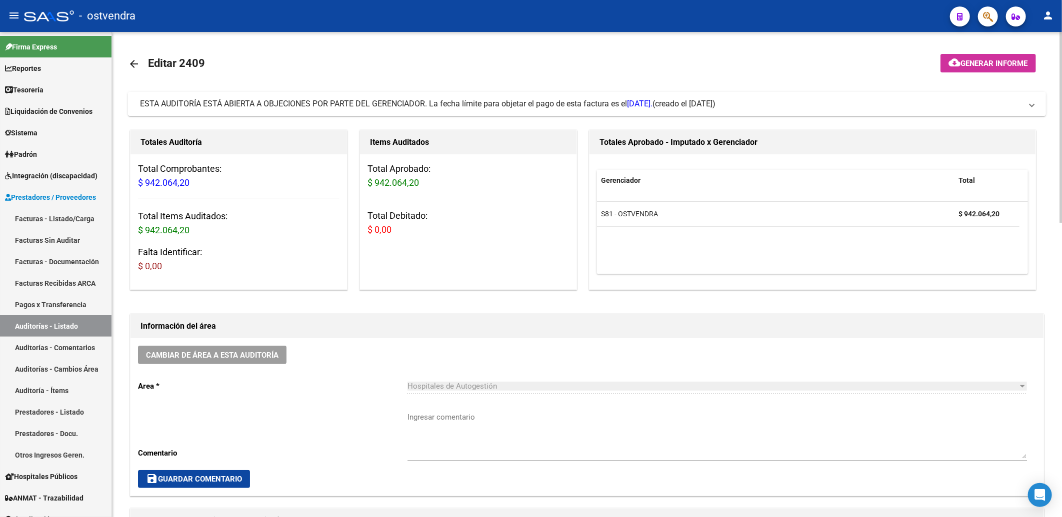
click at [1035, 106] on mat-expansion-panel-header "ESTA AUDITORÍA ESTÁ ABIERTA A OBJECIONES POR PARTE DEL GERENCIADOR. La fecha lí…" at bounding box center [587, 104] width 918 height 24
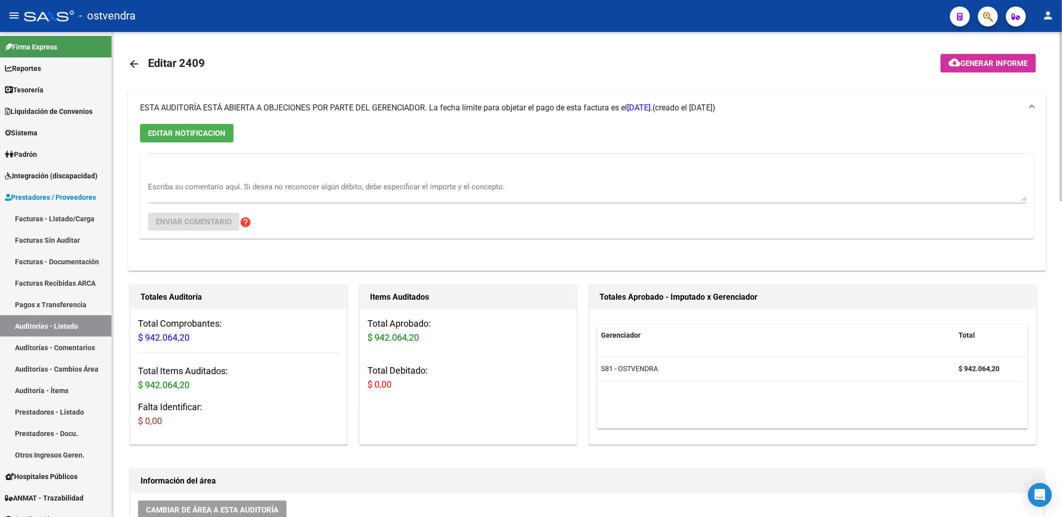
click at [228, 186] on textarea "Escriba su comentario aquí. Si desea no reconocer algún débito, debe especifica…" at bounding box center [587, 191] width 878 height 20
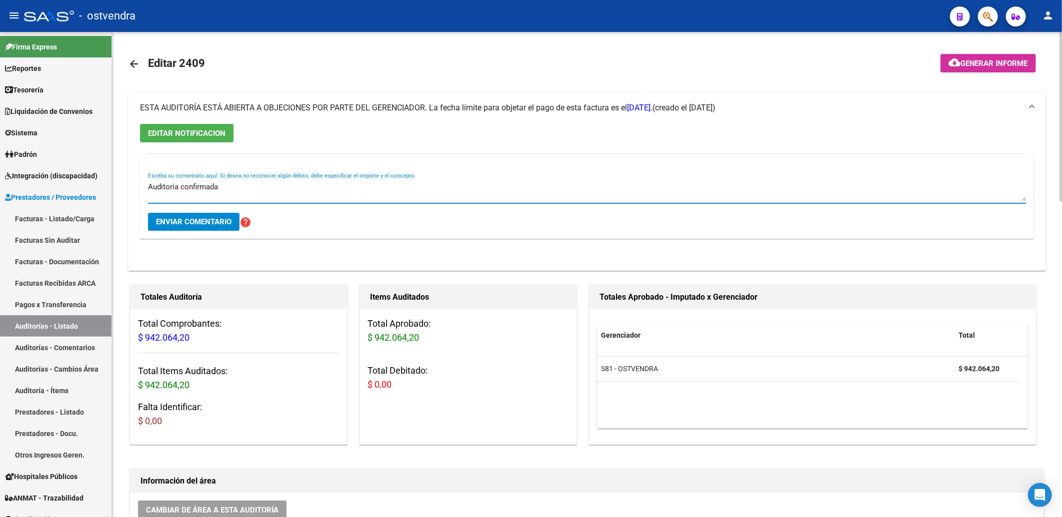
type textarea "Auditoría confirmada"
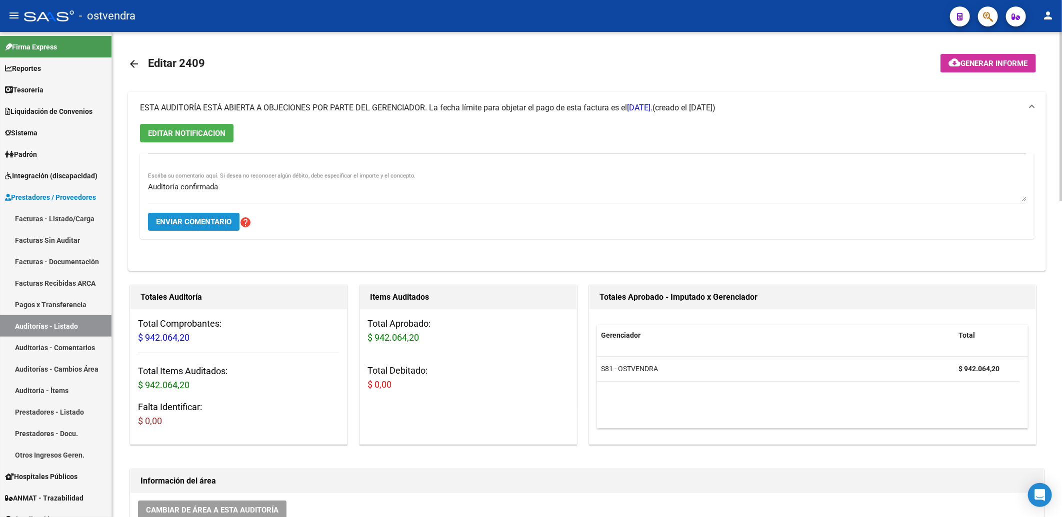
click at [202, 222] on span "Enviar comentario" at bounding box center [193, 221] width 75 height 9
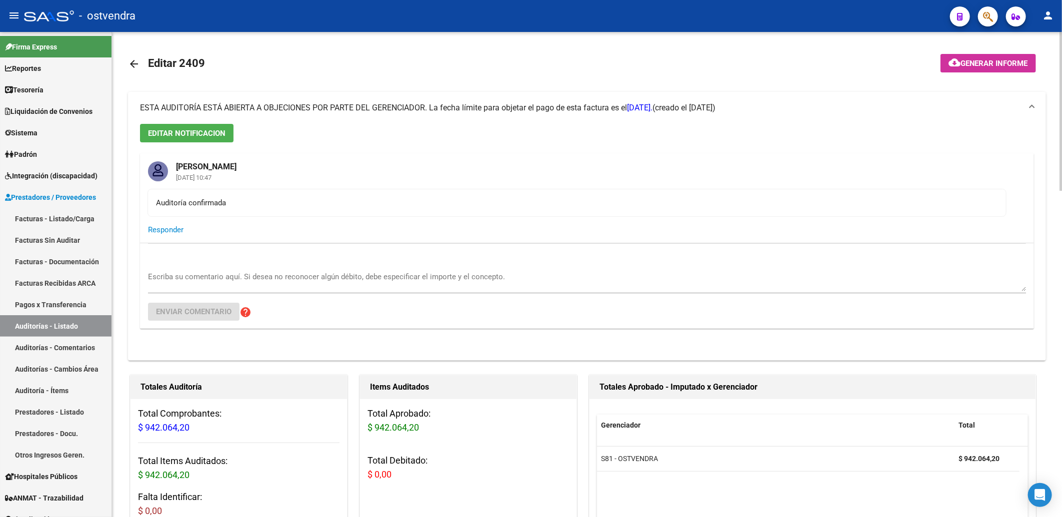
scroll to position [55, 0]
